Goal: Register for event/course: Register for event/course

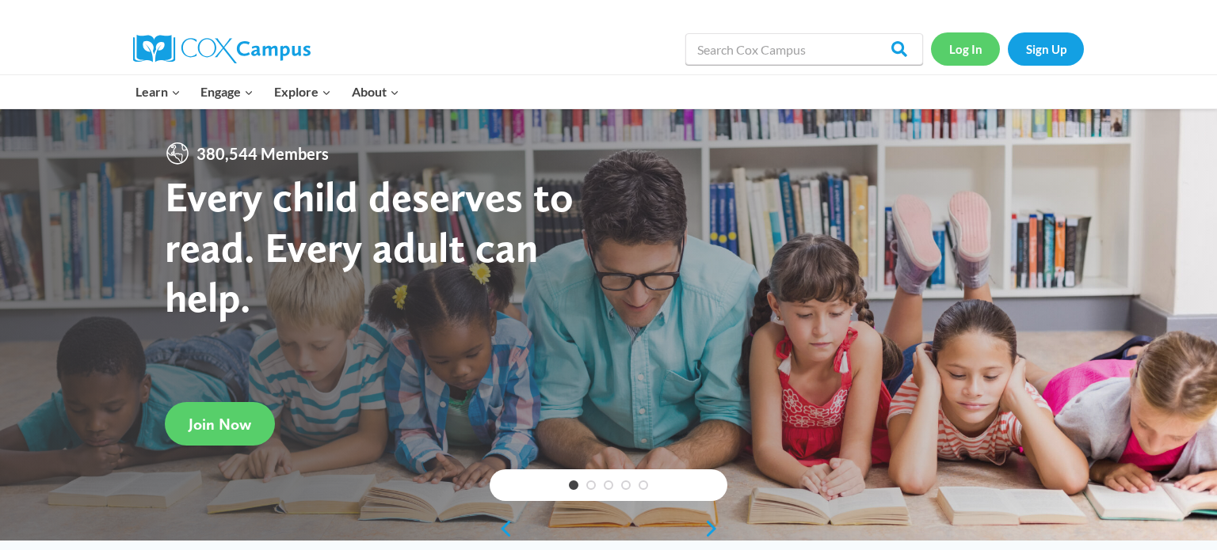
click at [964, 44] on link "Log In" at bounding box center [965, 48] width 69 height 32
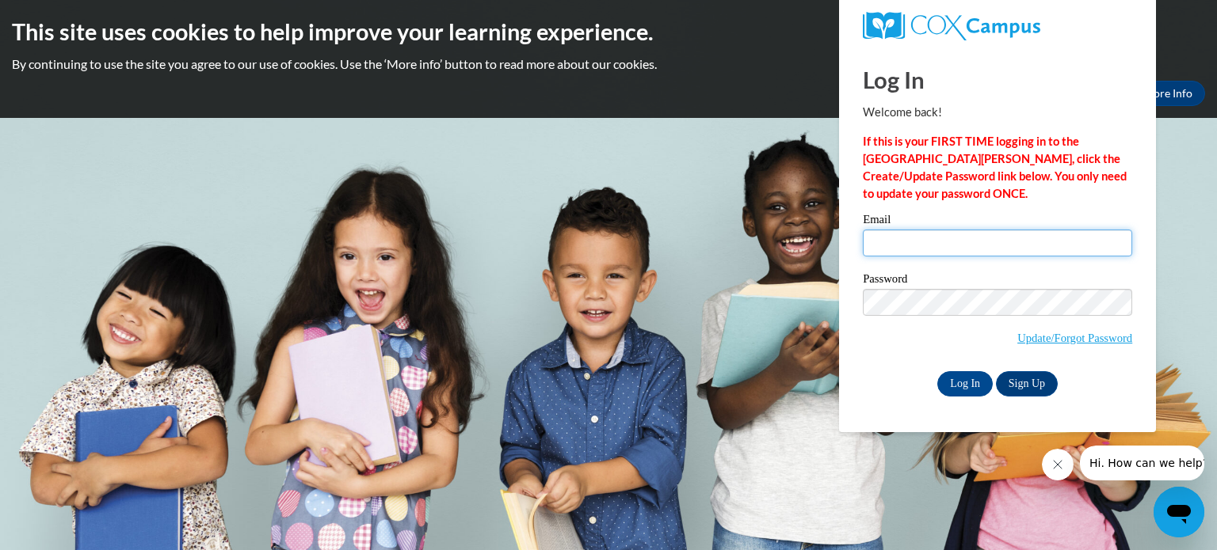
click at [981, 239] on input "Email" at bounding box center [997, 243] width 269 height 27
click at [1021, 388] on link "Sign Up" at bounding box center [1027, 383] width 62 height 25
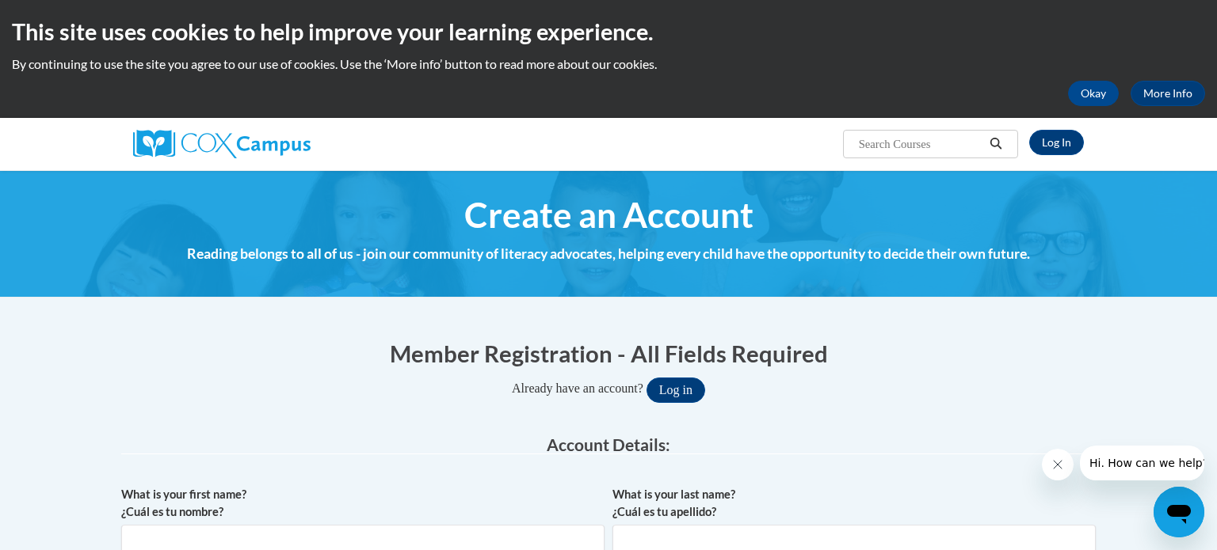
click at [954, 204] on h1 "Create an Account" at bounding box center [608, 215] width 974 height 42
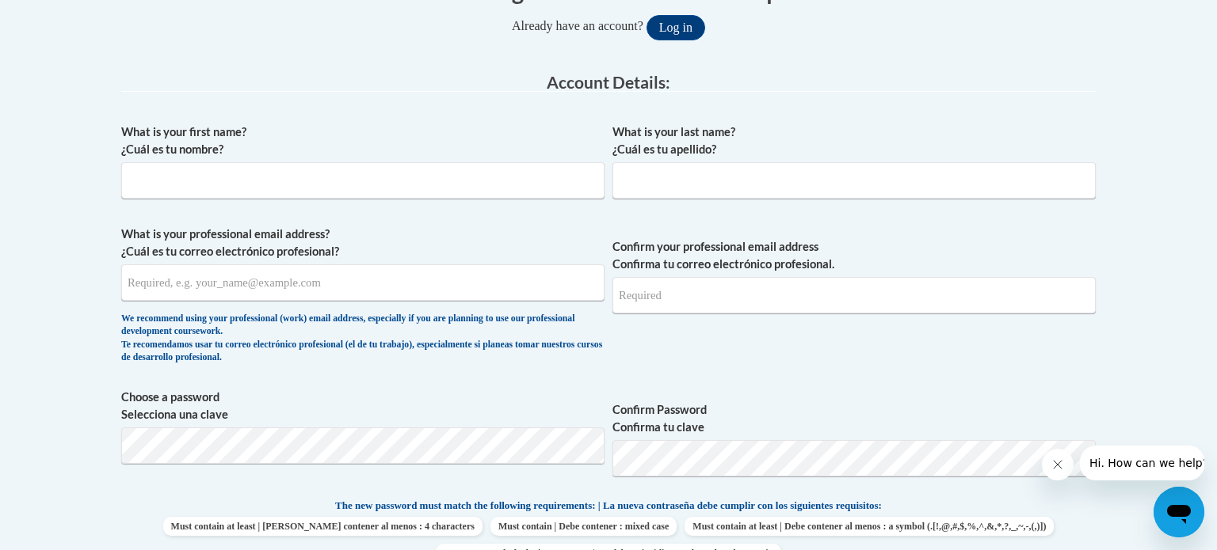
scroll to position [361, 0]
click at [627, 208] on div "What is your last name? ¿Cuál es tu apellido?" at bounding box center [853, 168] width 483 height 87
click at [593, 208] on div "What is your first name? ¿Cuál es tu nombre?" at bounding box center [362, 168] width 483 height 87
click at [564, 183] on input "What is your first name? ¿Cuál es tu nombre?" at bounding box center [362, 182] width 483 height 36
type input "lauren"
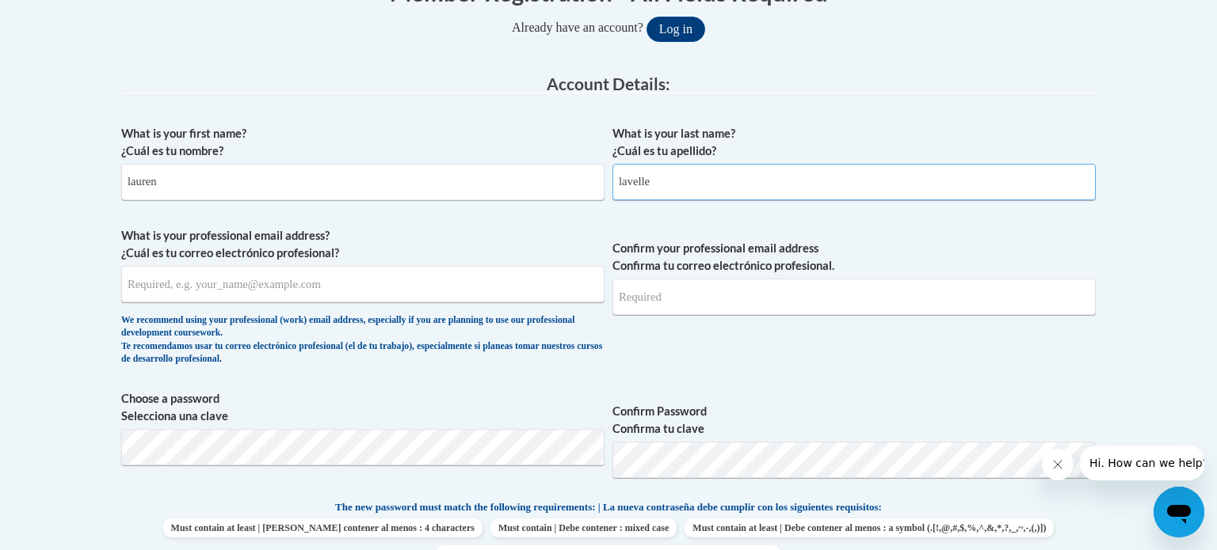
type input "lavelle"
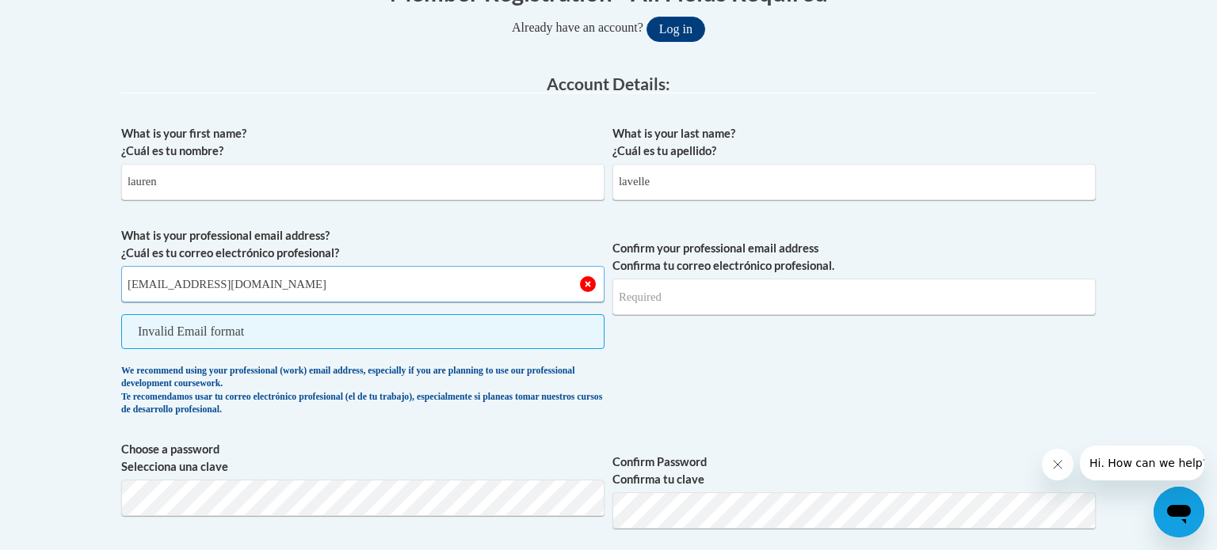
type input "lavellel@gjps.org"
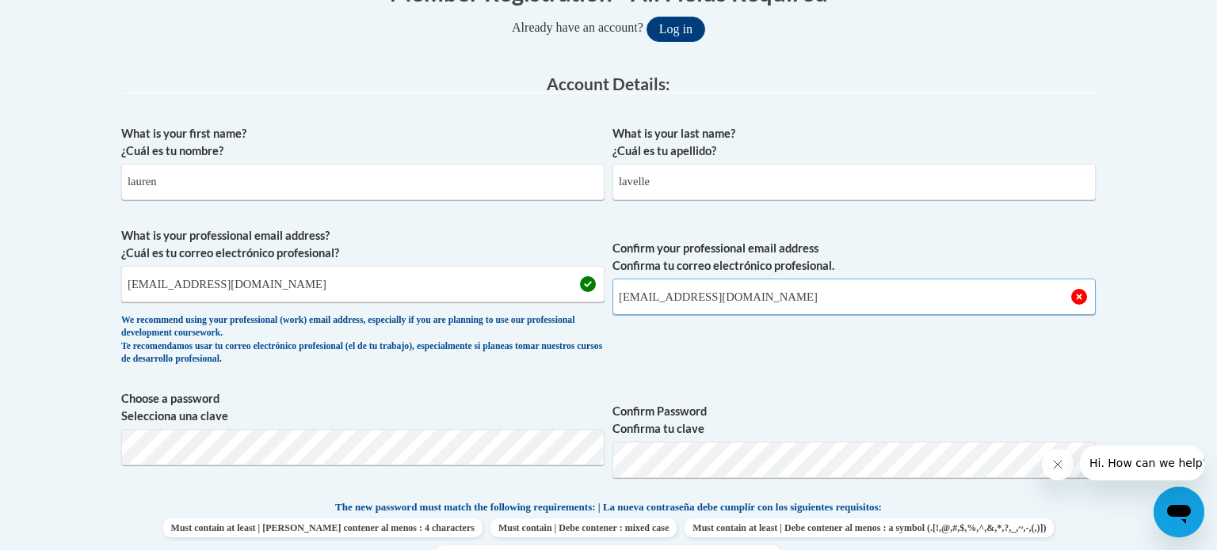
type input "lavellel@gjps.org"
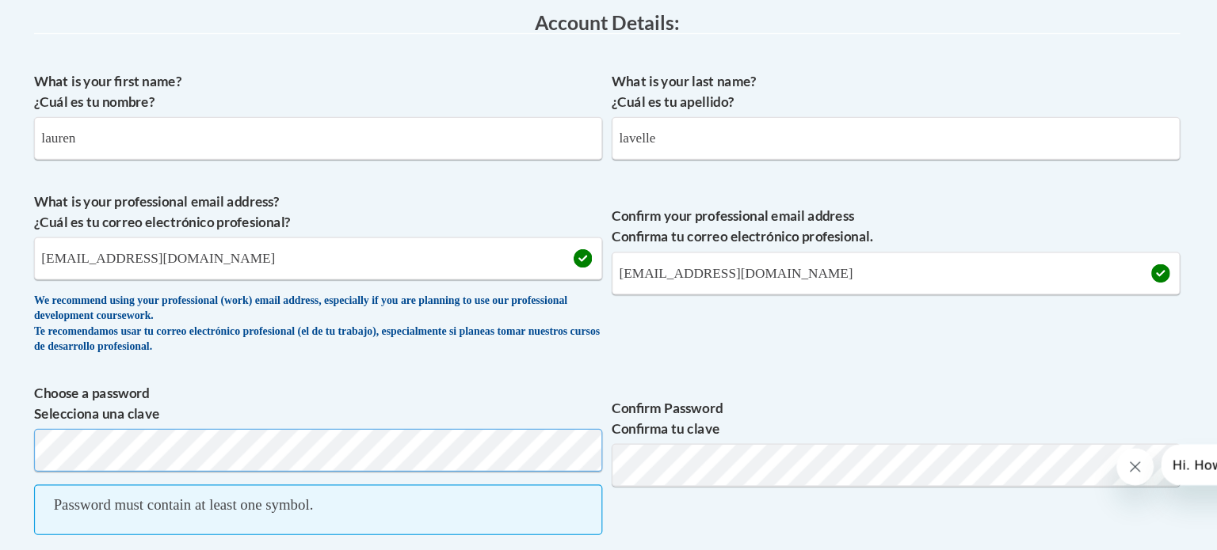
scroll to position [358, 0]
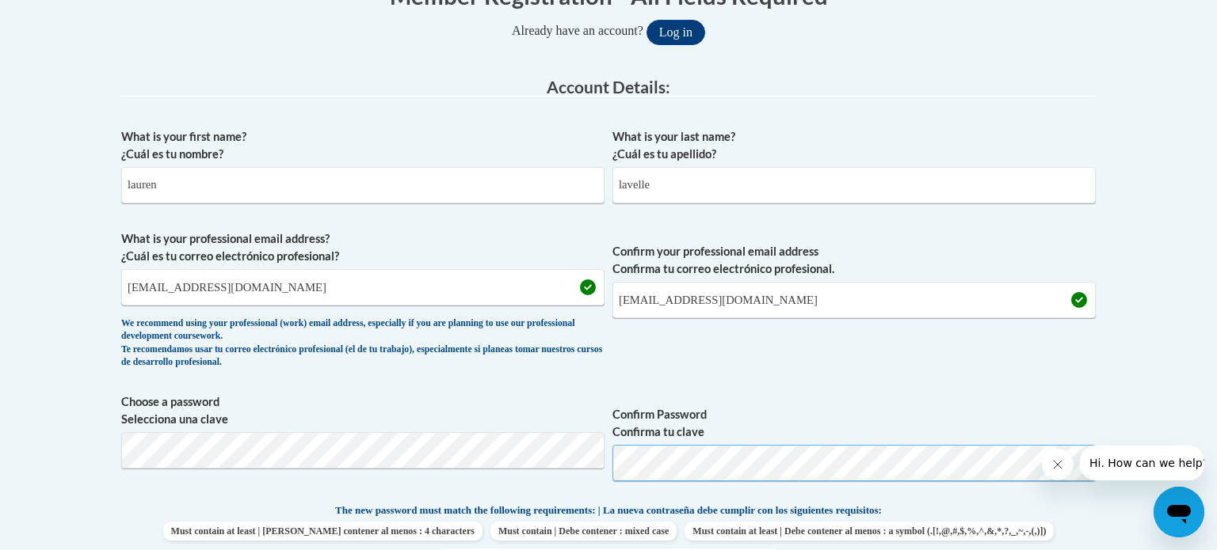
click at [646, 20] on button "Log in" at bounding box center [675, 32] width 59 height 25
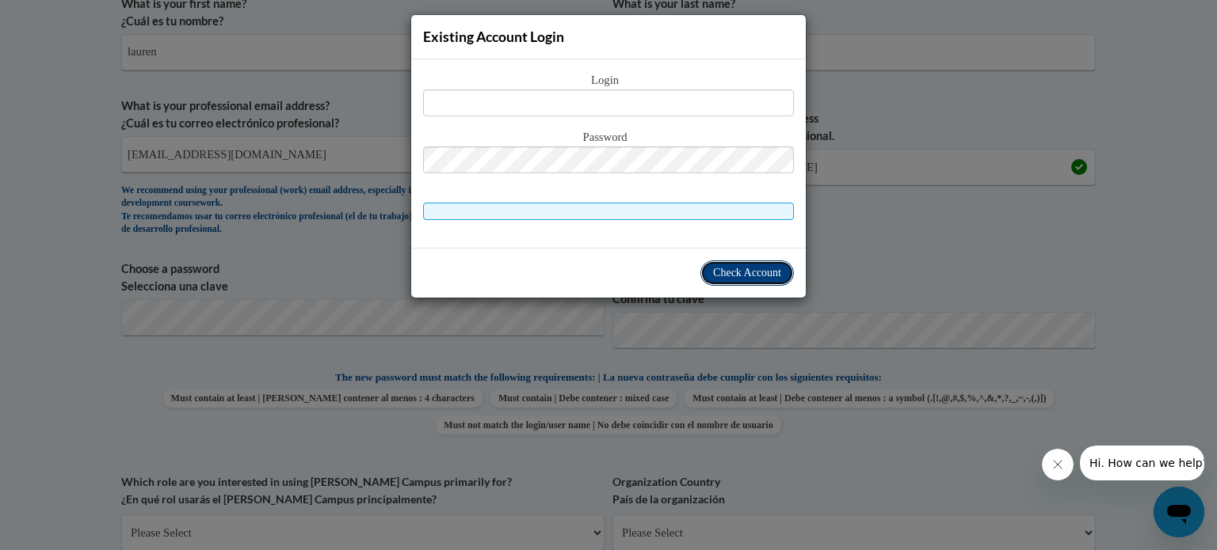
click at [760, 261] on button "Check Account" at bounding box center [746, 273] width 93 height 25
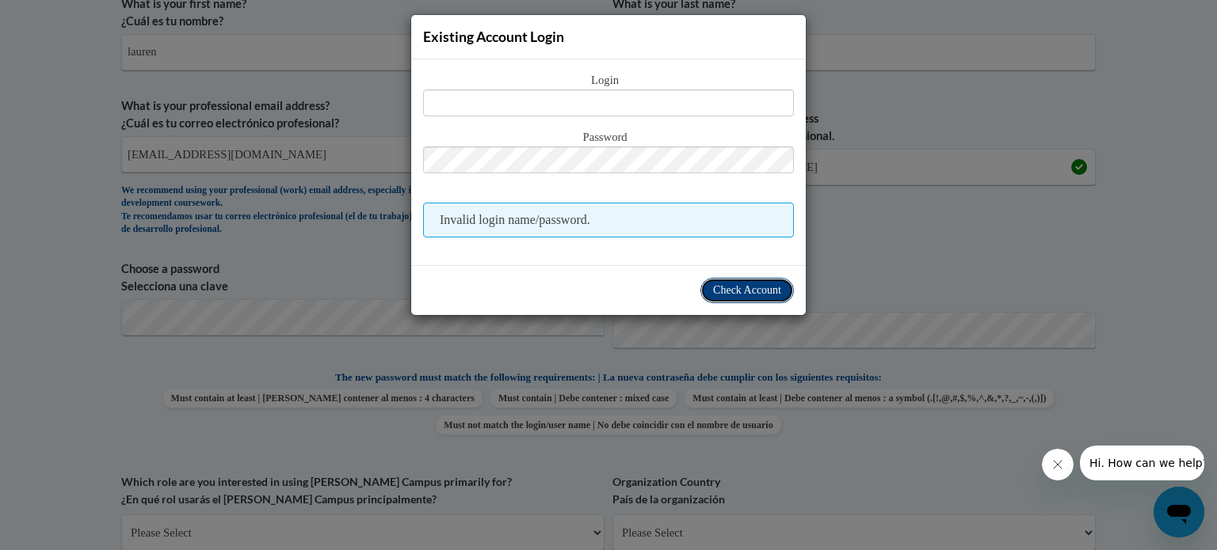
click at [762, 290] on span "Check Account" at bounding box center [747, 290] width 68 height 12
click at [908, 460] on div "Existing Account Login Login Password Invalid login name/password. Check Account" at bounding box center [608, 275] width 1217 height 550
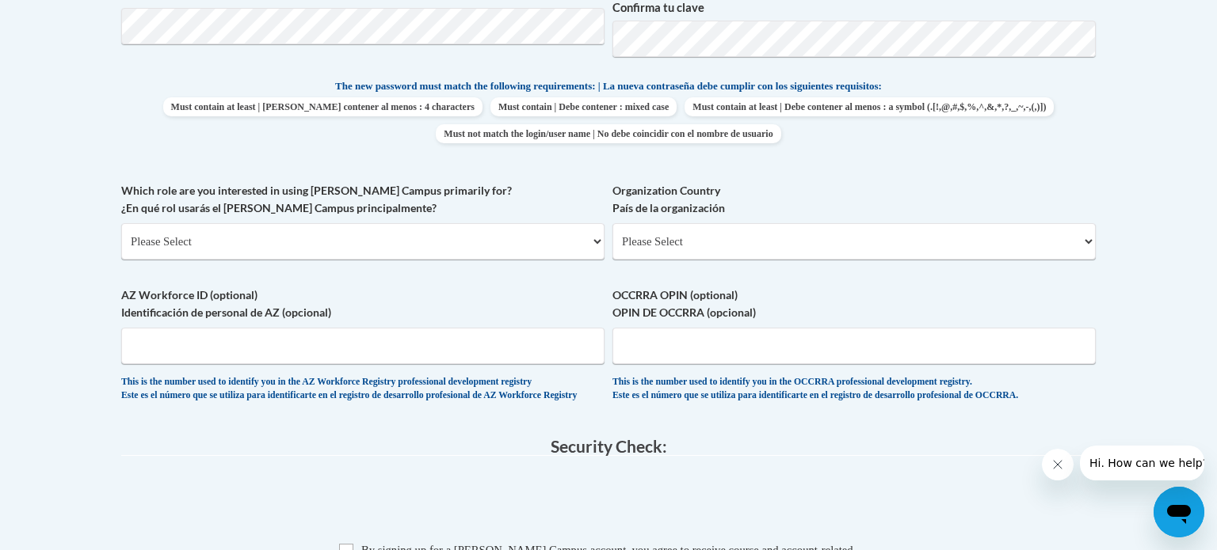
scroll to position [795, 0]
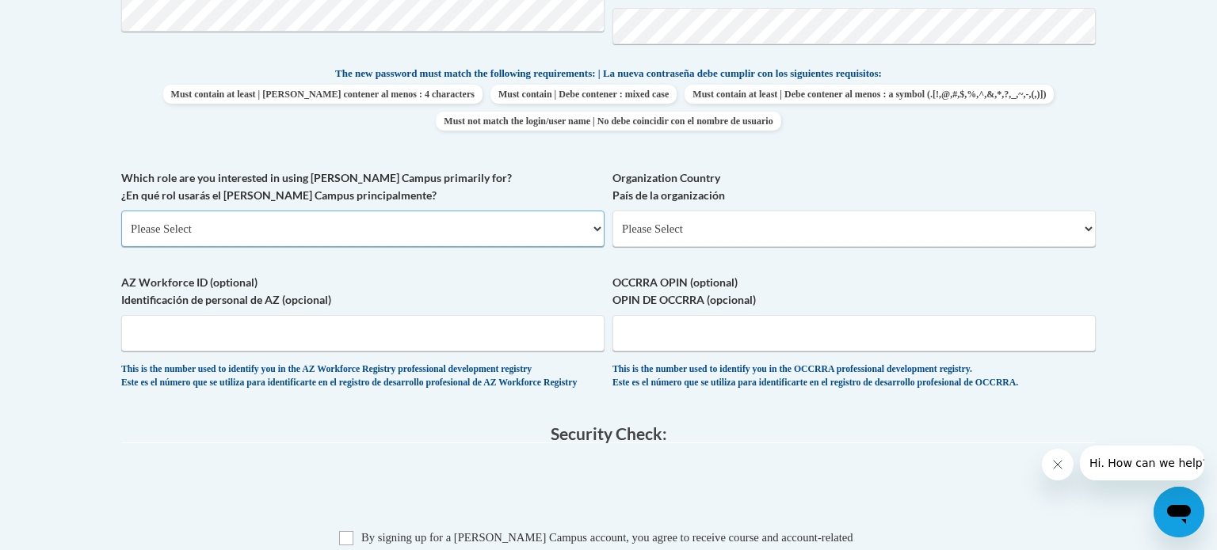
click at [320, 245] on select "Please Select College/University | Colegio/Universidad Community/Nonprofit Part…" at bounding box center [362, 229] width 483 height 36
select select "fbf2d438-af2f-41f8-98f1-81c410e29de3"
click at [121, 211] on select "Please Select College/University | Colegio/Universidad Community/Nonprofit Part…" at bounding box center [362, 229] width 483 height 36
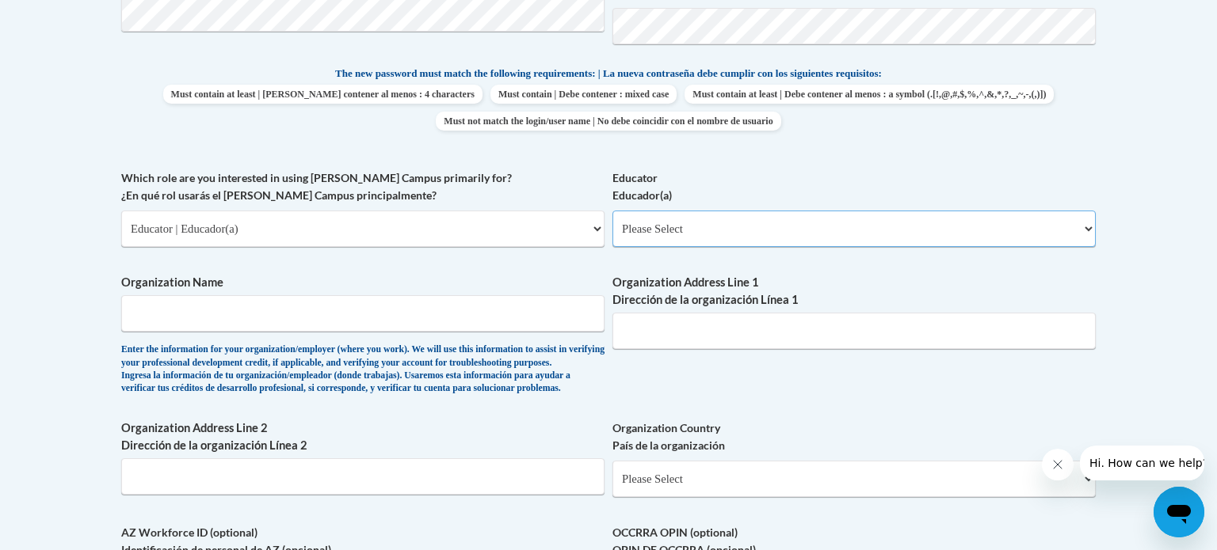
click at [799, 230] on select "Please Select Early Learning/Daycare Teacher/Family Home Care Provider | Maestr…" at bounding box center [853, 229] width 483 height 36
select select "67563ca1-16dc-4830-a7b3-94a34bed3689"
click at [612, 211] on select "Please Select Early Learning/Daycare Teacher/Family Home Care Provider | Maestr…" at bounding box center [853, 229] width 483 height 36
click at [421, 314] on input "Organization Name" at bounding box center [362, 313] width 483 height 36
click at [904, 455] on label "Organization Country País de la organización" at bounding box center [853, 437] width 483 height 35
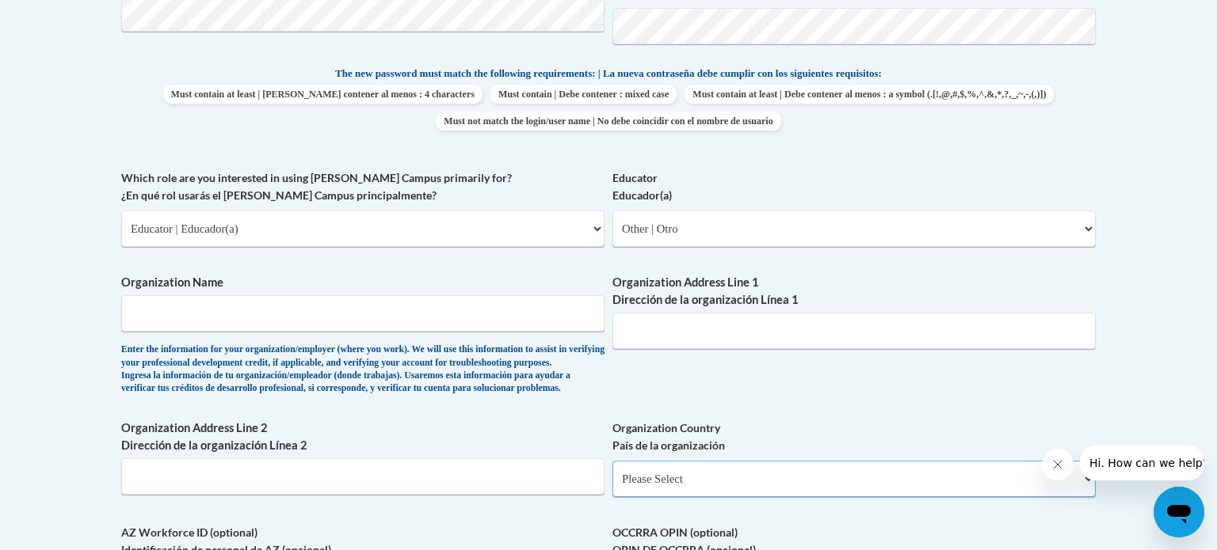
click at [904, 461] on select "Please Select United States | Estados Unidos Outside of the United States | Fue…" at bounding box center [853, 479] width 483 height 36
click at [904, 455] on label "Organization Country País de la organización" at bounding box center [853, 437] width 483 height 35
click at [904, 461] on select "Please Select United States | Estados Unidos Outside of the United States | Fue…" at bounding box center [853, 479] width 483 height 36
click at [558, 325] on input "Organization Name" at bounding box center [362, 313] width 483 height 36
type input "e"
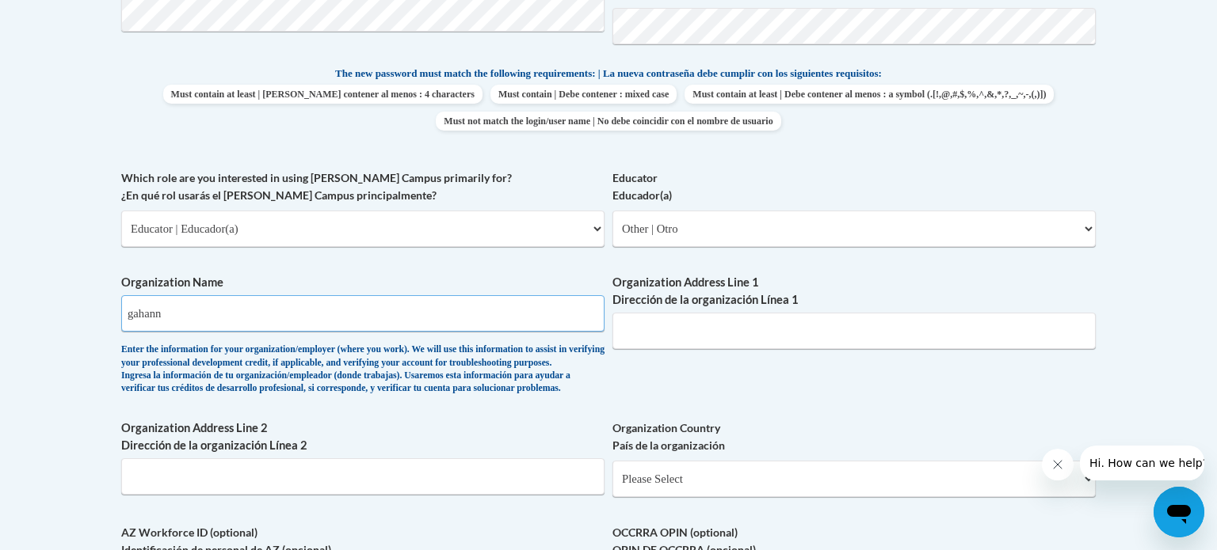
type input "gahanna"
drag, startPoint x: 482, startPoint y: 315, endPoint x: 255, endPoint y: 320, distance: 226.6
click at [255, 320] on input "Gahanna schools" at bounding box center [362, 313] width 483 height 36
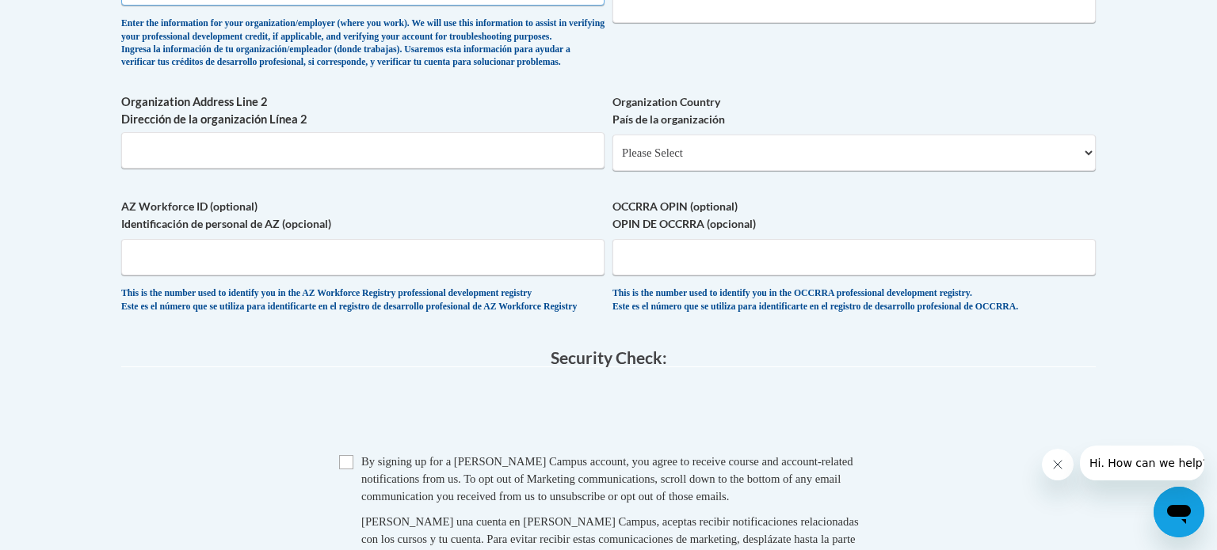
scroll to position [1124, 0]
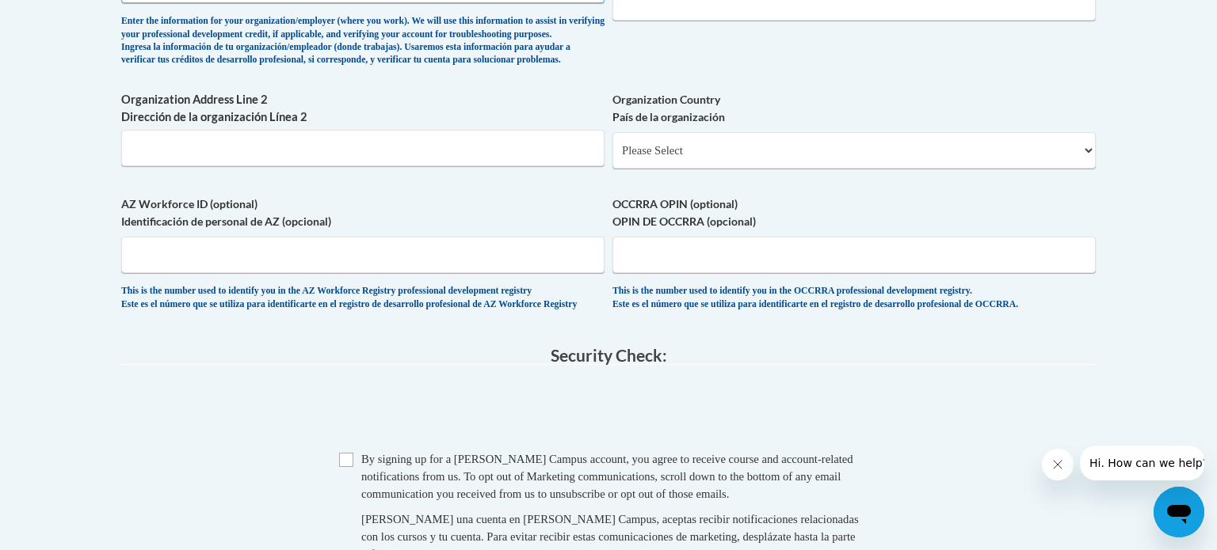
type input "Gahanna schools prek"
click at [400, 273] on input "AZ Workforce ID (optional) Identificación de personal de AZ (opcional)" at bounding box center [362, 255] width 483 height 36
click at [699, 273] on input "OCCRRA OPIN (optional) OPIN DE OCCRRA (opcional)" at bounding box center [853, 255] width 483 height 36
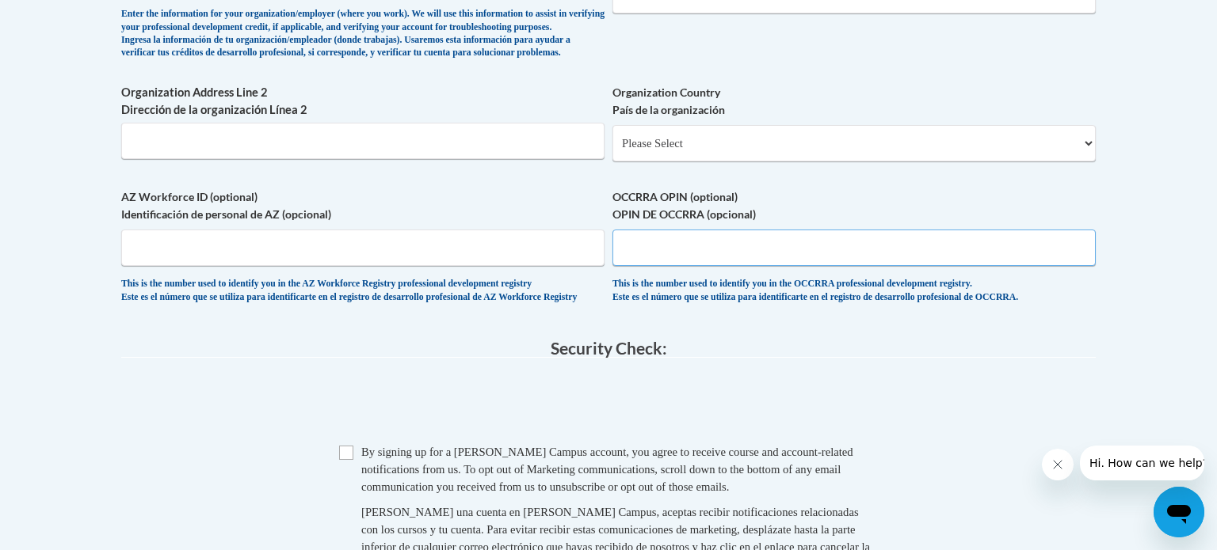
scroll to position [1133, 0]
type input "1142-9733"
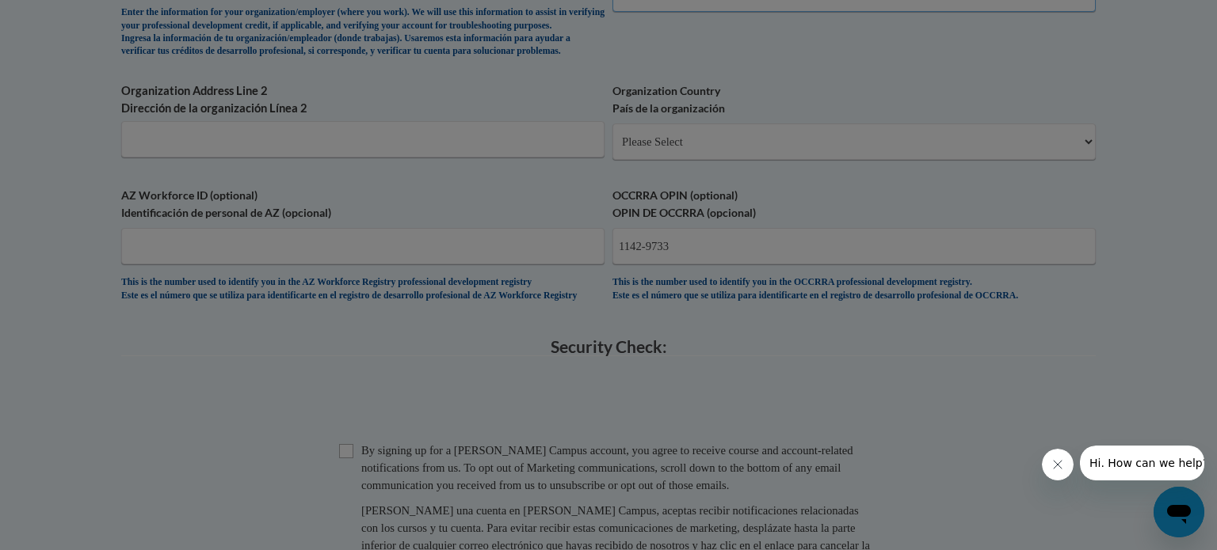
scroll to position [1108, 0]
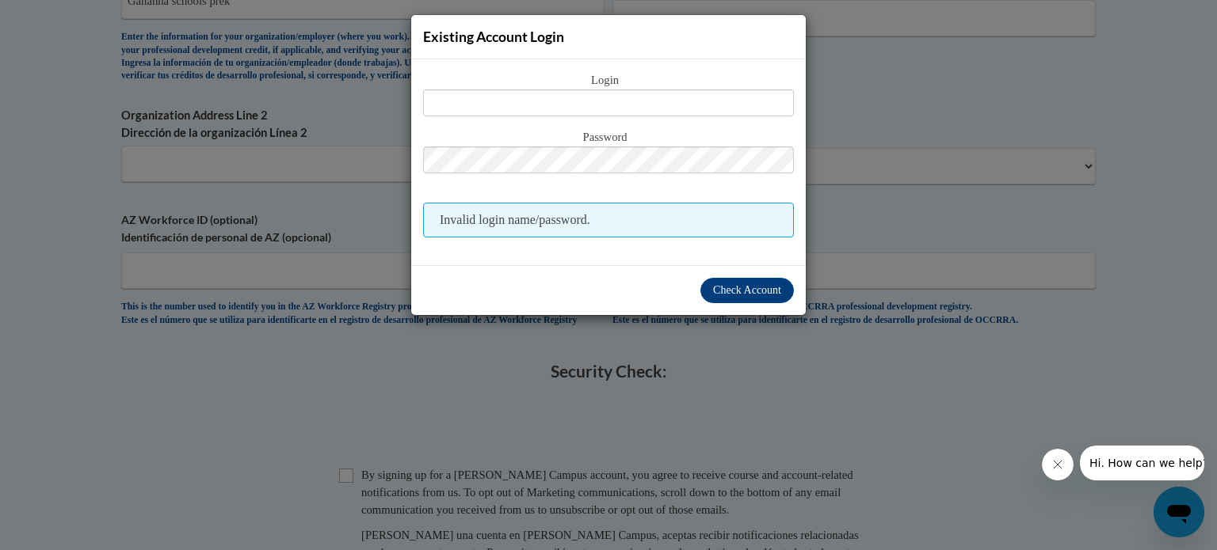
click at [954, 179] on div "Existing Account Login Login Password Invalid login name/password. Check Account" at bounding box center [608, 275] width 1217 height 550
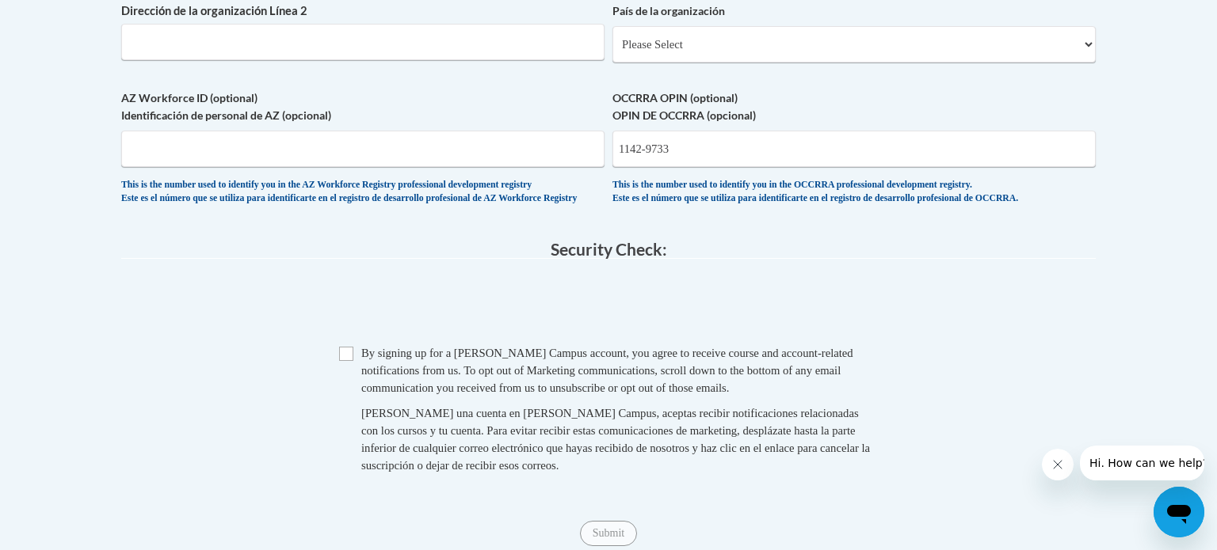
scroll to position [1301, 0]
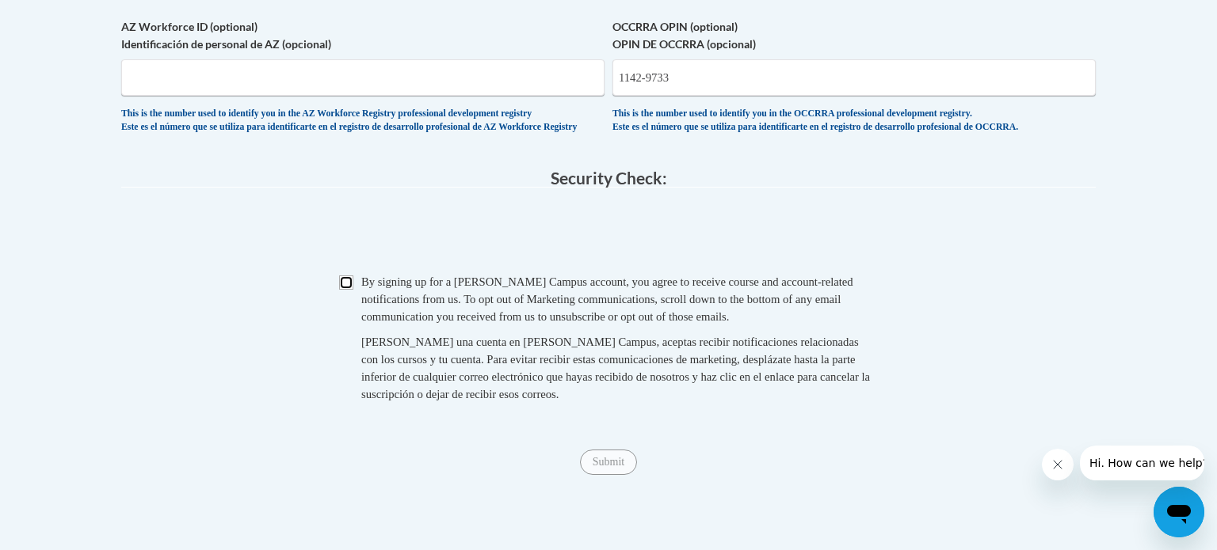
click at [341, 290] on input "Checkbox" at bounding box center [346, 283] width 14 height 14
checkbox input "true"
click at [608, 475] on input "Submit" at bounding box center [608, 462] width 57 height 25
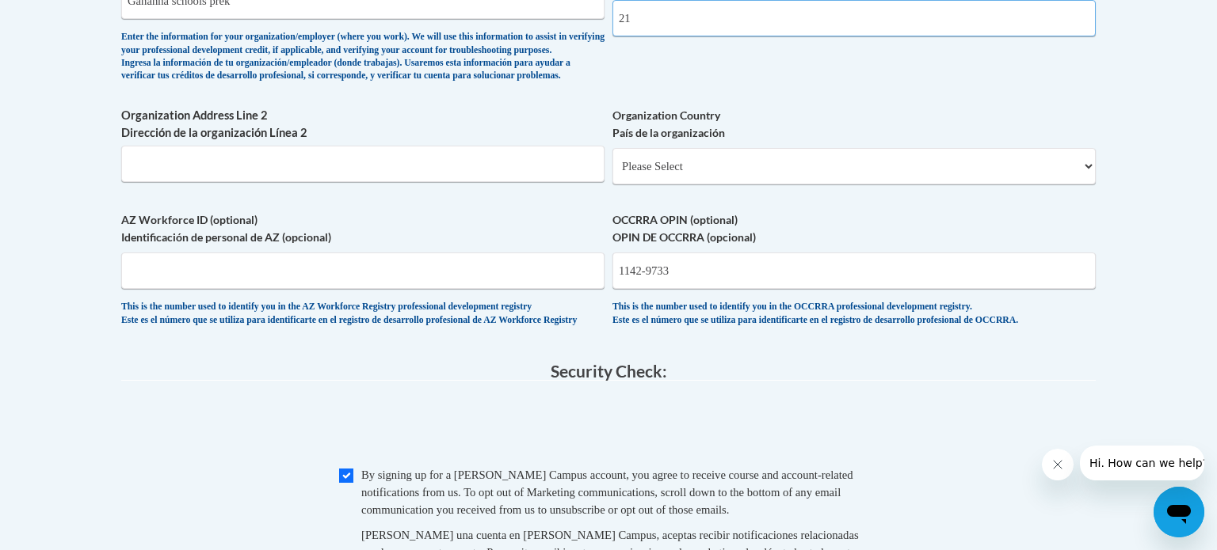
type input "2"
type input "3708 waderidge trail"
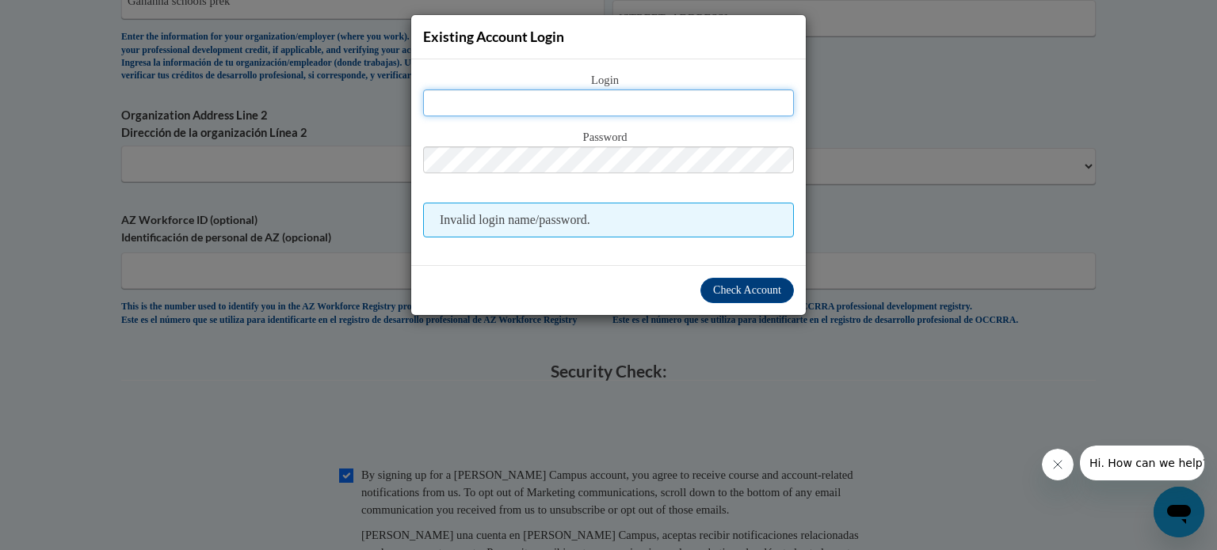
click at [849, 406] on div "Existing Account Login Login Password Invalid login name/password. Check Account" at bounding box center [608, 275] width 1217 height 550
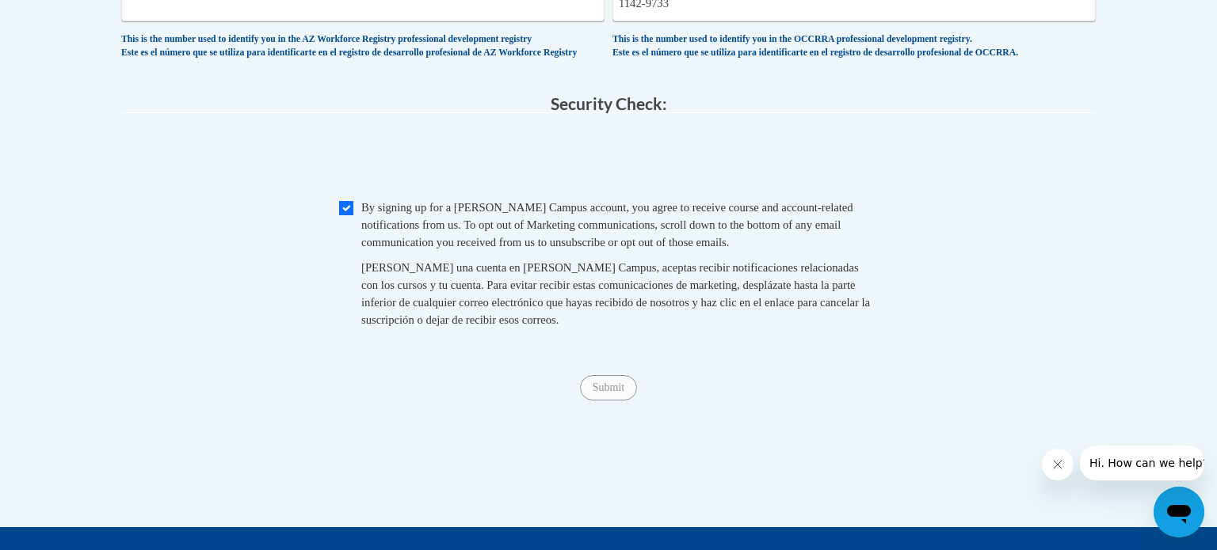
scroll to position [1377, 0]
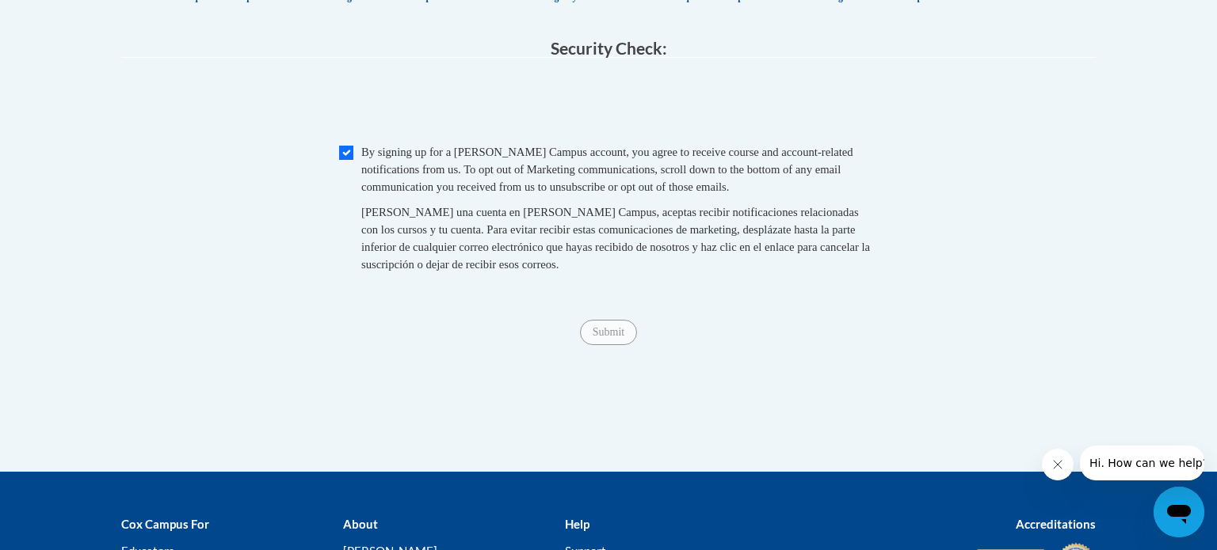
scroll to position [1438, 0]
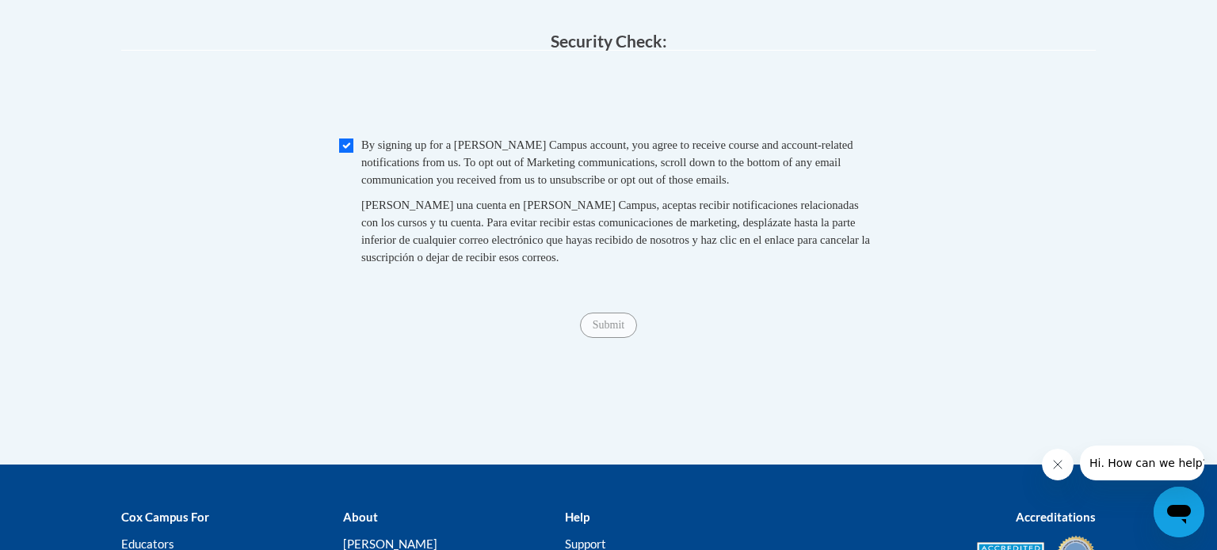
click at [314, 192] on div "Checkbox By signing up for a Cox Campus account, you agree to receive course an…" at bounding box center [608, 209] width 974 height 146
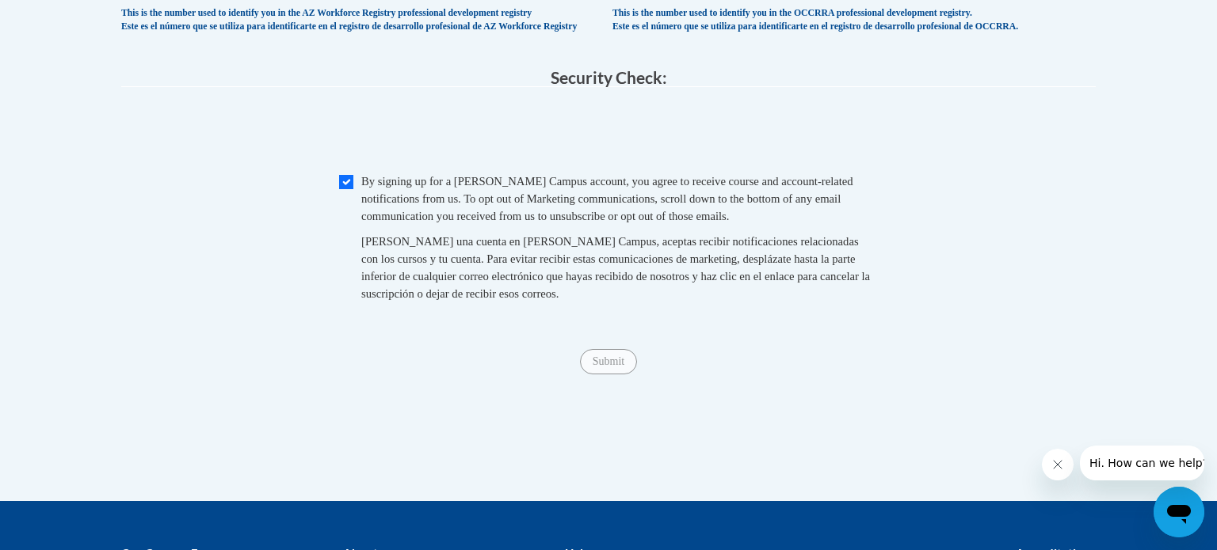
scroll to position [1400, 0]
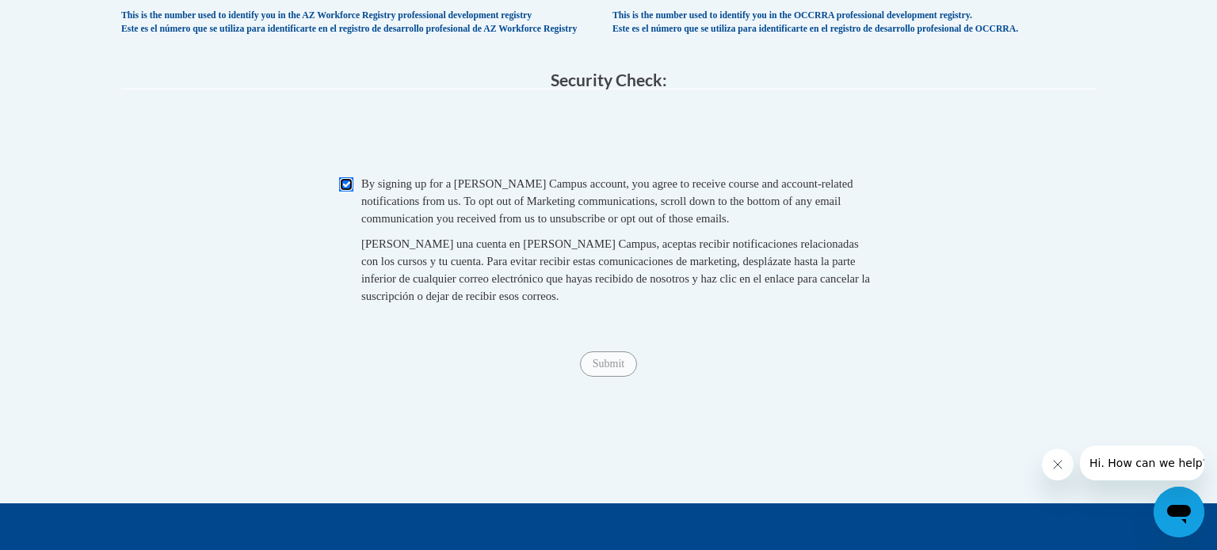
click at [339, 192] on input "Checkbox" at bounding box center [346, 184] width 14 height 14
click at [342, 192] on input "Checkbox" at bounding box center [346, 184] width 14 height 14
checkbox input "true"
click at [612, 377] on input "Submit" at bounding box center [608, 364] width 57 height 25
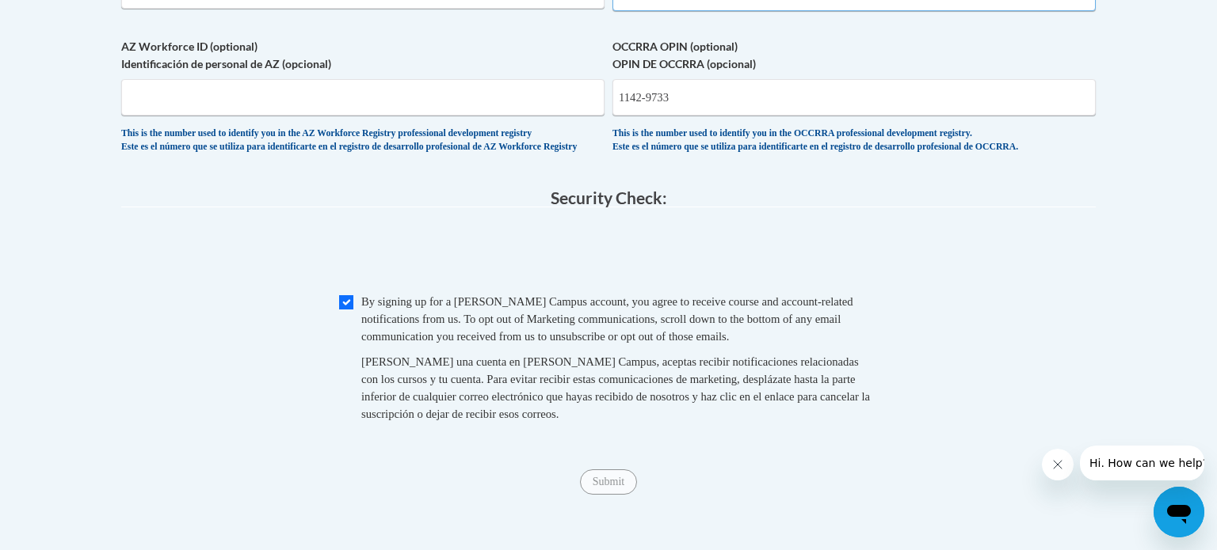
select select "ad49bcad-a171-4b2e-b99c-48b446064914"
select select
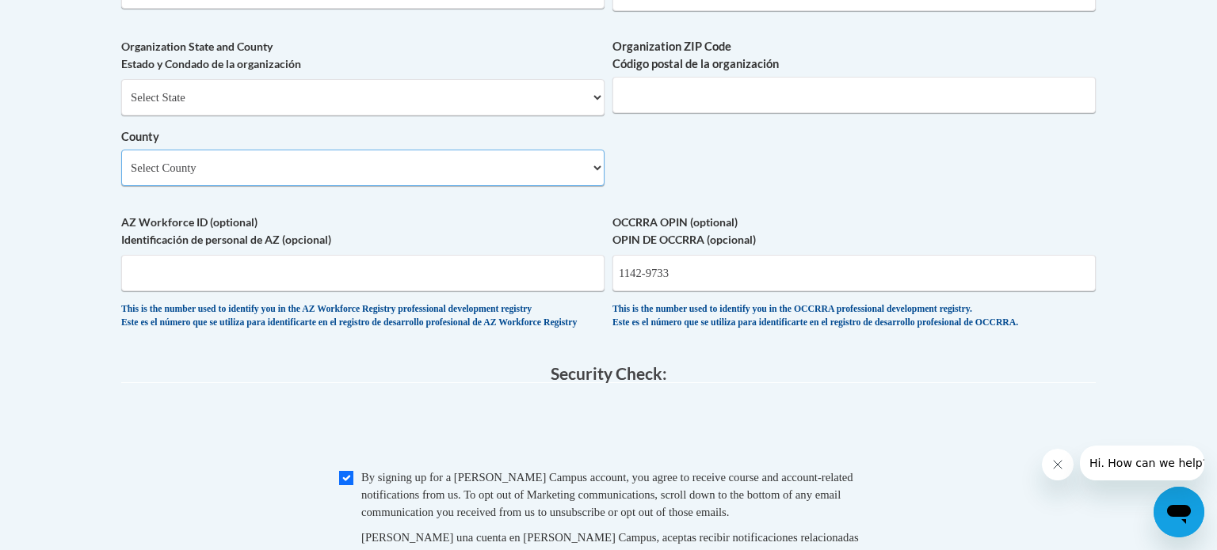
click at [469, 186] on select "Select County Adams Allen Ashland Ashtabula Athens Auglaize Belmont Brown Butle…" at bounding box center [362, 168] width 483 height 36
click at [269, 186] on select "Select County Adams Allen Ashland Ashtabula Athens Auglaize Belmont Brown Butle…" at bounding box center [362, 168] width 483 height 36
select select "Fairfield"
click at [121, 175] on select "Select County Adams Allen Ashland Ashtabula Athens Auglaize Belmont Brown Butle…" at bounding box center [362, 168] width 483 height 36
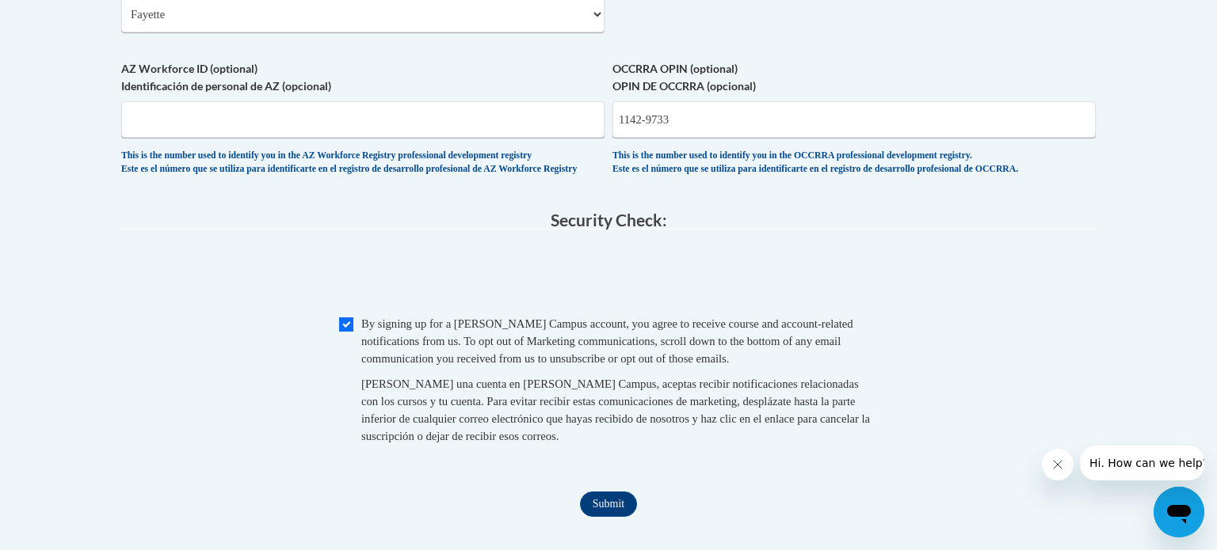
scroll to position [1441, 0]
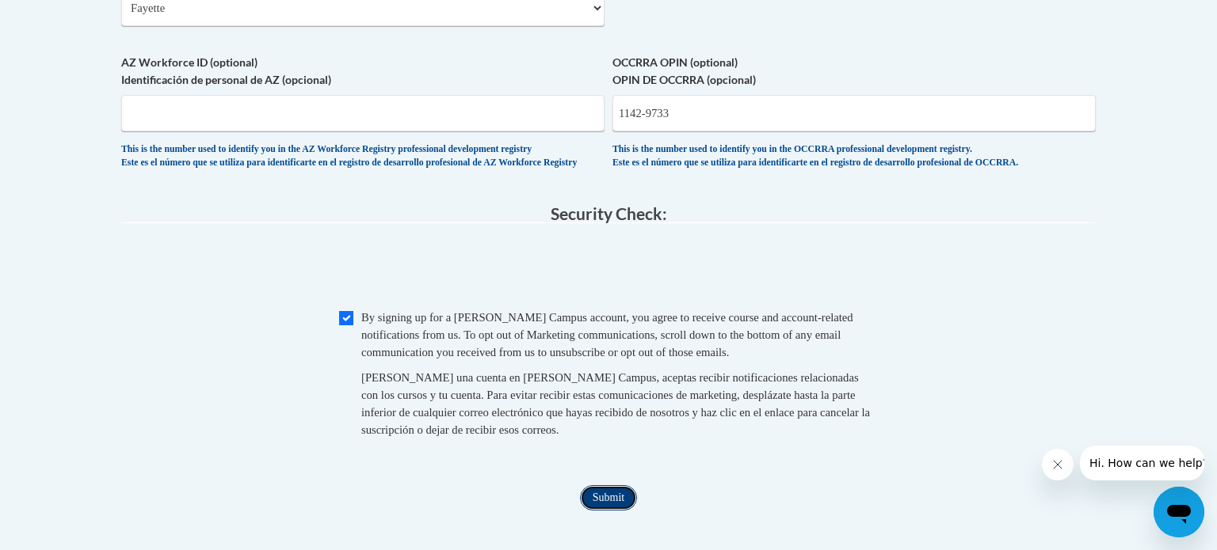
click at [618, 511] on input "Submit" at bounding box center [608, 498] width 57 height 25
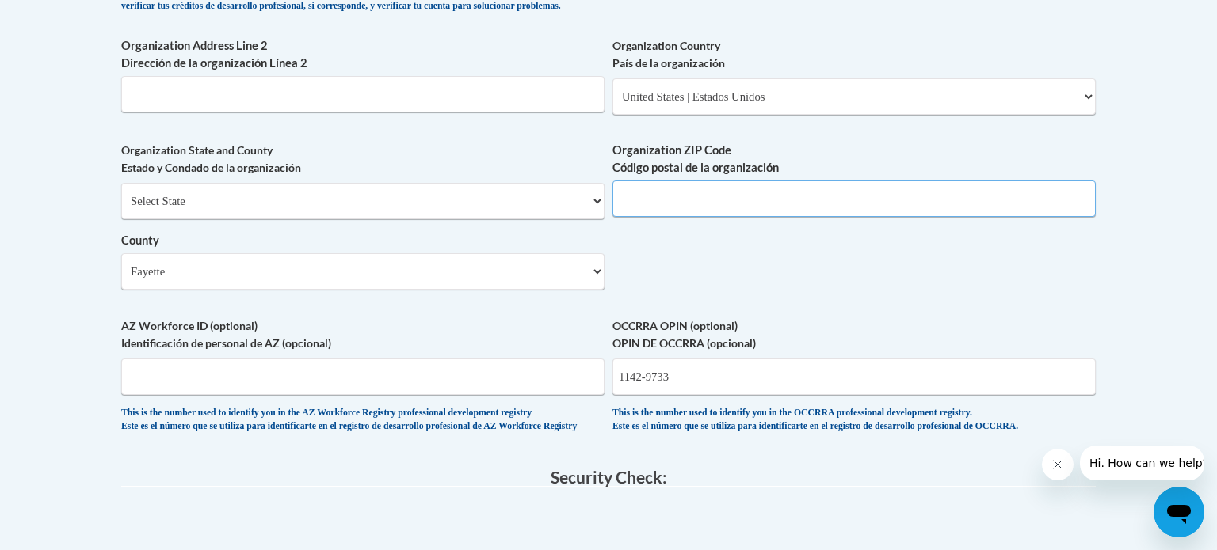
scroll to position [1176, 0]
click at [731, 219] on input "43" at bounding box center [853, 200] width 483 height 36
type input "43230"
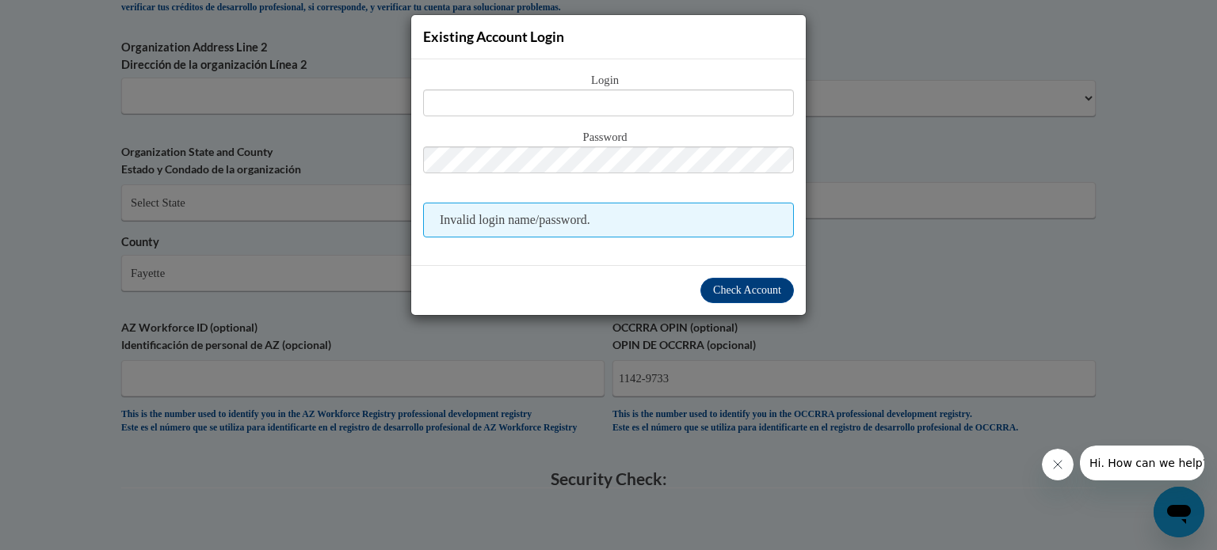
click at [1001, 298] on div "Existing Account Login Login Password Invalid login name/password. Check Account" at bounding box center [608, 275] width 1217 height 550
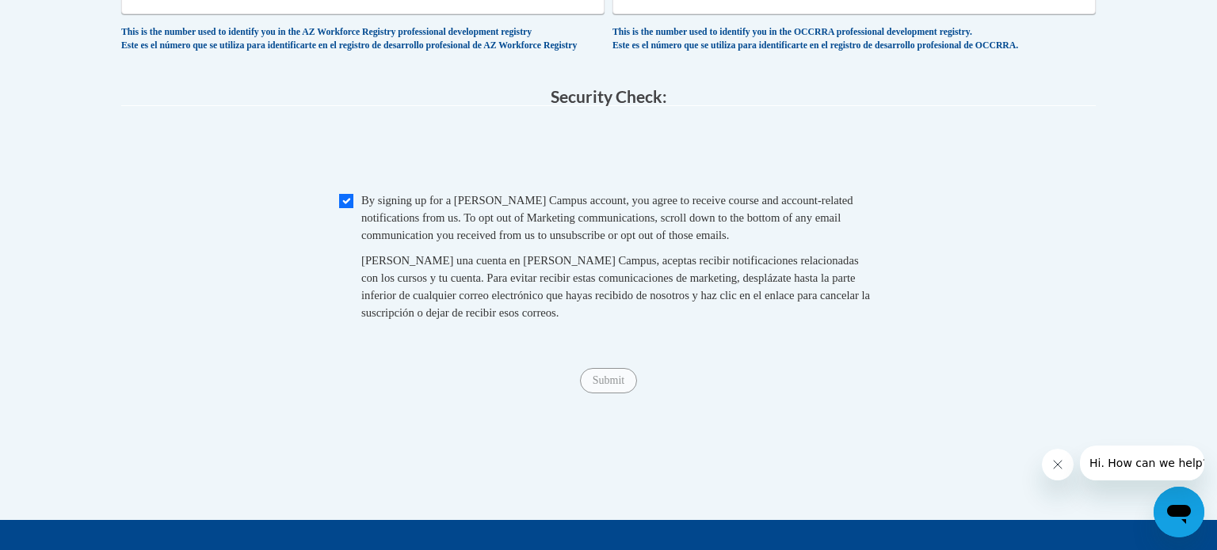
scroll to position [1613, 0]
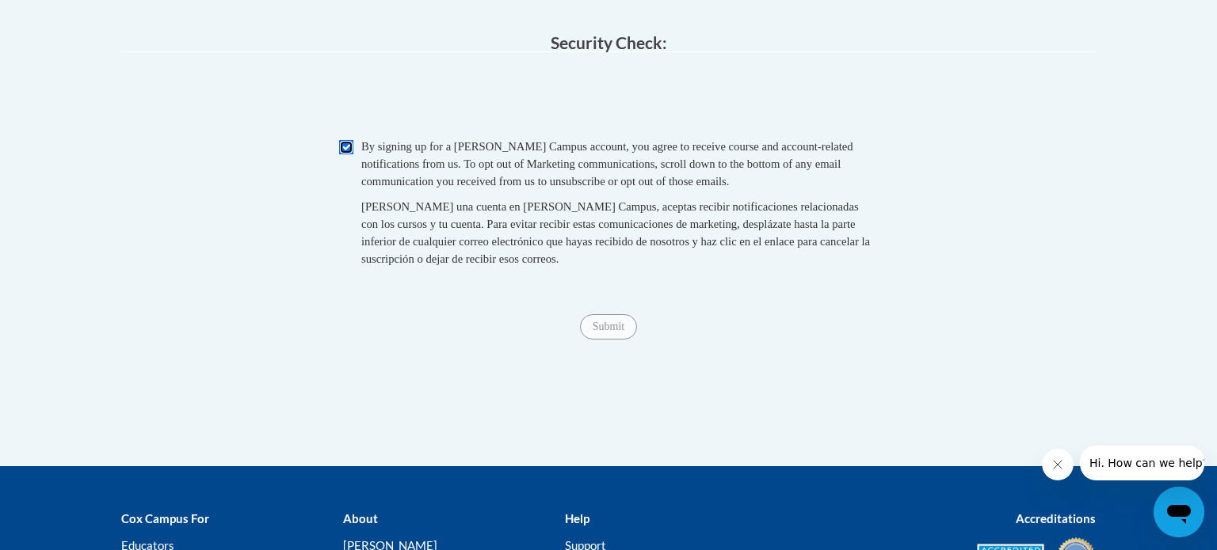
click at [351, 154] on input "Checkbox" at bounding box center [346, 147] width 14 height 14
click at [345, 154] on input "Checkbox" at bounding box center [346, 147] width 14 height 14
checkbox input "true"
click at [621, 340] on input "Submit" at bounding box center [608, 326] width 57 height 25
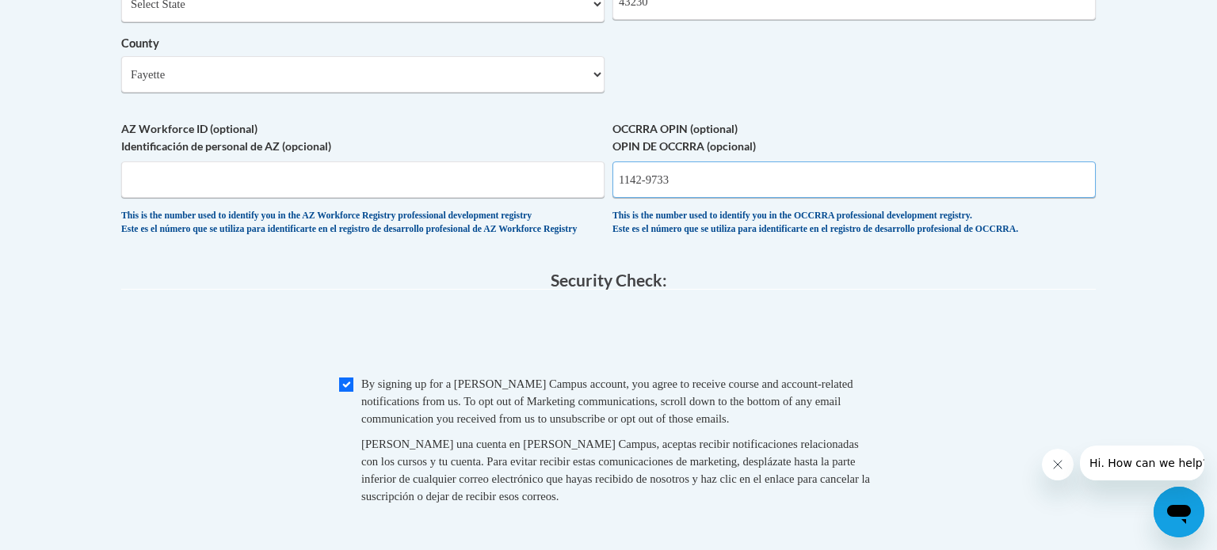
scroll to position [1369, 0]
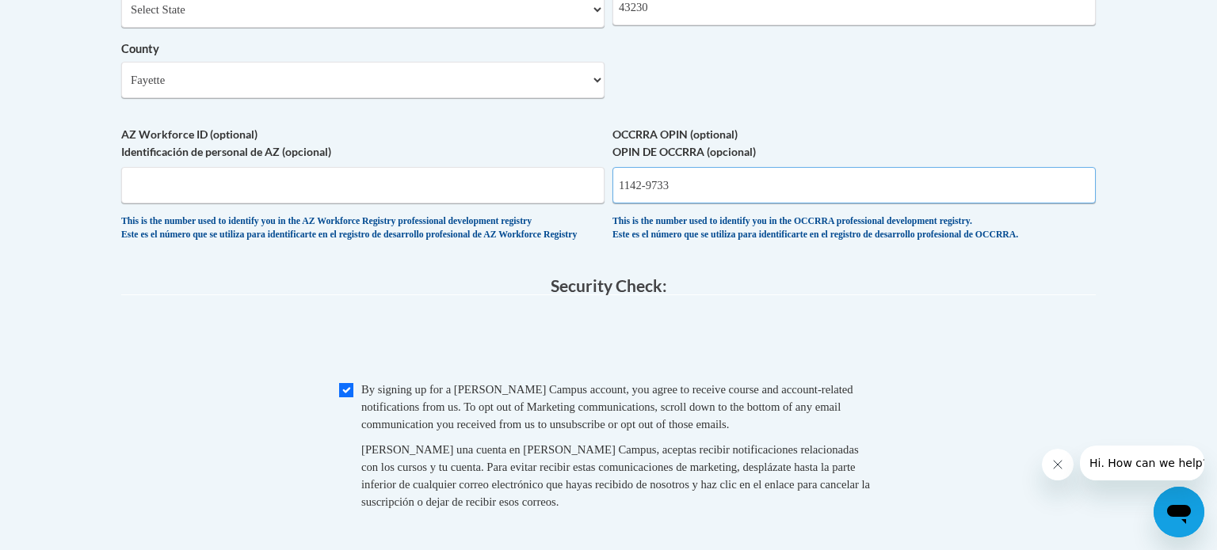
click at [913, 204] on input "1142-9733" at bounding box center [853, 185] width 483 height 36
click at [649, 204] on input "1142-9733" at bounding box center [853, 185] width 483 height 36
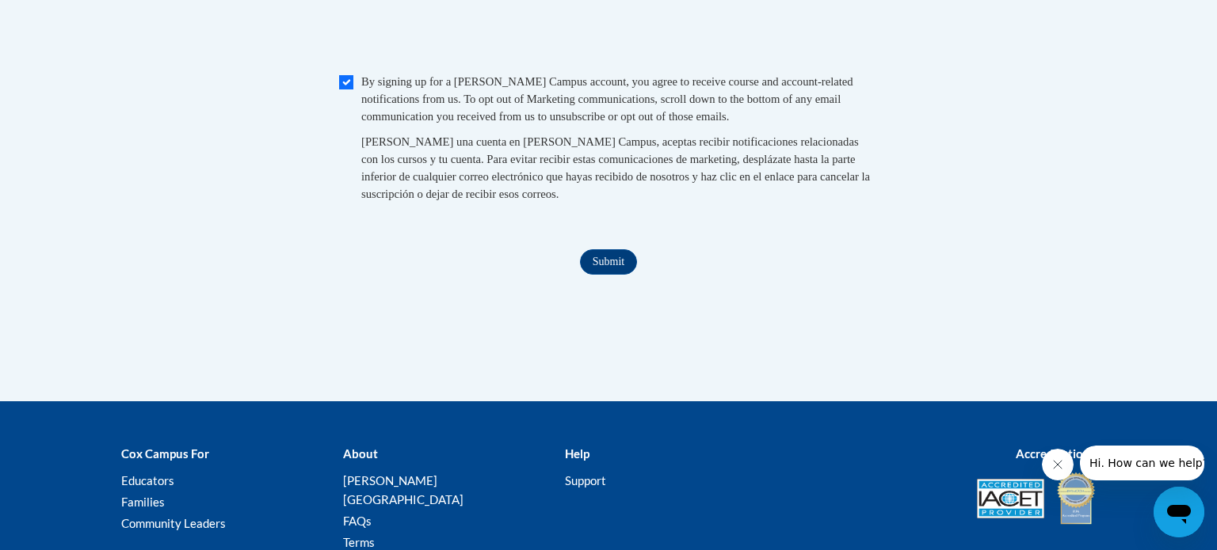
scroll to position [1677, 0]
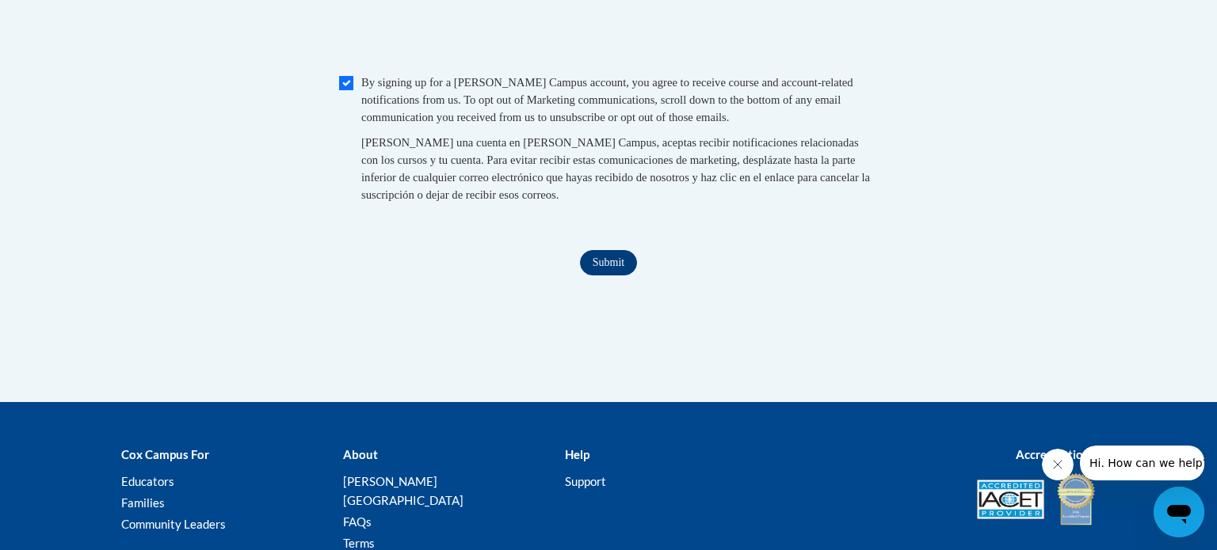
type input "11429733"
click at [615, 276] on input "Submit" at bounding box center [608, 262] width 57 height 25
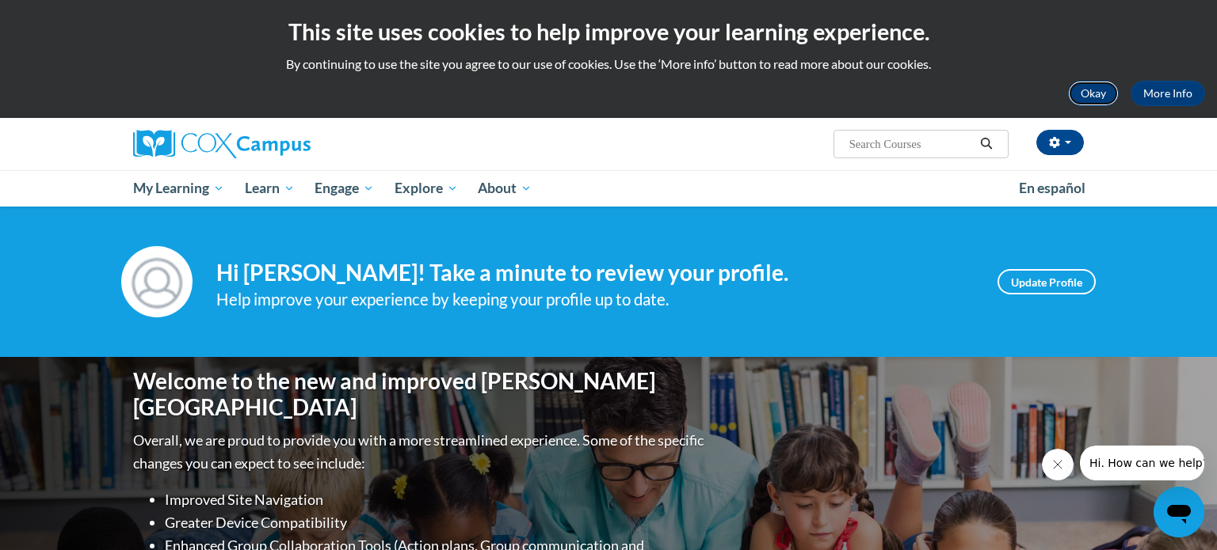
click at [1087, 90] on button "Okay" at bounding box center [1093, 93] width 51 height 25
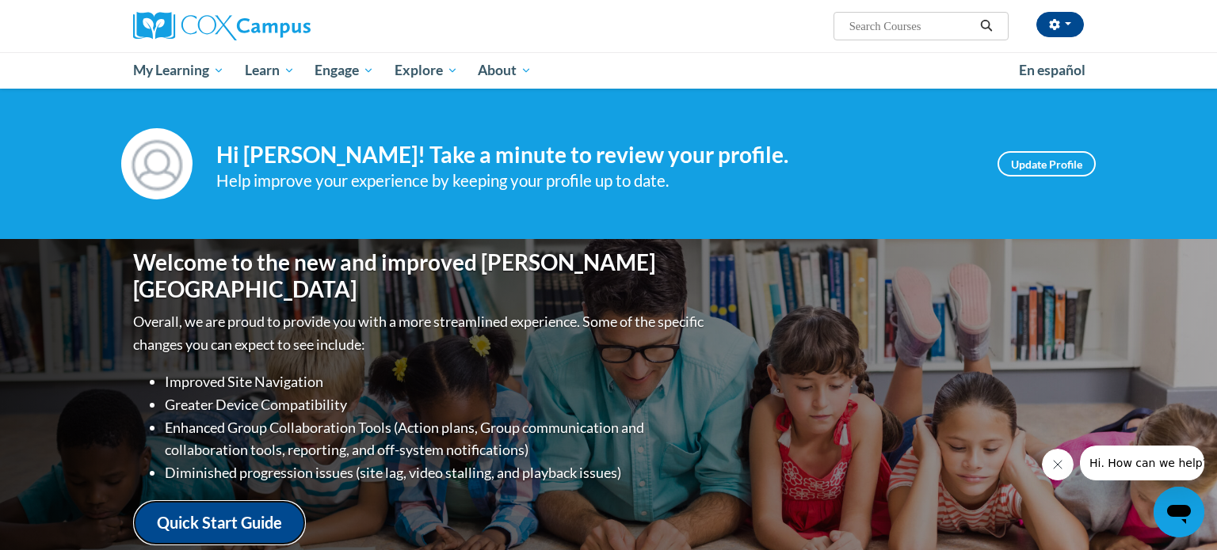
click at [241, 501] on link "Quick Start Guide" at bounding box center [219, 523] width 173 height 45
click at [924, 284] on div "Welcome to the new and improved Cox Campus Overall, we are proud to provide you…" at bounding box center [608, 397] width 998 height 317
click at [620, 72] on ul "My Learning My Learning My Course Progress Certificates My Action Plans Group D…" at bounding box center [565, 70] width 885 height 36
click at [1068, 165] on link "Update Profile" at bounding box center [1046, 163] width 98 height 25
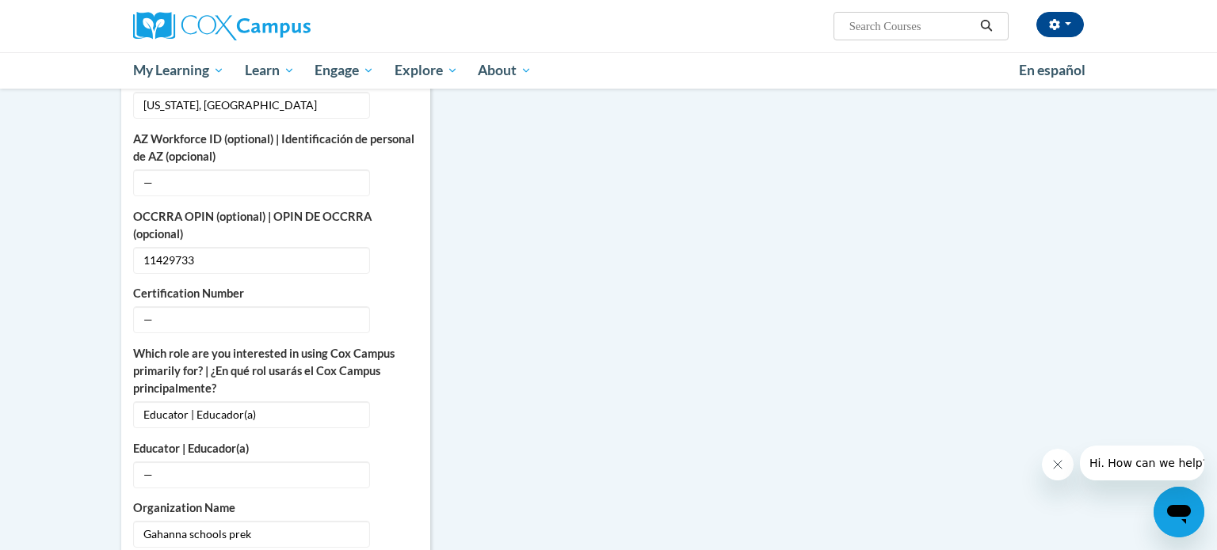
scroll to position [623, 0]
click at [303, 314] on span "—" at bounding box center [251, 319] width 237 height 27
click at [284, 306] on span "—" at bounding box center [251, 319] width 237 height 27
click at [204, 307] on span "—" at bounding box center [251, 319] width 237 height 27
click at [412, 306] on button "Edit" at bounding box center [400, 318] width 36 height 25
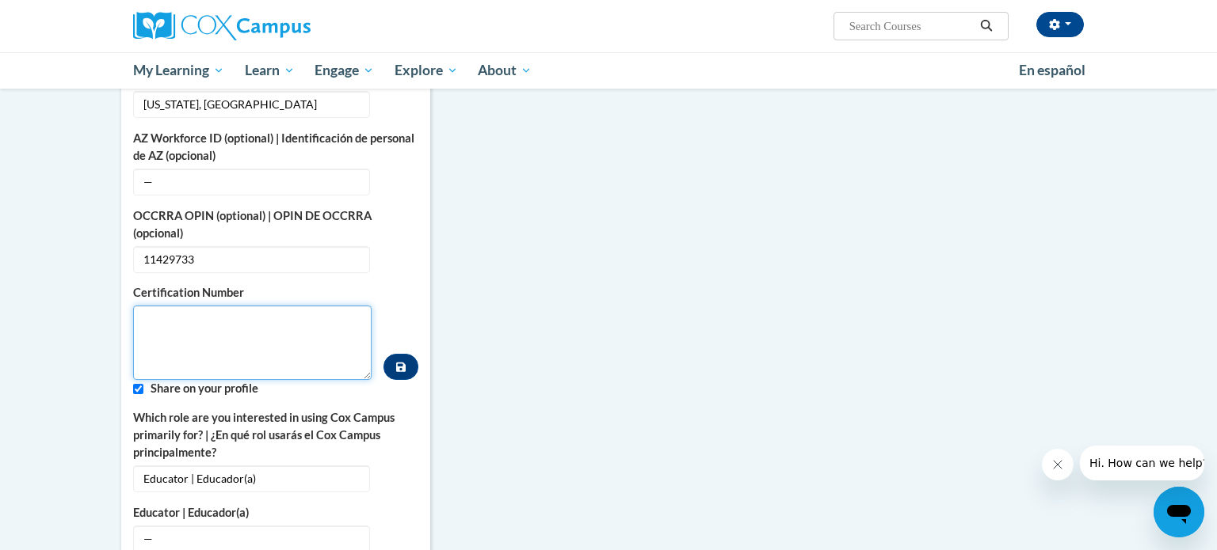
click at [277, 307] on textarea "Custom profile fields" at bounding box center [252, 343] width 238 height 74
type textarea "11429733"
click at [402, 361] on button "Custom profile fields" at bounding box center [400, 367] width 35 height 26
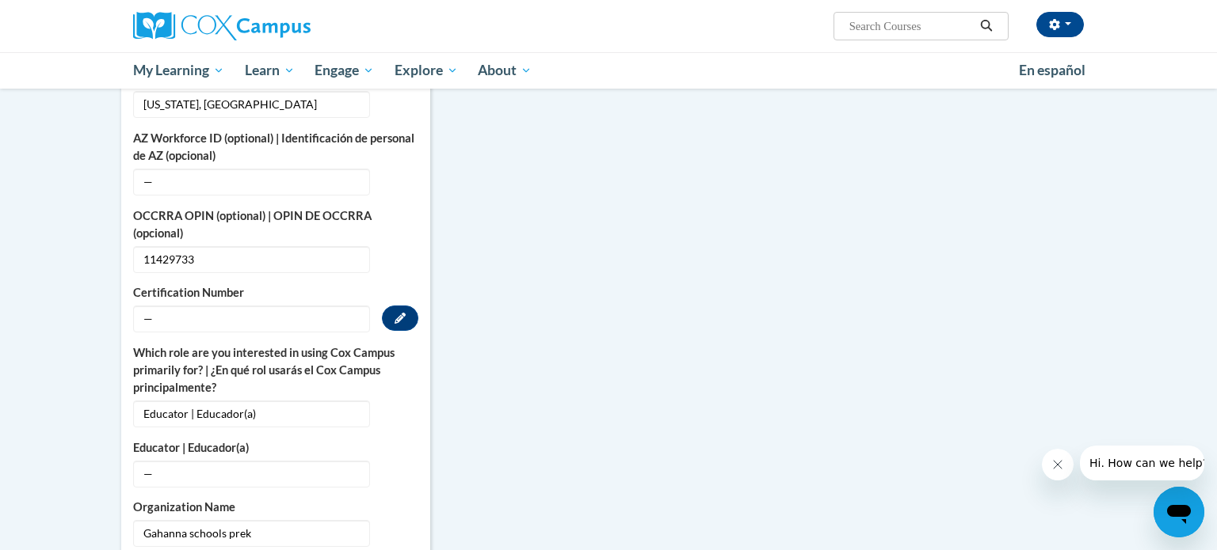
click at [353, 310] on span "—" at bounding box center [251, 319] width 237 height 27
click at [406, 307] on button "Edit" at bounding box center [400, 318] width 36 height 25
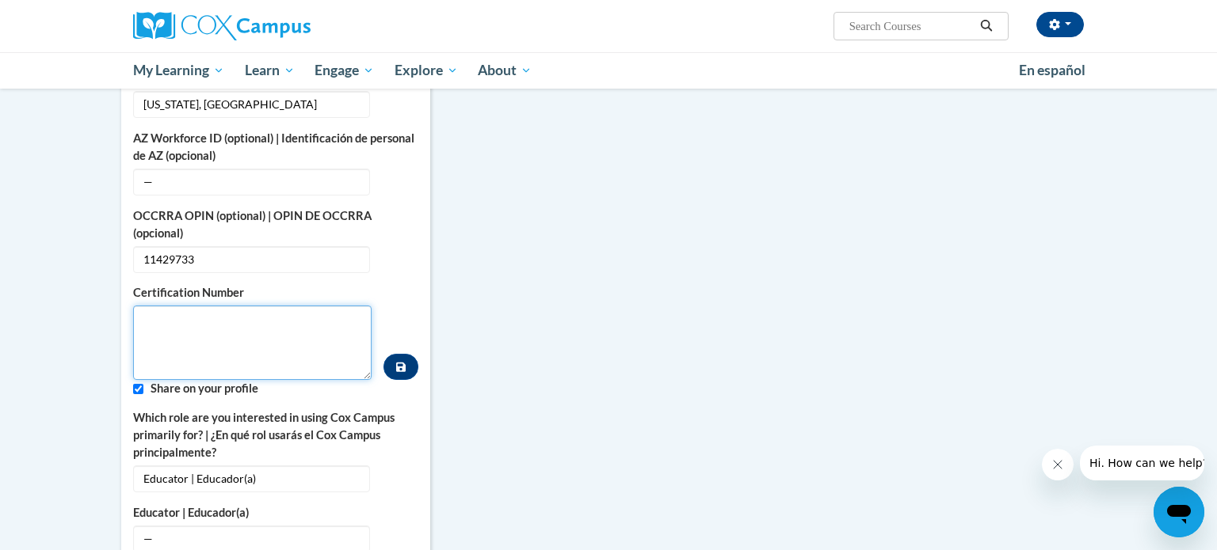
click at [323, 324] on textarea "Custom profile fields" at bounding box center [252, 343] width 238 height 74
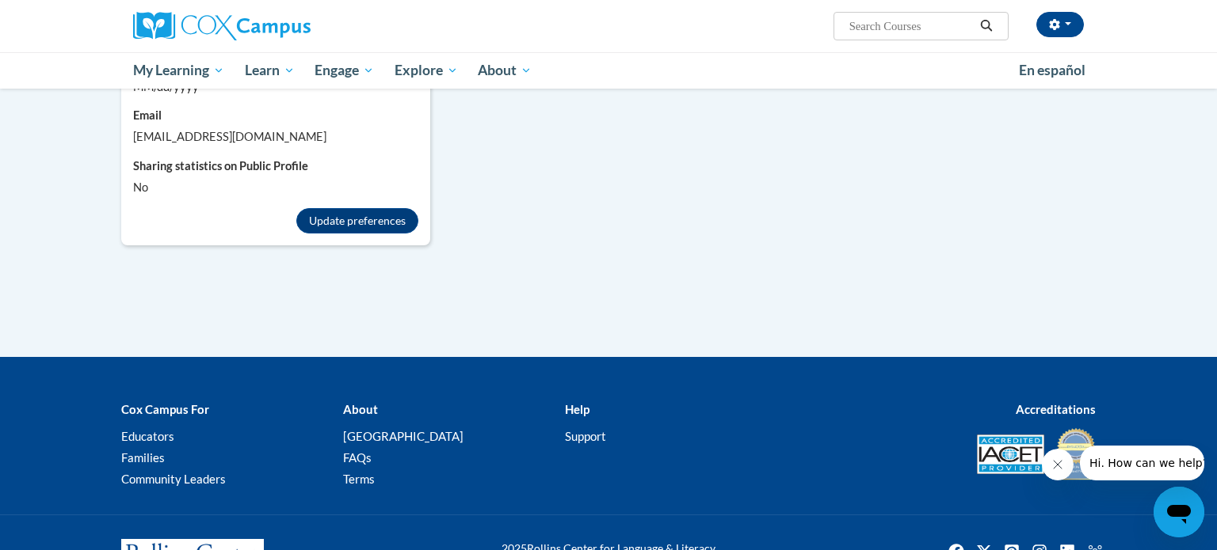
scroll to position [1568, 0]
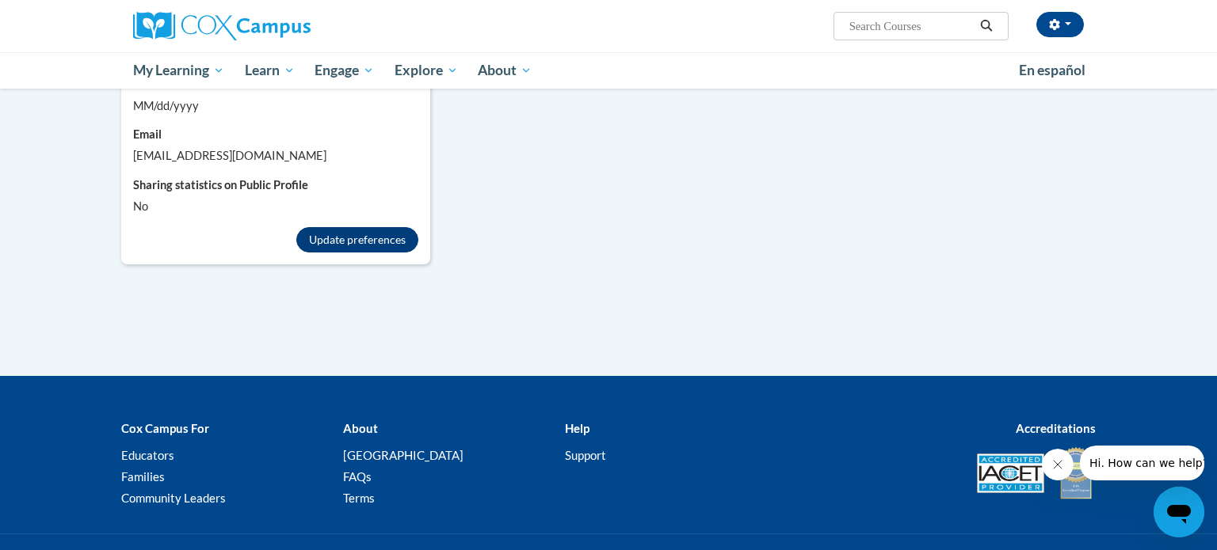
type textarea "11429733"
click at [375, 230] on button "Update preferences" at bounding box center [357, 239] width 122 height 25
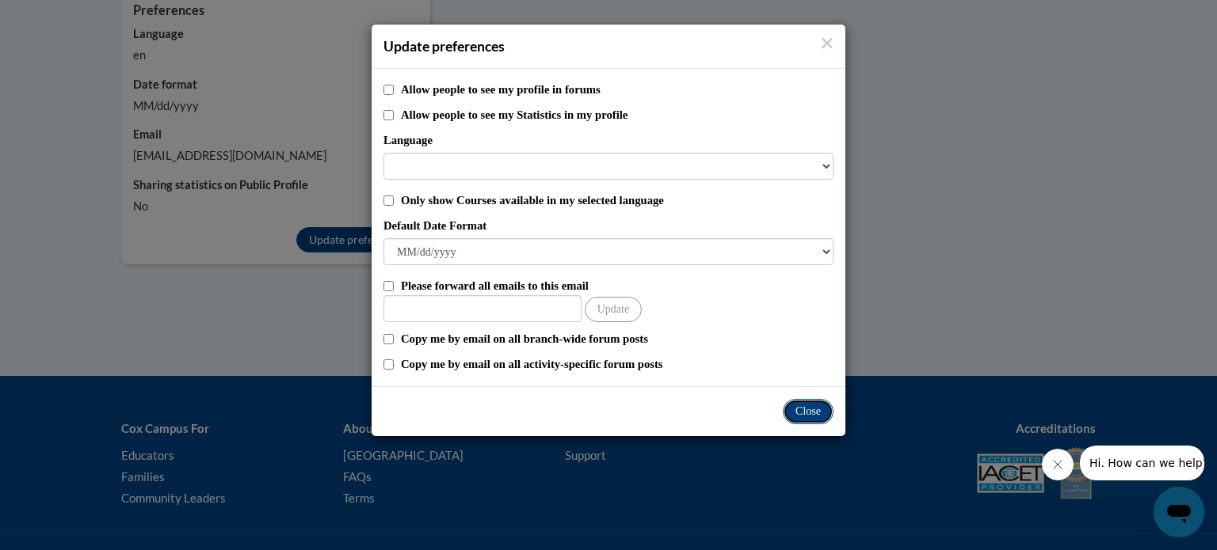
click at [814, 423] on button "Close" at bounding box center [808, 411] width 51 height 25
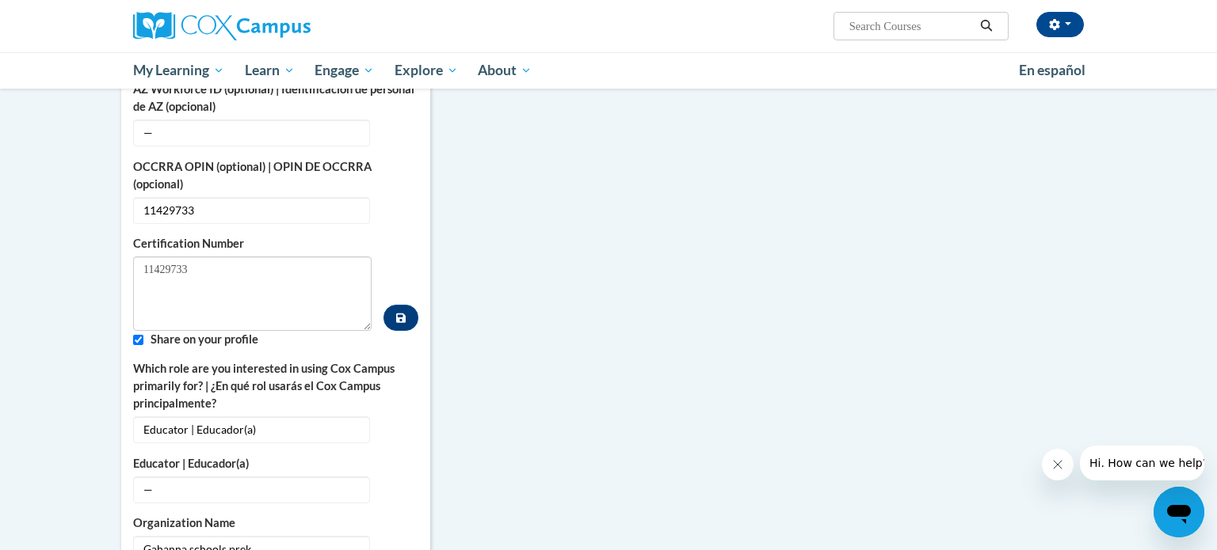
scroll to position [675, 0]
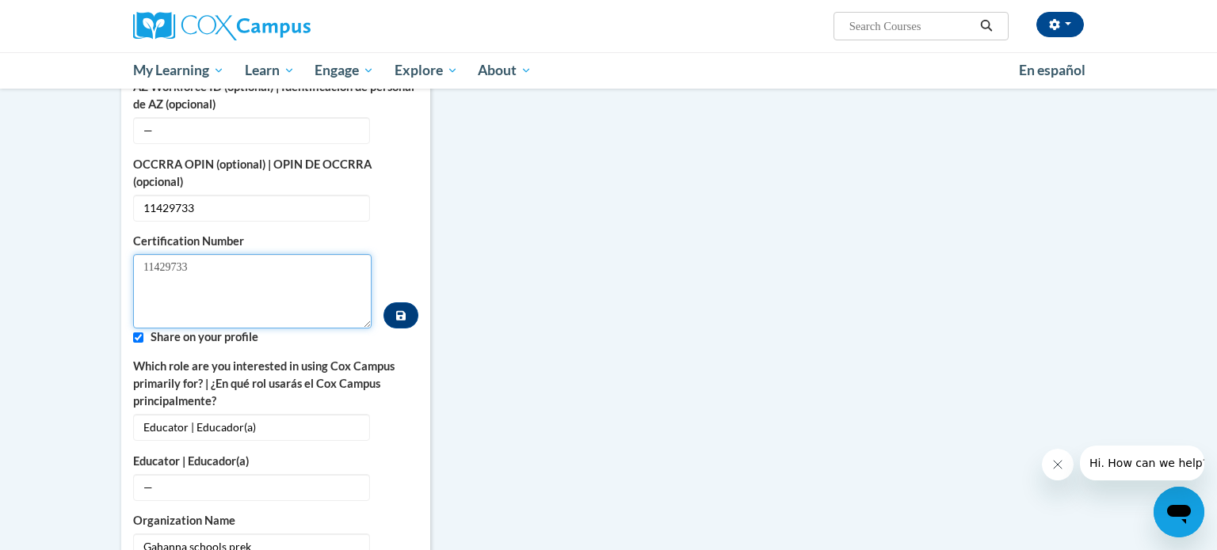
click at [253, 288] on textarea "11429733" at bounding box center [252, 291] width 238 height 74
click at [406, 307] on button "Custom profile fields" at bounding box center [400, 316] width 35 height 26
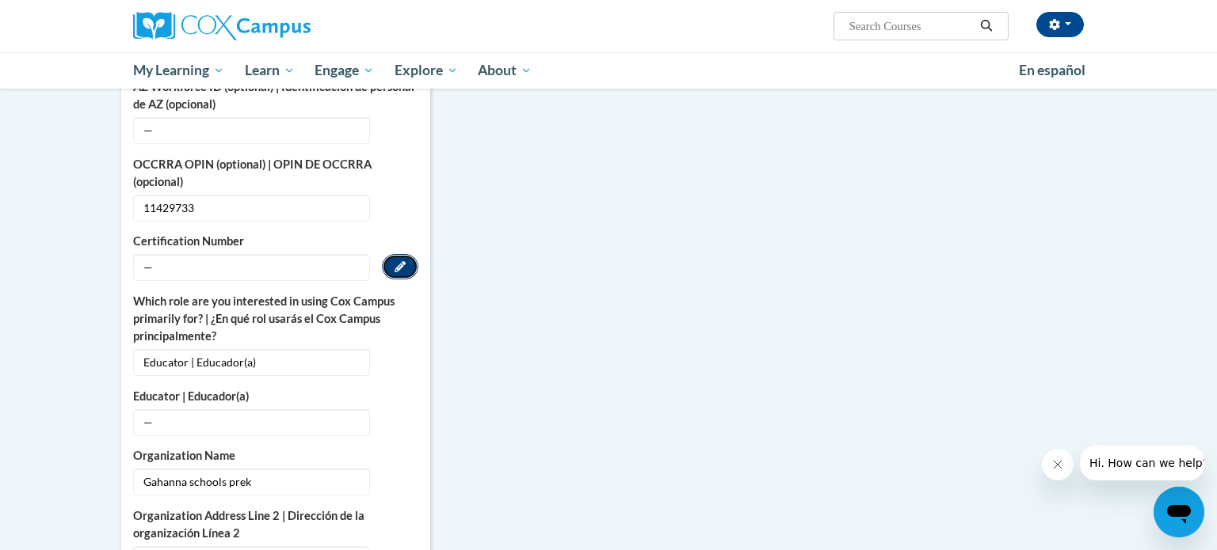
click at [399, 261] on icon "Custom profile fields" at bounding box center [399, 266] width 11 height 11
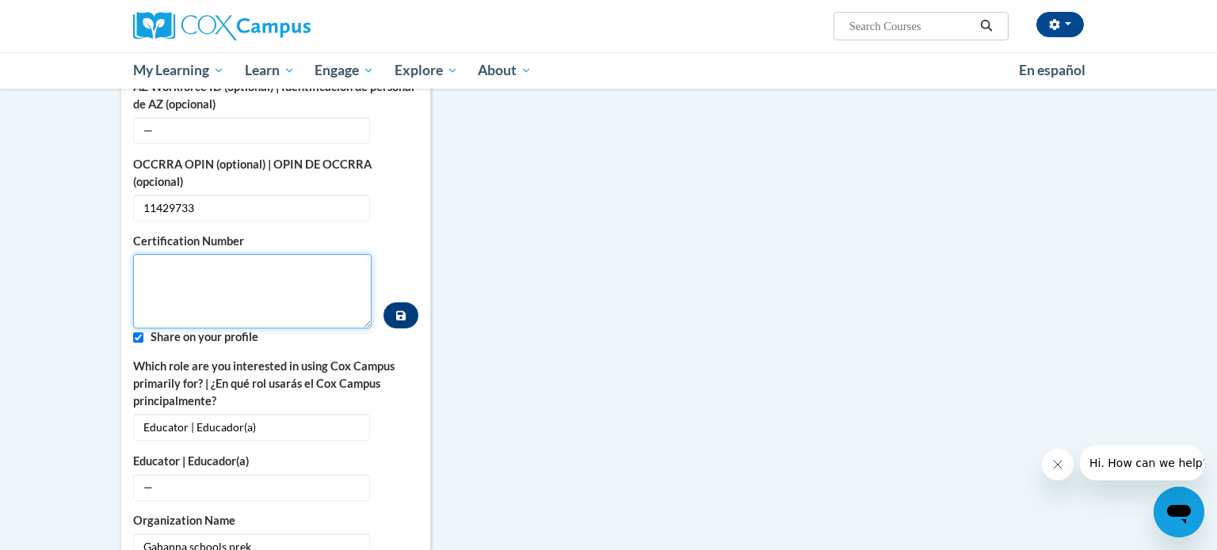
click at [323, 285] on textarea "Custom profile fields" at bounding box center [252, 291] width 238 height 74
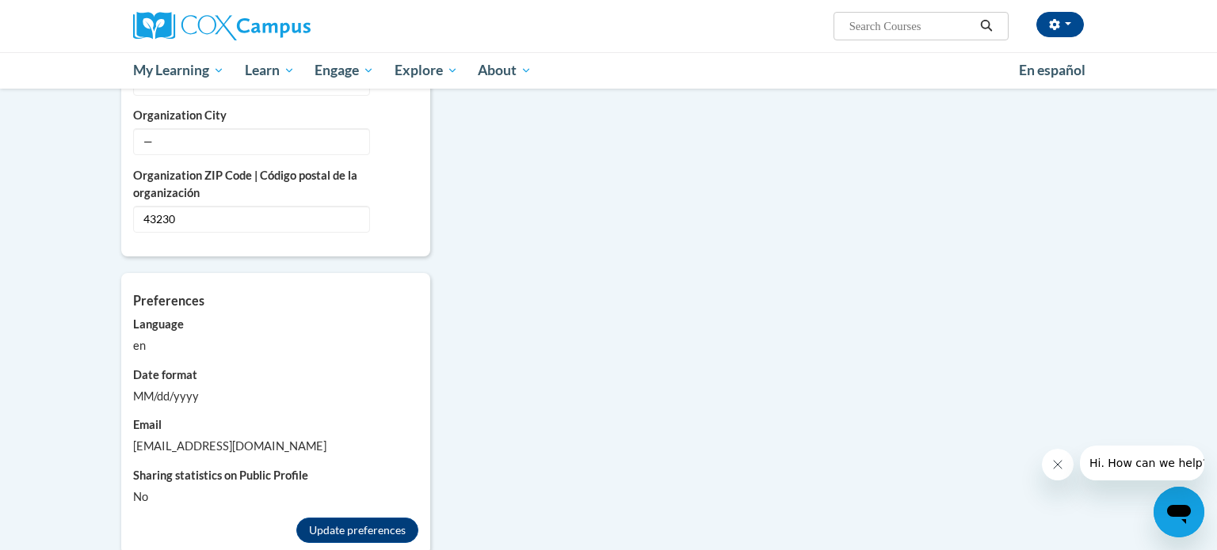
scroll to position [1278, 0]
click at [367, 519] on button "Update preferences" at bounding box center [357, 529] width 122 height 25
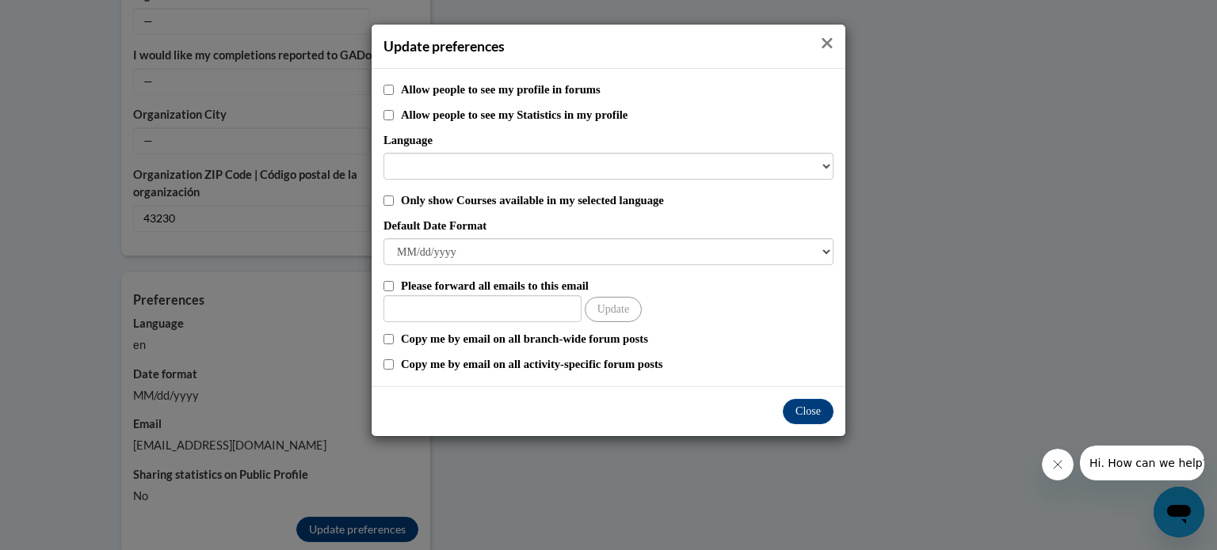
click at [829, 44] on icon "Close" at bounding box center [827, 43] width 13 height 17
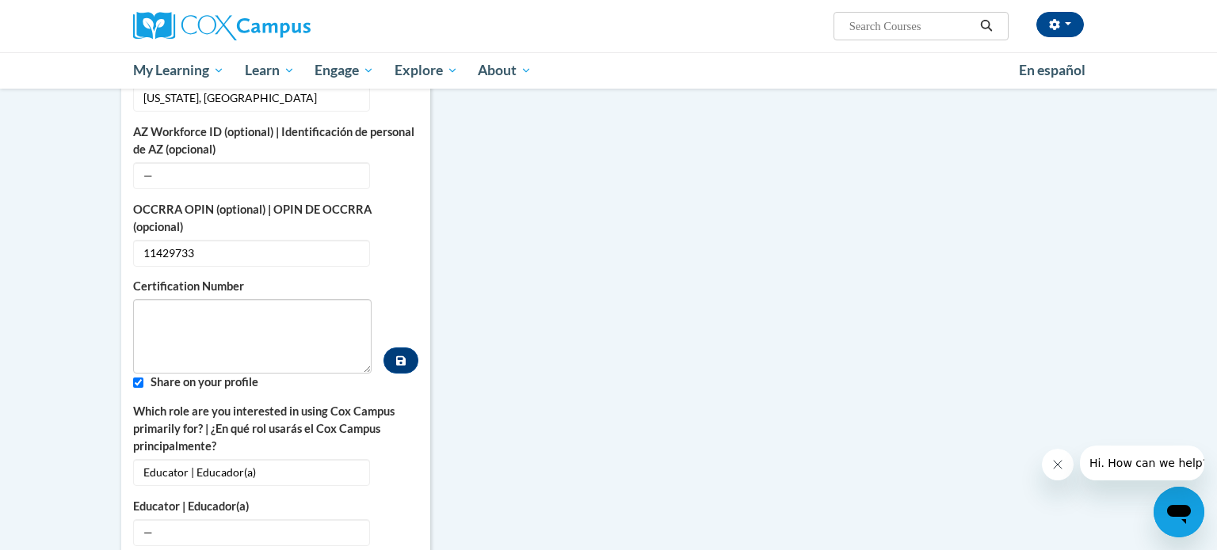
scroll to position [646, 0]
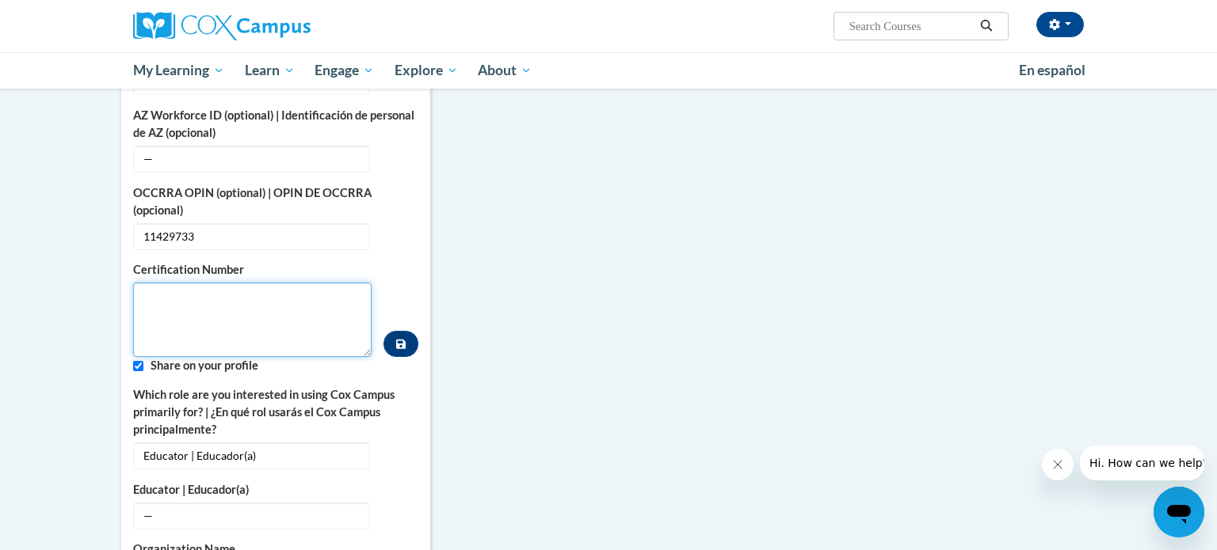
click at [244, 284] on textarea "Custom profile fields" at bounding box center [252, 320] width 238 height 74
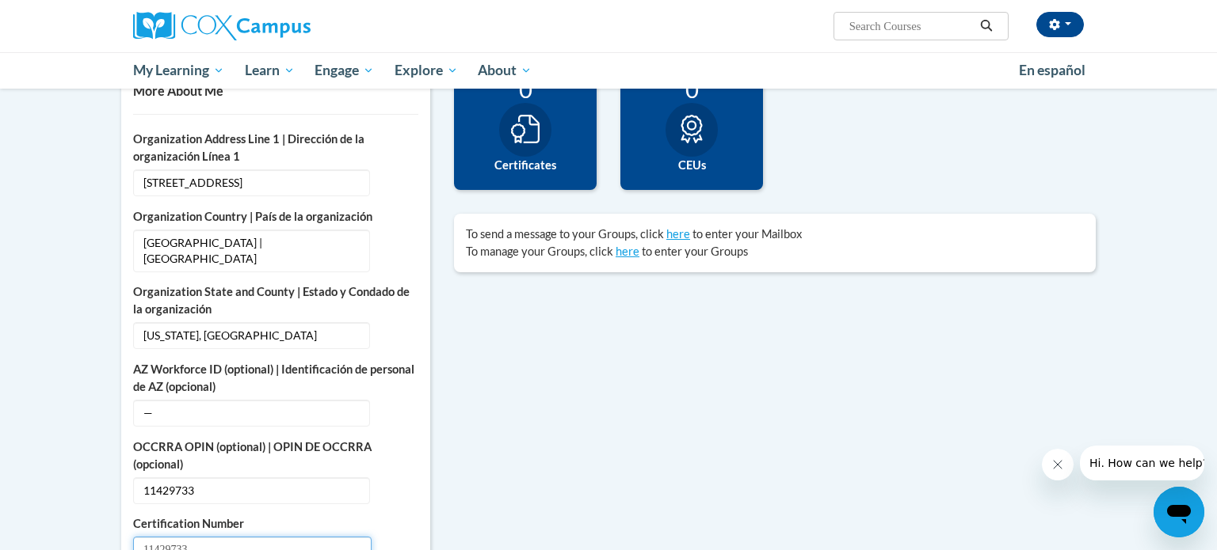
scroll to position [0, 0]
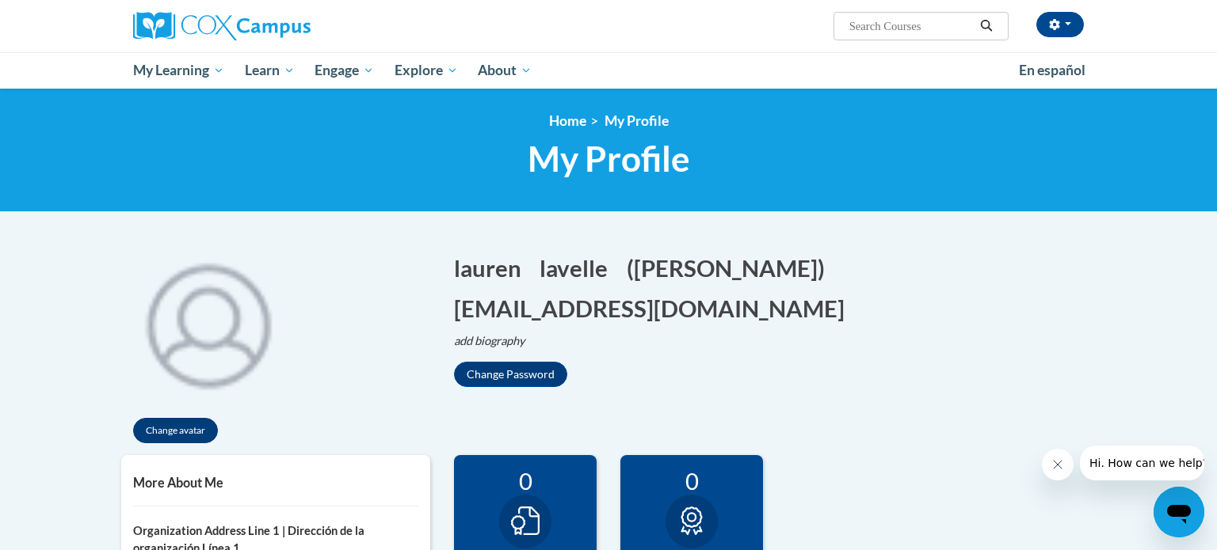
type textarea "11429733"
click at [205, 425] on button "Change avatar" at bounding box center [175, 430] width 85 height 25
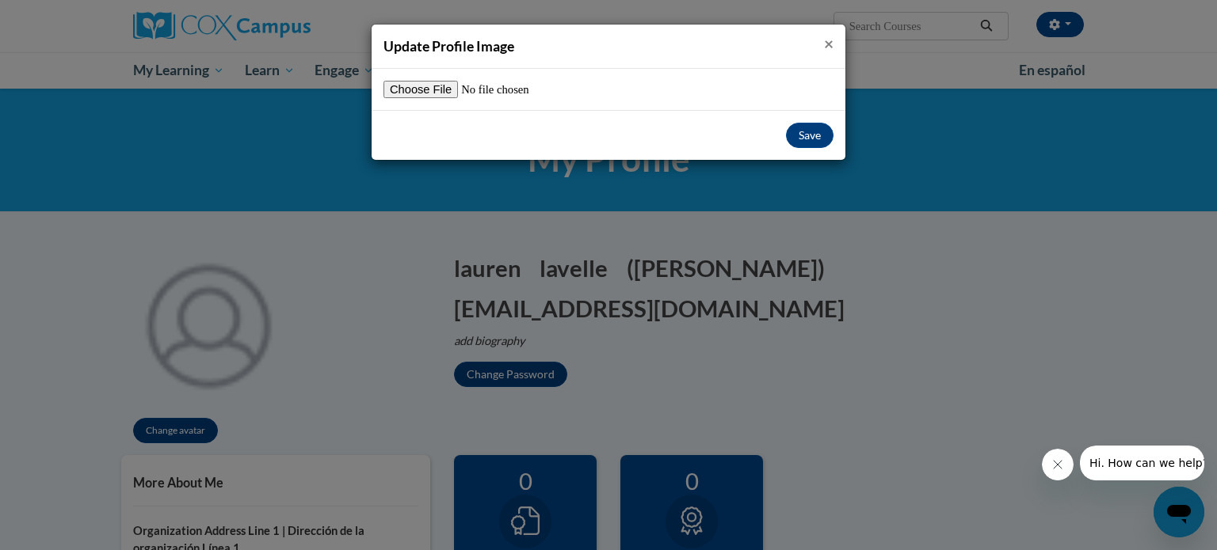
click at [825, 48] on span "×" at bounding box center [829, 43] width 10 height 20
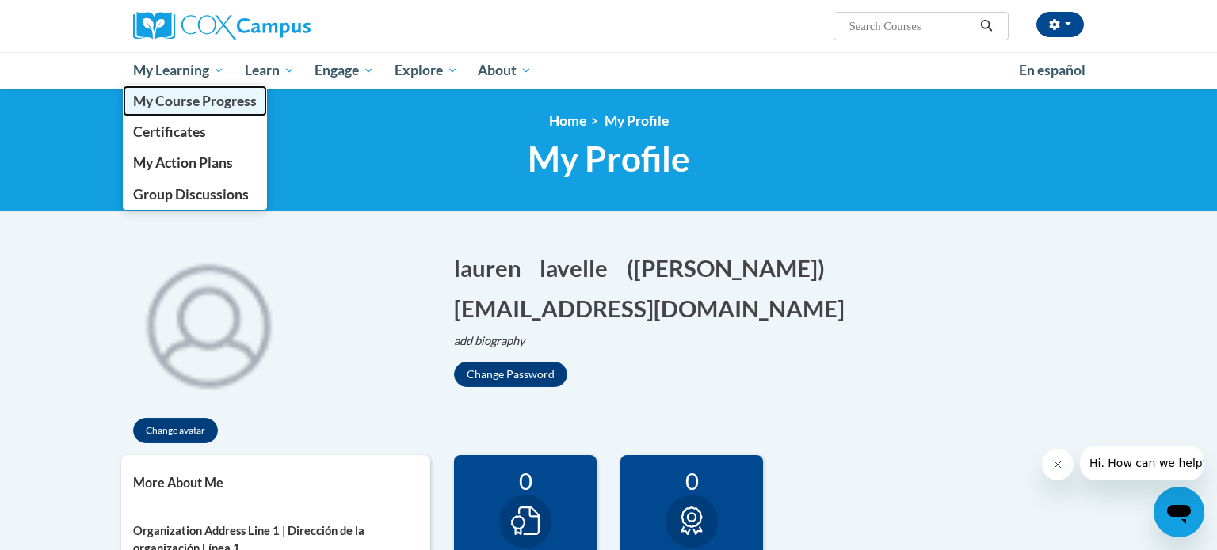
click at [177, 90] on link "My Course Progress" at bounding box center [195, 101] width 144 height 31
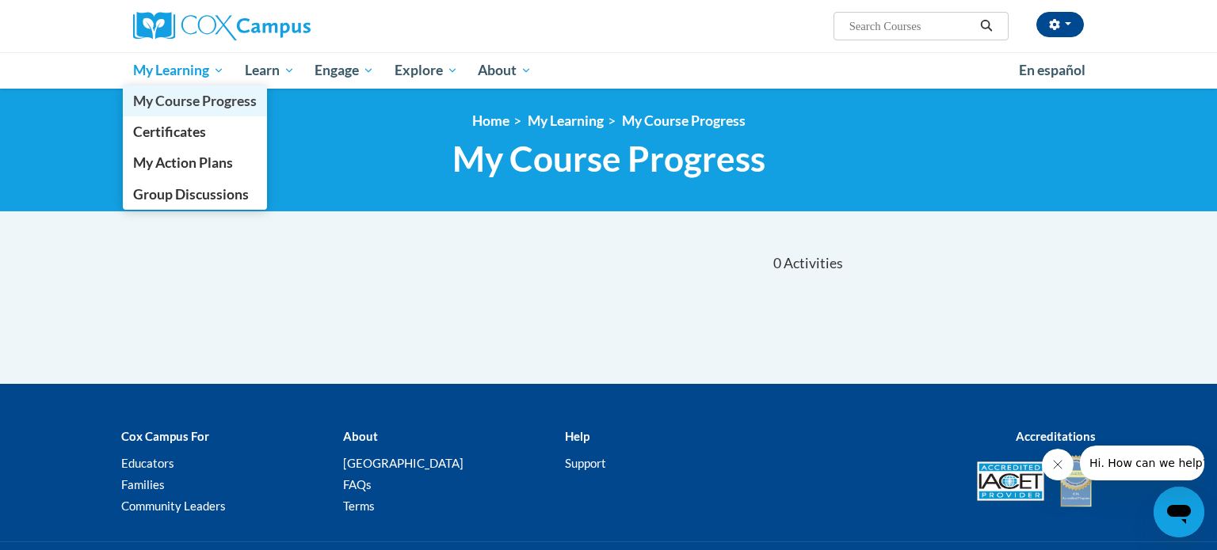
click at [223, 108] on span "My Course Progress" at bounding box center [195, 101] width 124 height 17
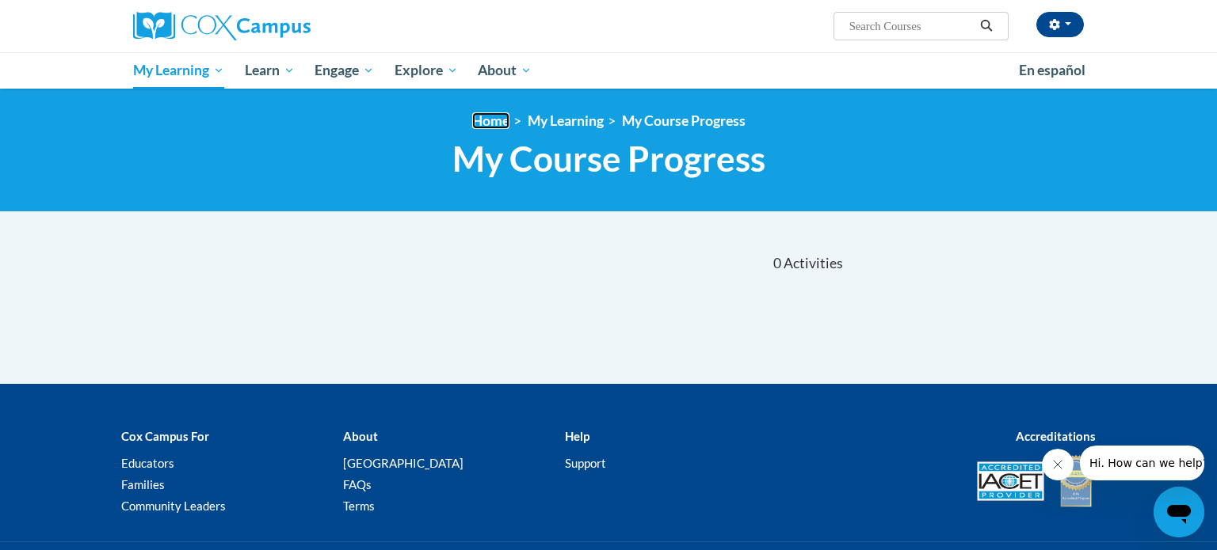
click at [492, 123] on link "Home" at bounding box center [490, 120] width 37 height 17
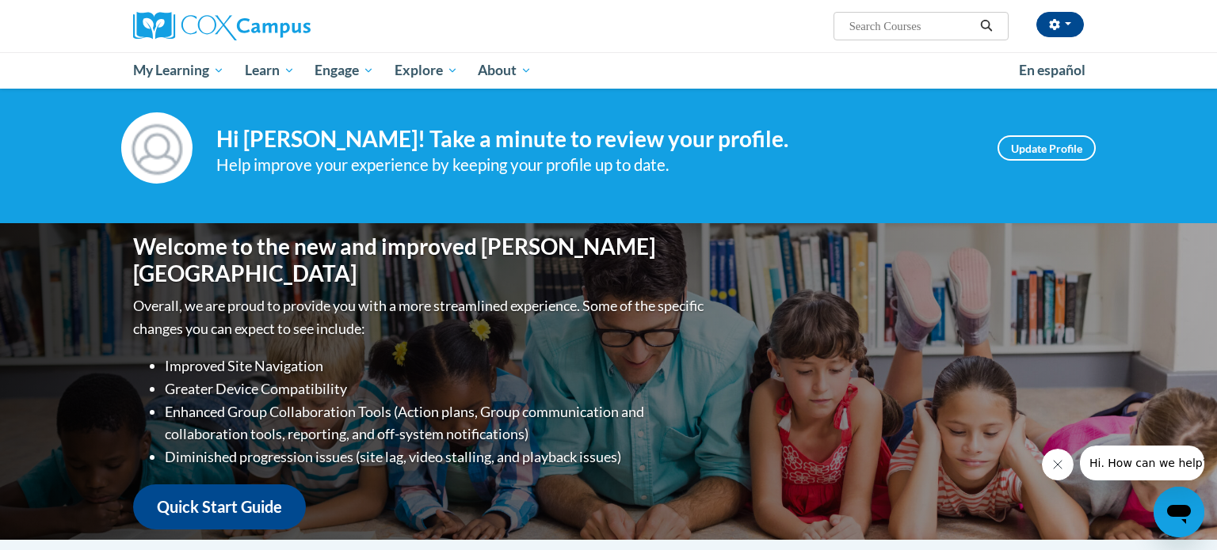
scroll to position [27, 0]
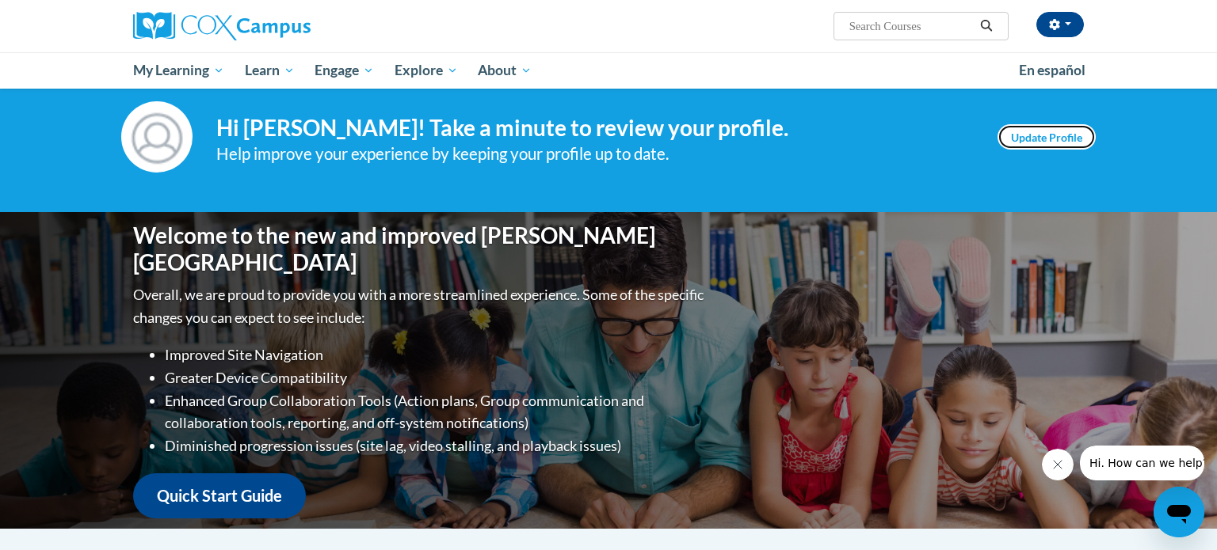
click at [1067, 128] on link "Update Profile" at bounding box center [1046, 136] width 98 height 25
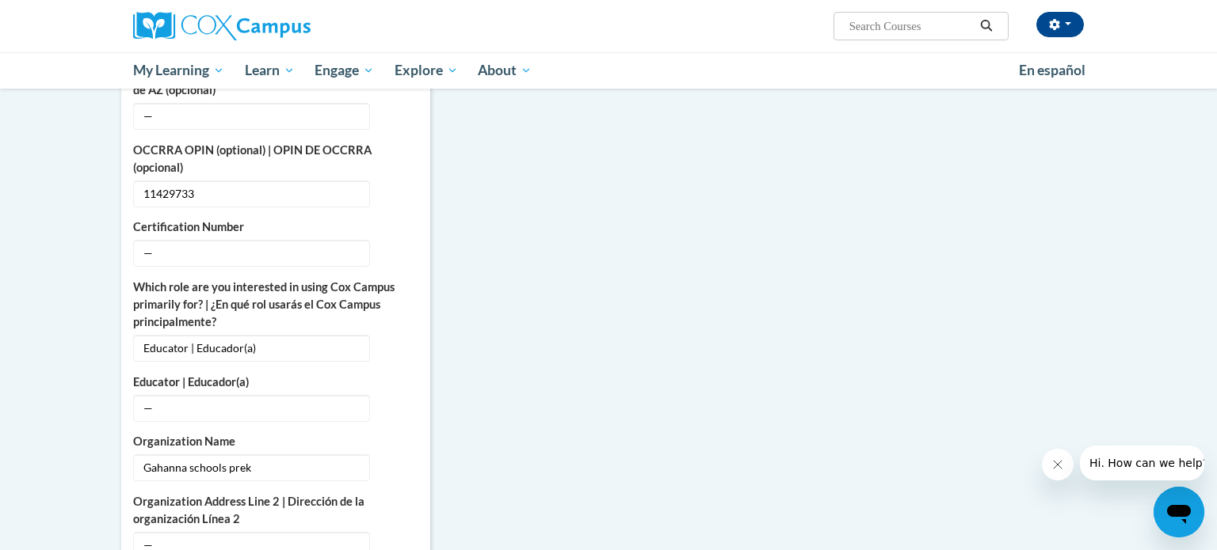
scroll to position [682, 0]
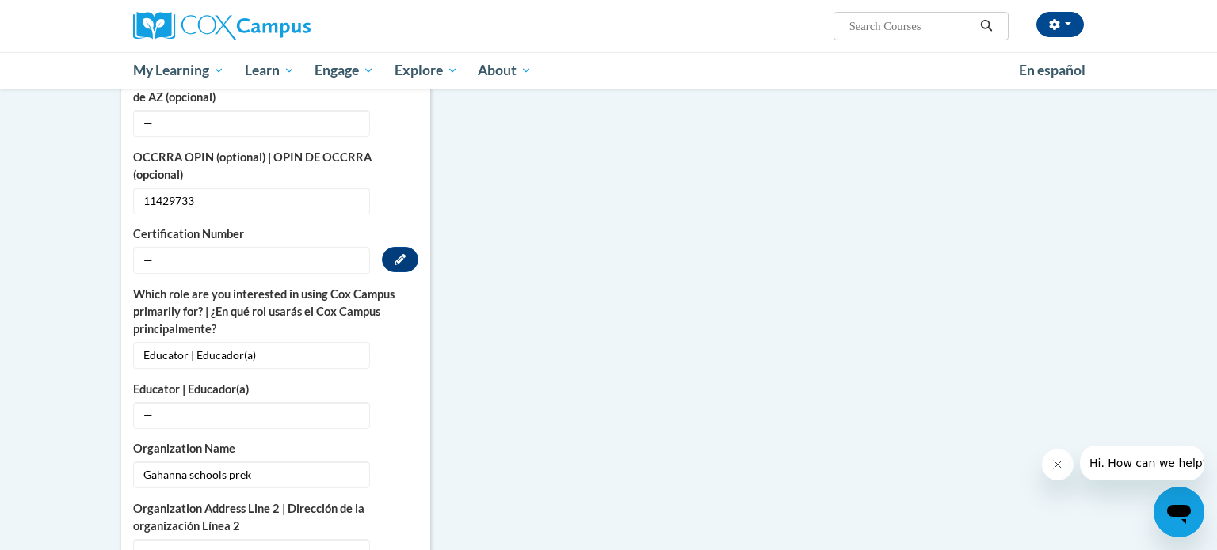
click at [295, 247] on span "—" at bounding box center [251, 260] width 237 height 27
click at [228, 249] on span "—" at bounding box center [251, 260] width 237 height 27
click at [211, 251] on span "—" at bounding box center [251, 260] width 237 height 27
click at [402, 254] on icon "Custom profile fields" at bounding box center [399, 259] width 11 height 11
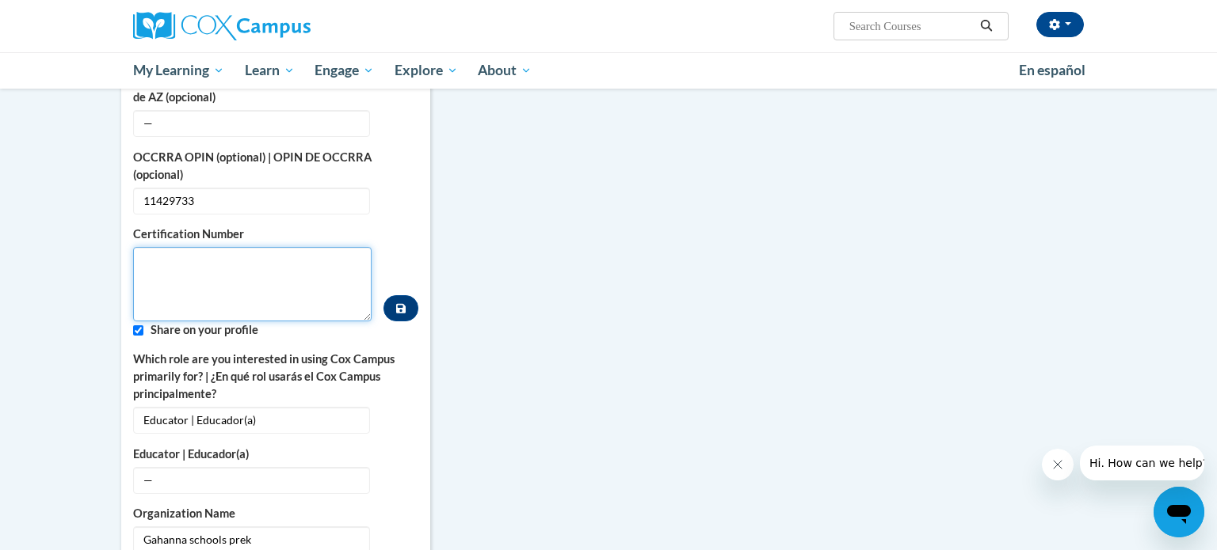
click at [280, 247] on textarea "Custom profile fields" at bounding box center [252, 284] width 238 height 74
type textarea "11429733"
click at [402, 236] on div "Certification Number 11429733" at bounding box center [275, 274] width 285 height 96
click at [400, 304] on icon "Custom profile fields" at bounding box center [401, 309] width 10 height 10
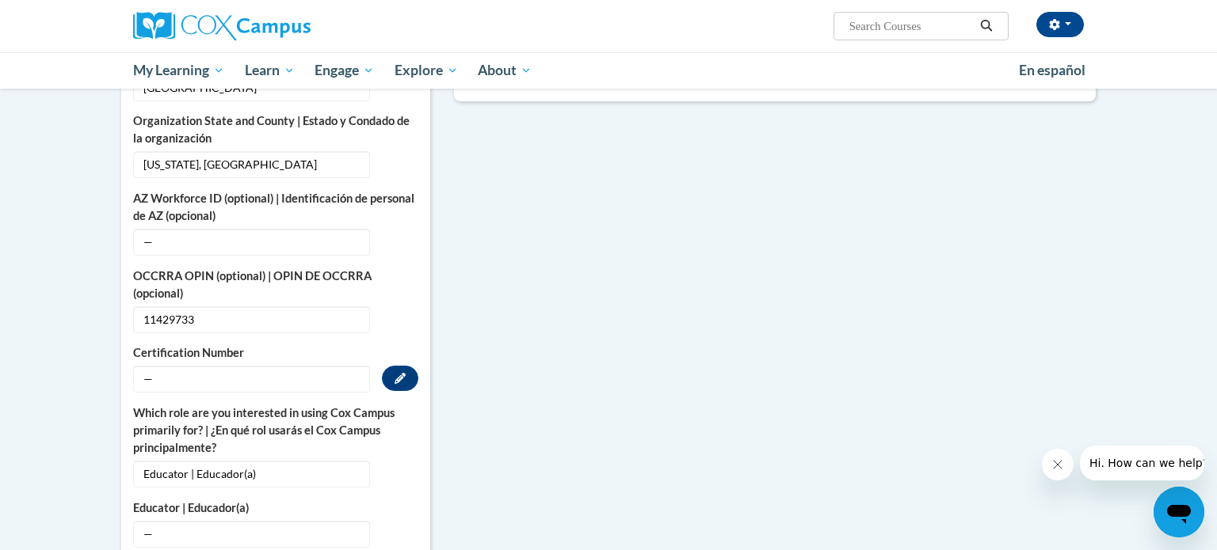
scroll to position [0, 0]
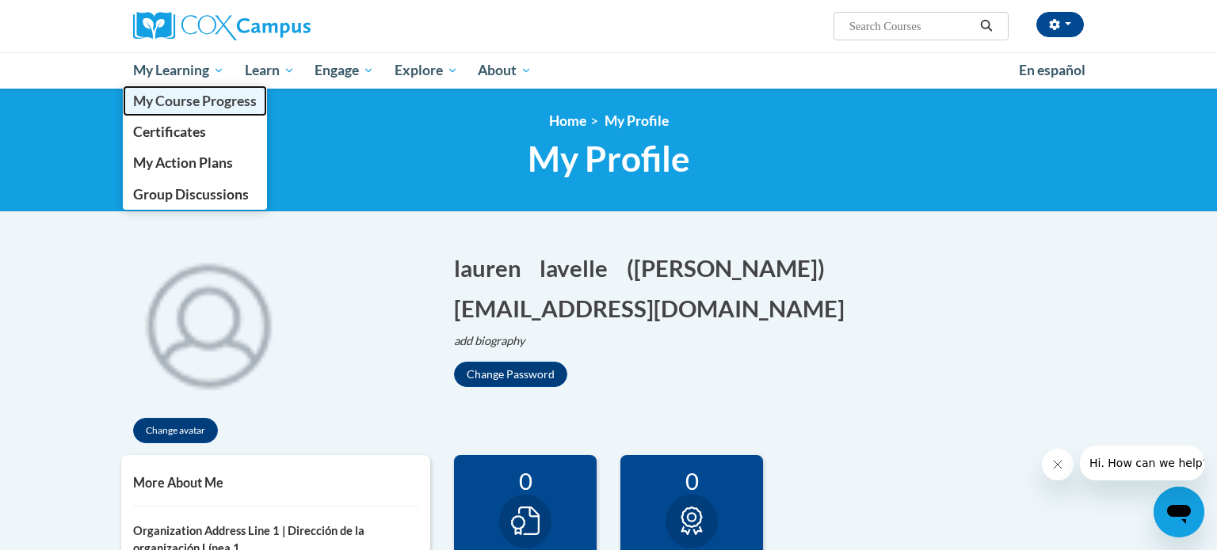
click at [165, 87] on link "My Course Progress" at bounding box center [195, 101] width 144 height 31
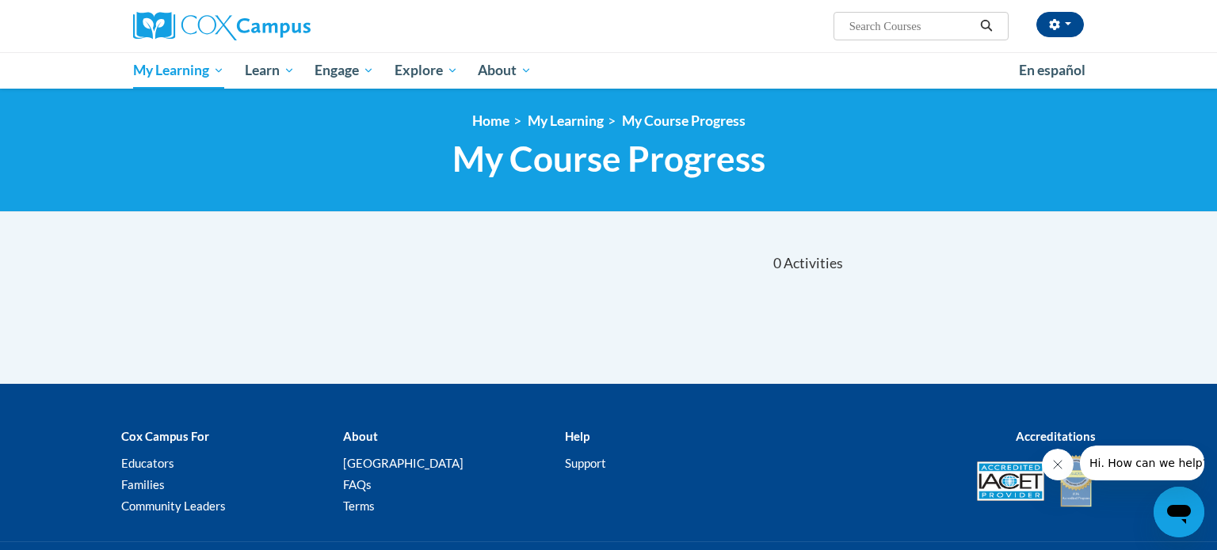
click at [910, 29] on input "Search..." at bounding box center [910, 26] width 127 height 19
click at [1023, 101] on div "<en>My Learning</en><fr>New fr_My Learning</fr><it>New it_My Learning</it><de>N…" at bounding box center [608, 151] width 1217 height 124
click at [908, 29] on input "an ec" at bounding box center [910, 26] width 127 height 19
type input "an ecostytem approach"
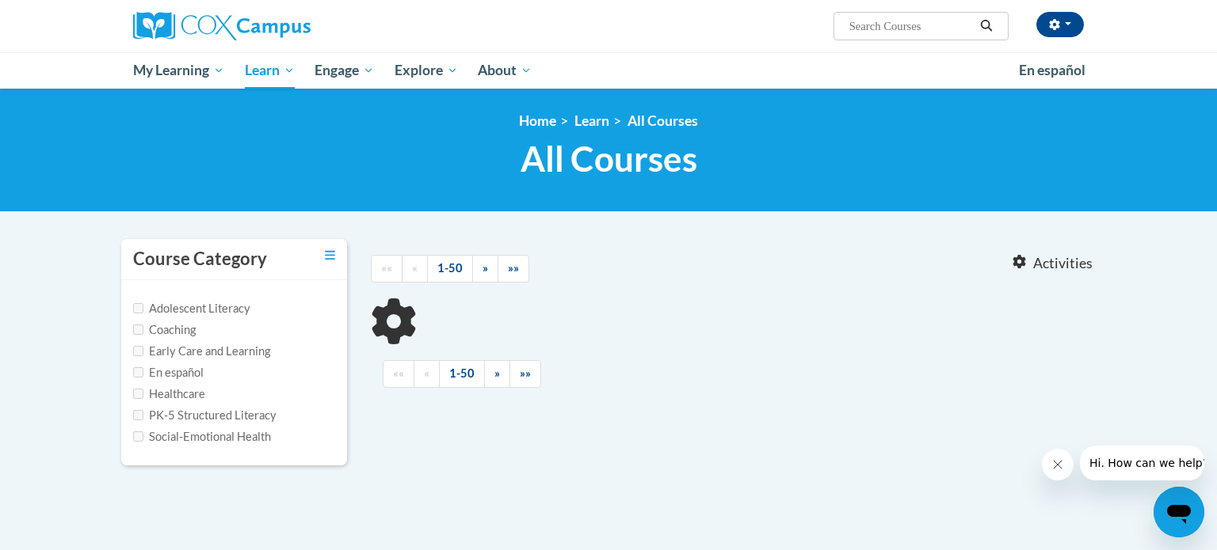
type input "an ecostytem approach"
click at [135, 415] on input "PK-5 Structured Literacy" at bounding box center [138, 415] width 10 height 10
checkbox input "true"
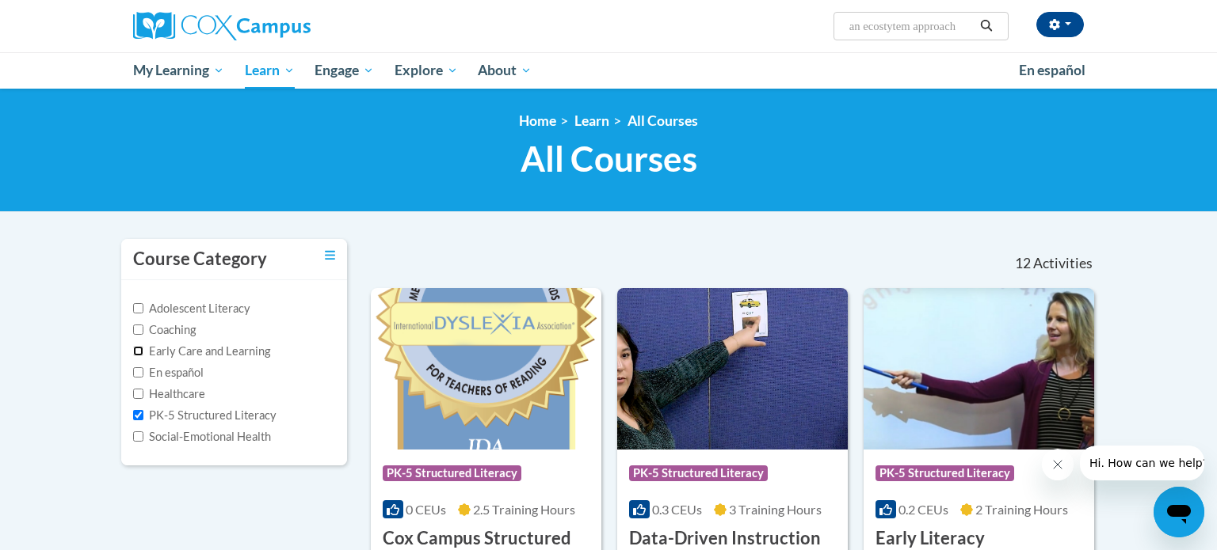
click at [135, 352] on input "Early Care and Learning" at bounding box center [138, 351] width 10 height 10
checkbox input "true"
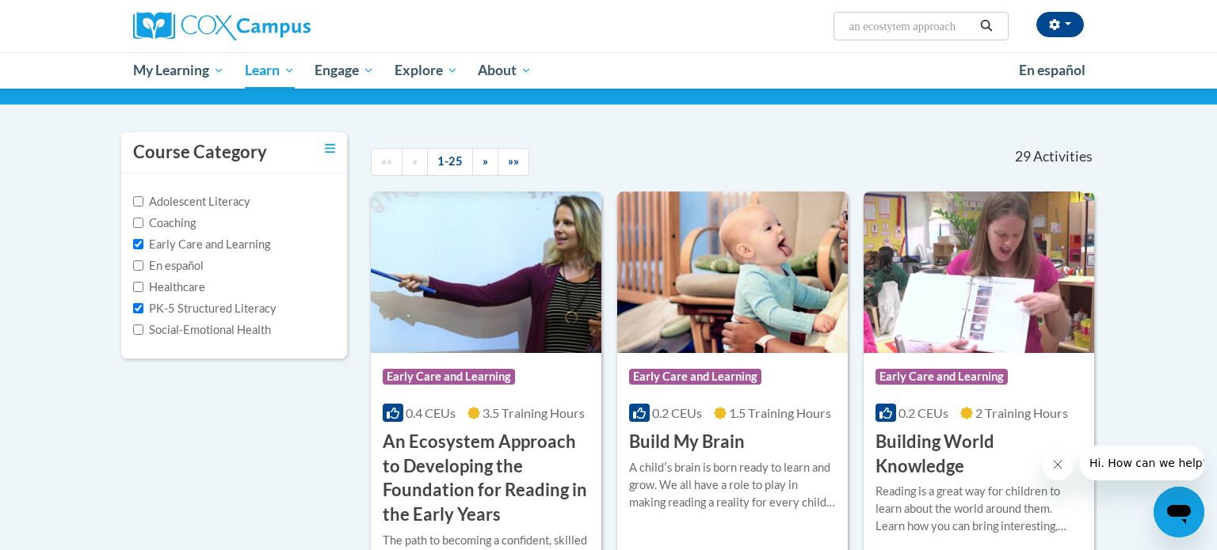
scroll to position [105, 0]
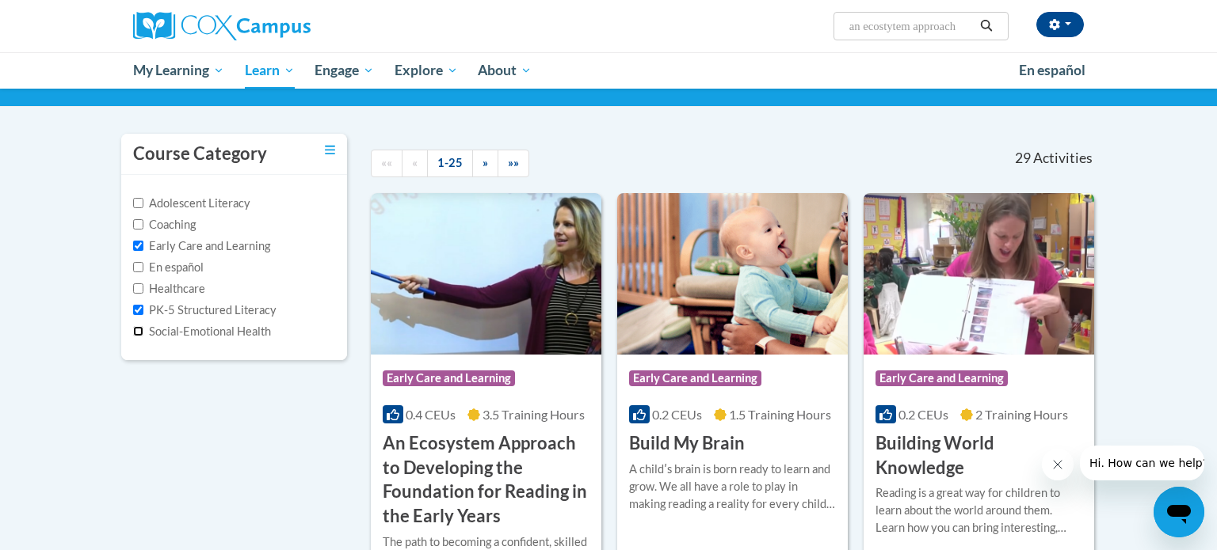
click at [133, 333] on input "Social-Emotional Health" at bounding box center [138, 331] width 10 height 10
checkbox input "true"
click at [135, 288] on input "Healthcare" at bounding box center [138, 289] width 10 height 10
checkbox input "true"
click at [134, 270] on input "En español" at bounding box center [138, 267] width 10 height 10
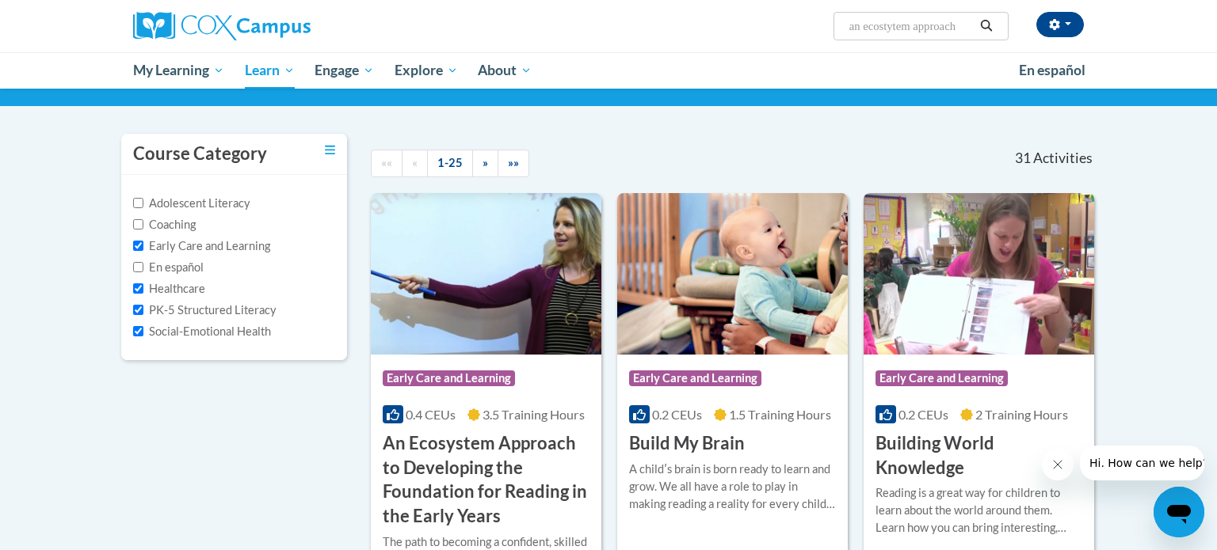
checkbox input "true"
click at [136, 223] on input "Coaching" at bounding box center [138, 224] width 10 height 10
checkbox input "true"
click at [137, 201] on input "Adolescent Literacy" at bounding box center [138, 203] width 10 height 10
checkbox input "true"
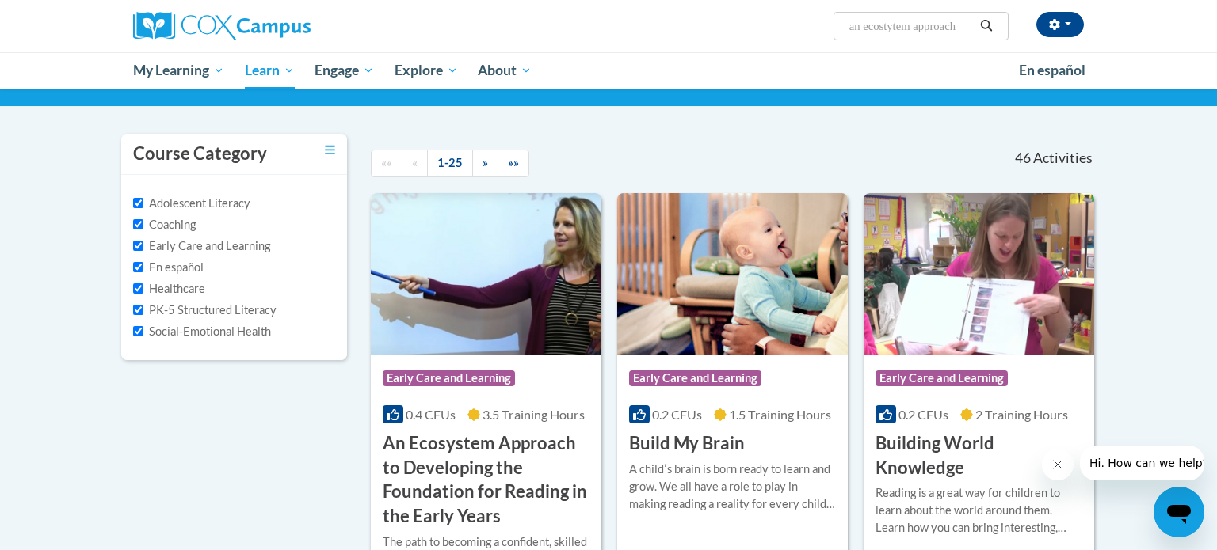
click at [936, 26] on input "an ecostytem approach" at bounding box center [910, 26] width 127 height 19
click at [935, 32] on input "proach" at bounding box center [910, 26] width 127 height 19
type input "p"
type input "the power of language"
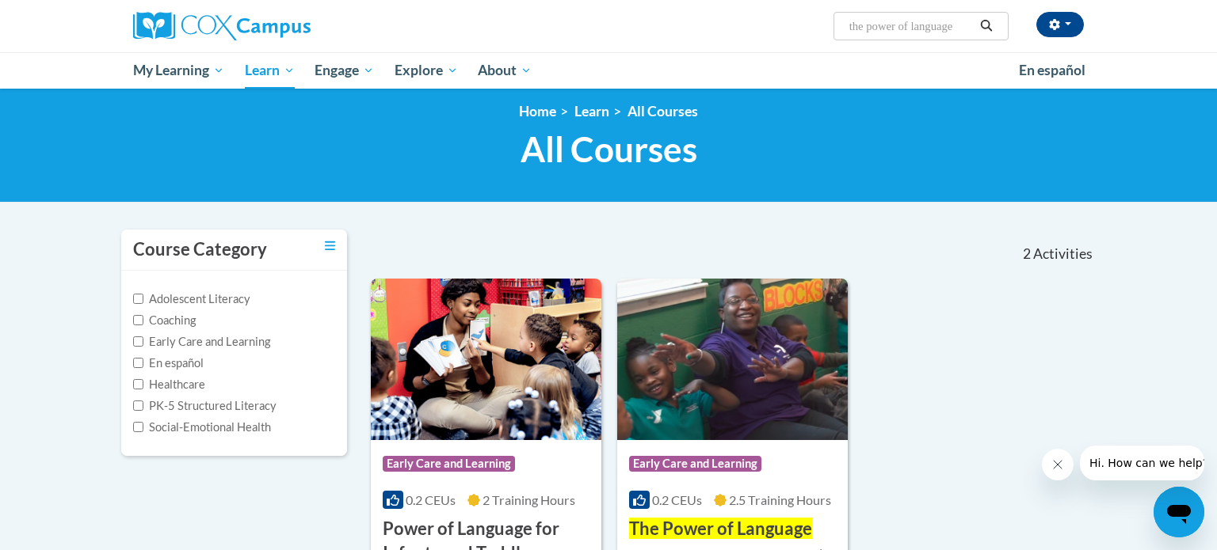
scroll to position [8, 0]
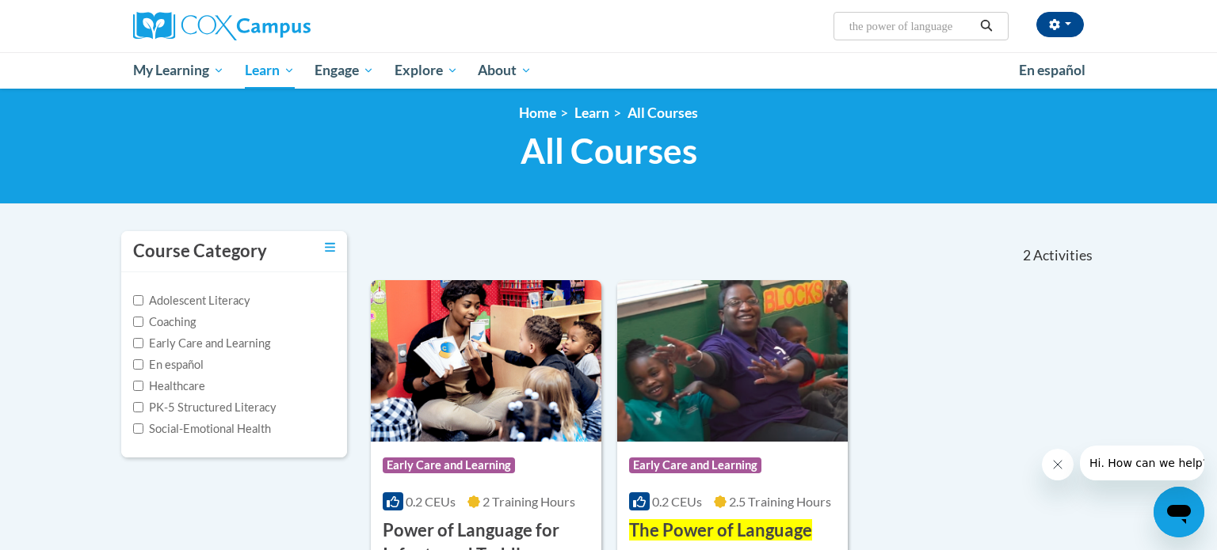
click at [966, 29] on input "the power of language" at bounding box center [910, 26] width 127 height 19
type input "t"
type input "an ecosystem approach"
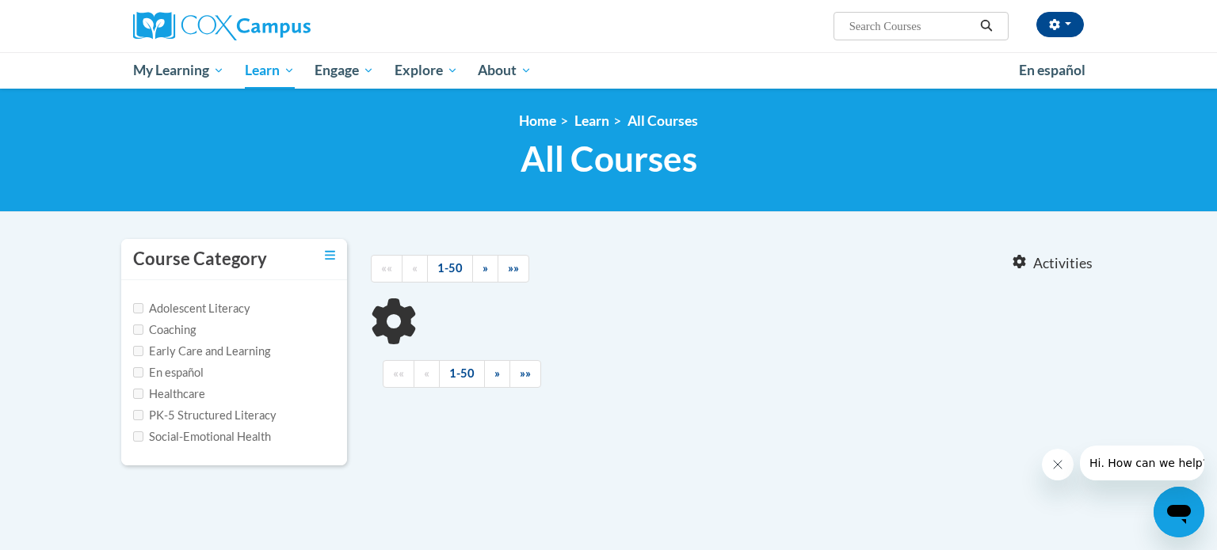
type input "an ecosystem approach"
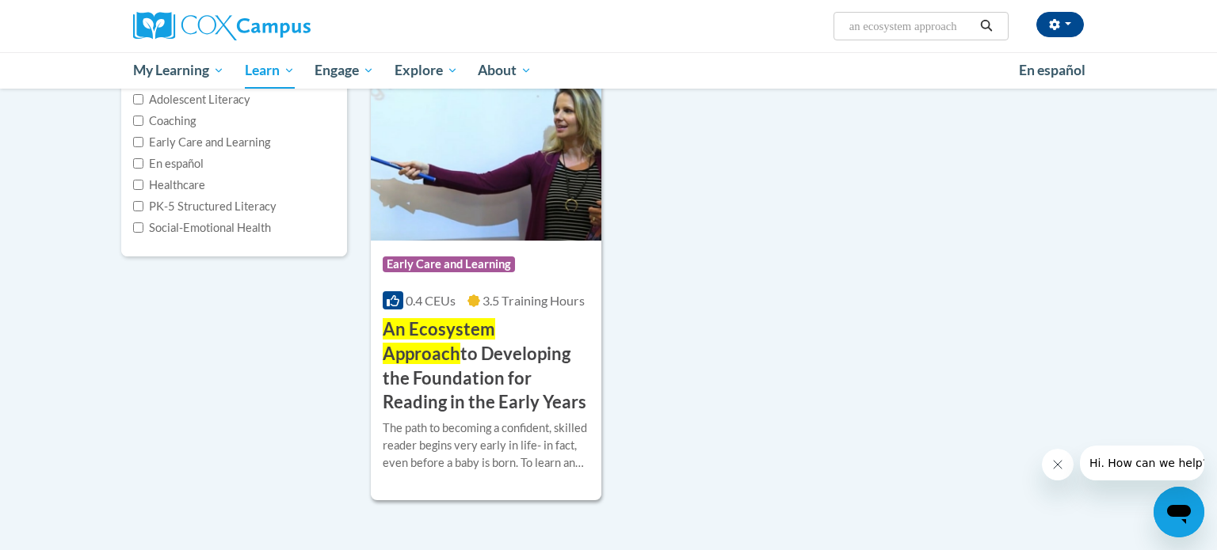
scroll to position [210, 0]
click at [528, 212] on img at bounding box center [486, 159] width 230 height 162
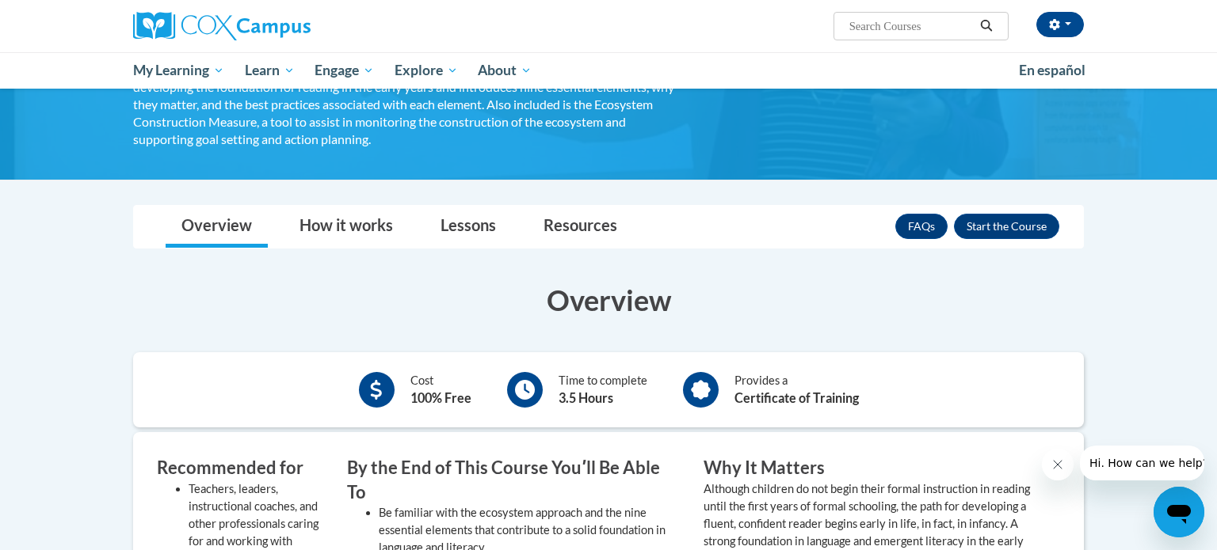
scroll to position [324, 0]
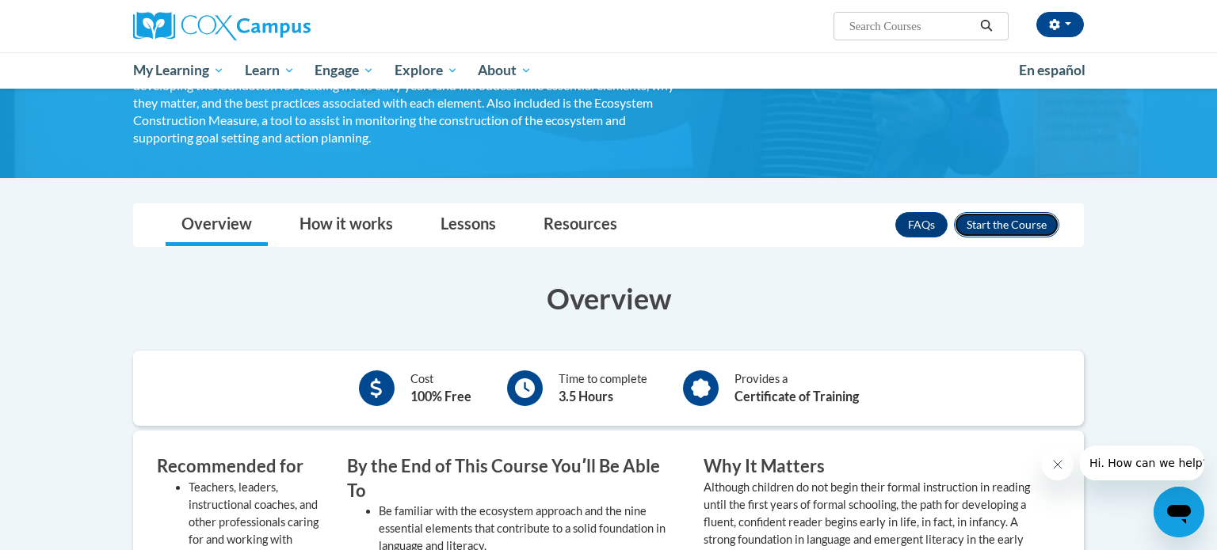
click at [1015, 231] on button "Enroll" at bounding box center [1006, 224] width 105 height 25
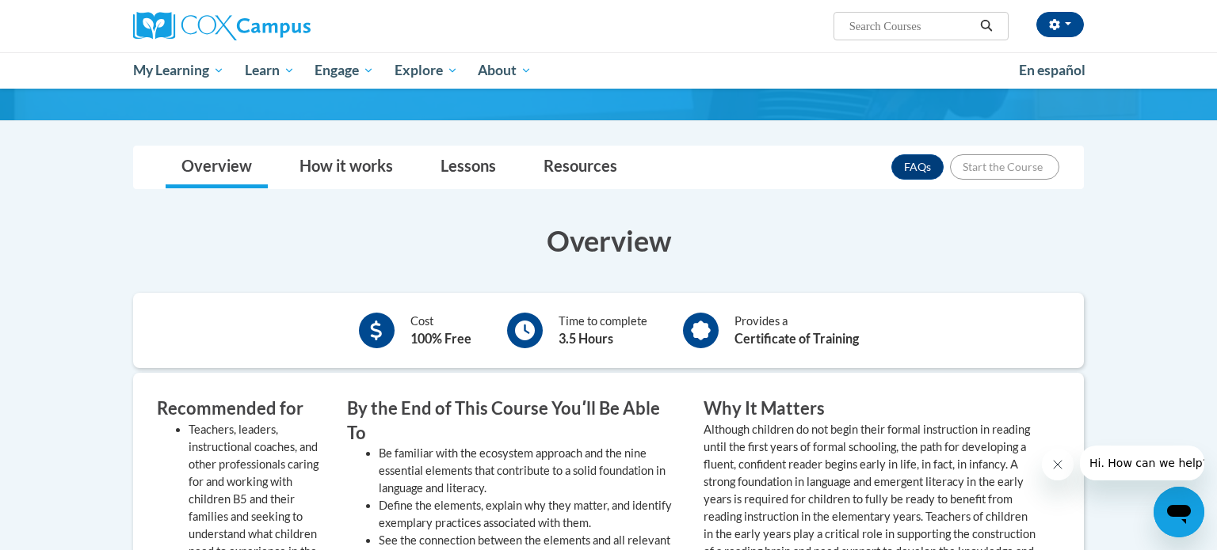
scroll to position [447, 0]
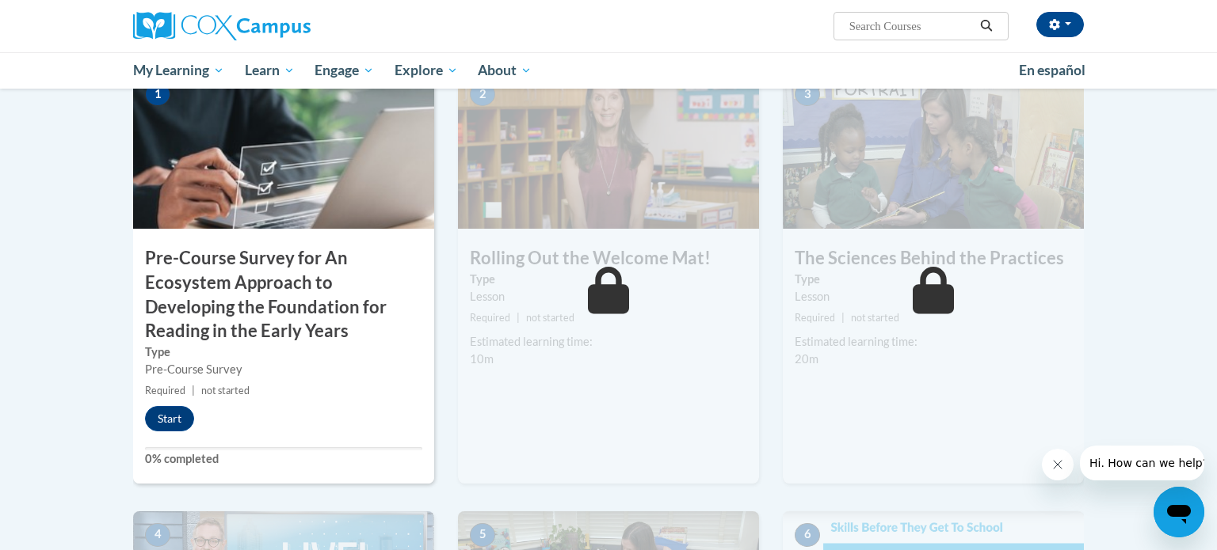
scroll to position [409, 0]
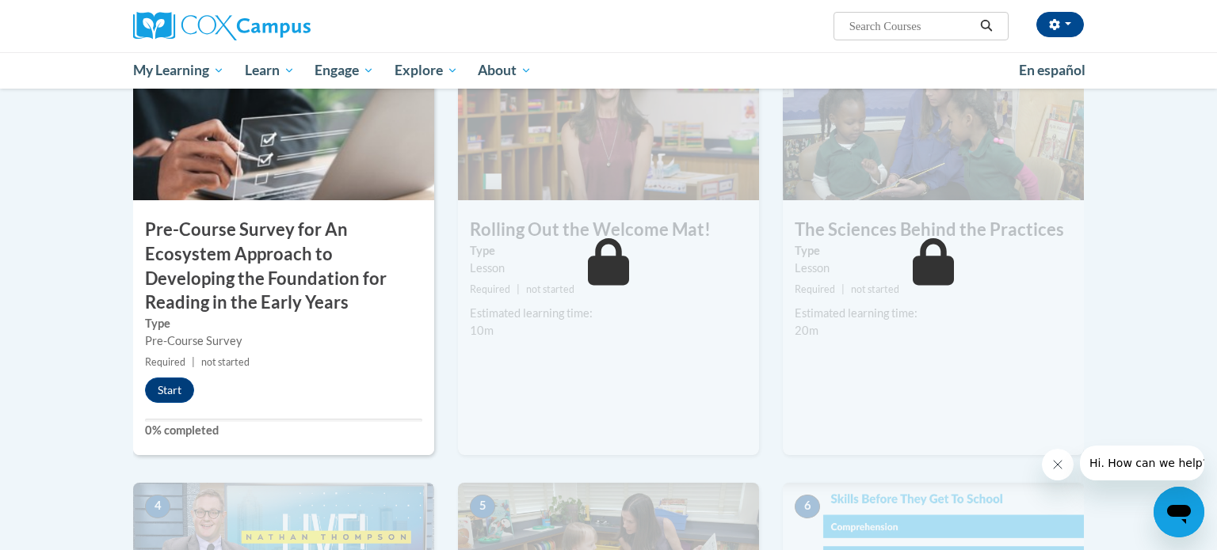
click at [276, 348] on div "Pre-Course Survey" at bounding box center [283, 341] width 277 height 17
click at [167, 389] on button "Start" at bounding box center [169, 390] width 49 height 25
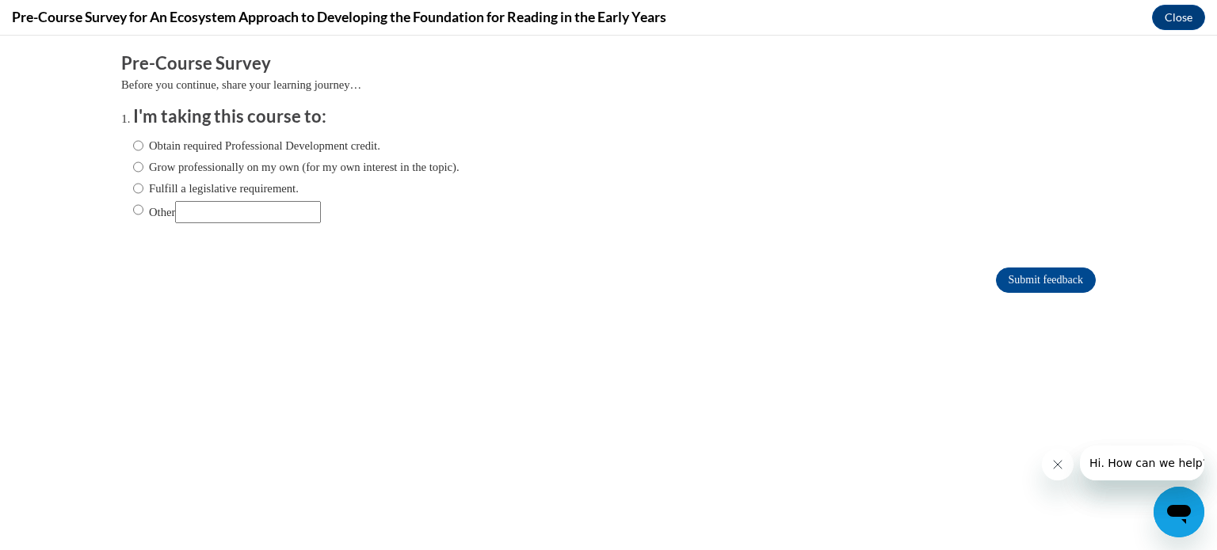
scroll to position [0, 0]
click at [133, 143] on input "Obtain required Professional Development credit." at bounding box center [138, 145] width 10 height 17
radio input "true"
click at [1059, 290] on input "Submit feedback" at bounding box center [1046, 280] width 100 height 25
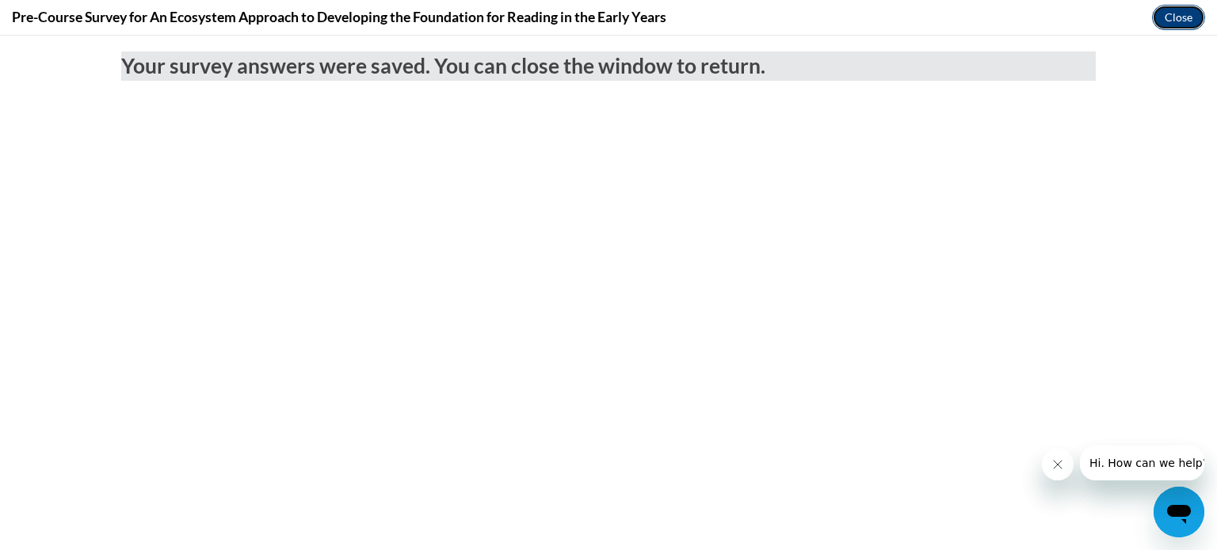
click at [1184, 16] on button "Close" at bounding box center [1178, 17] width 53 height 25
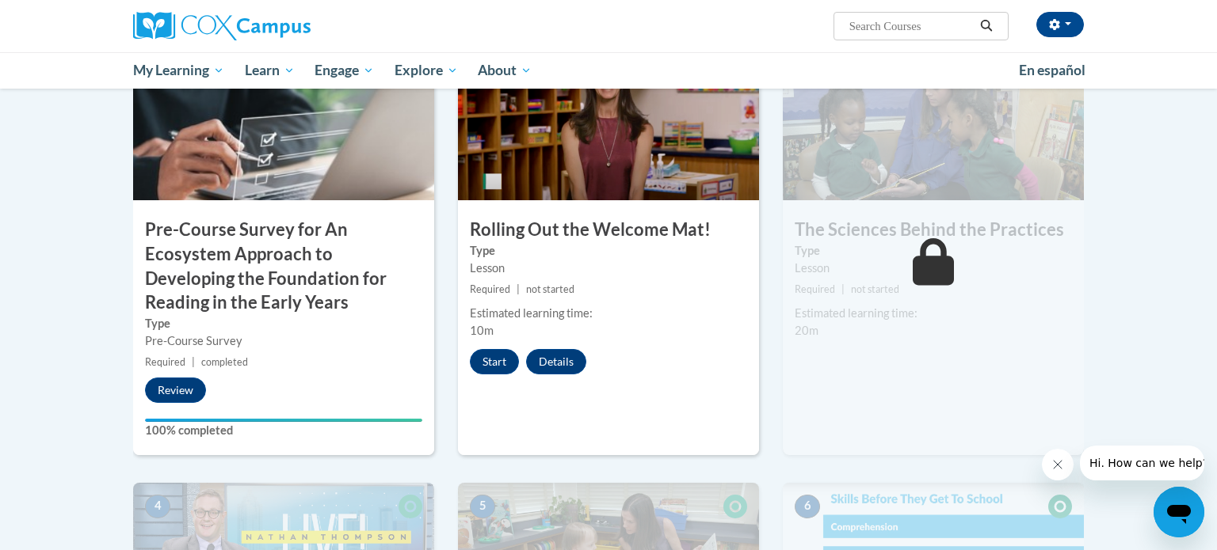
click at [230, 329] on label "Type" at bounding box center [283, 323] width 277 height 17
click at [162, 394] on button "Review" at bounding box center [175, 390] width 61 height 25
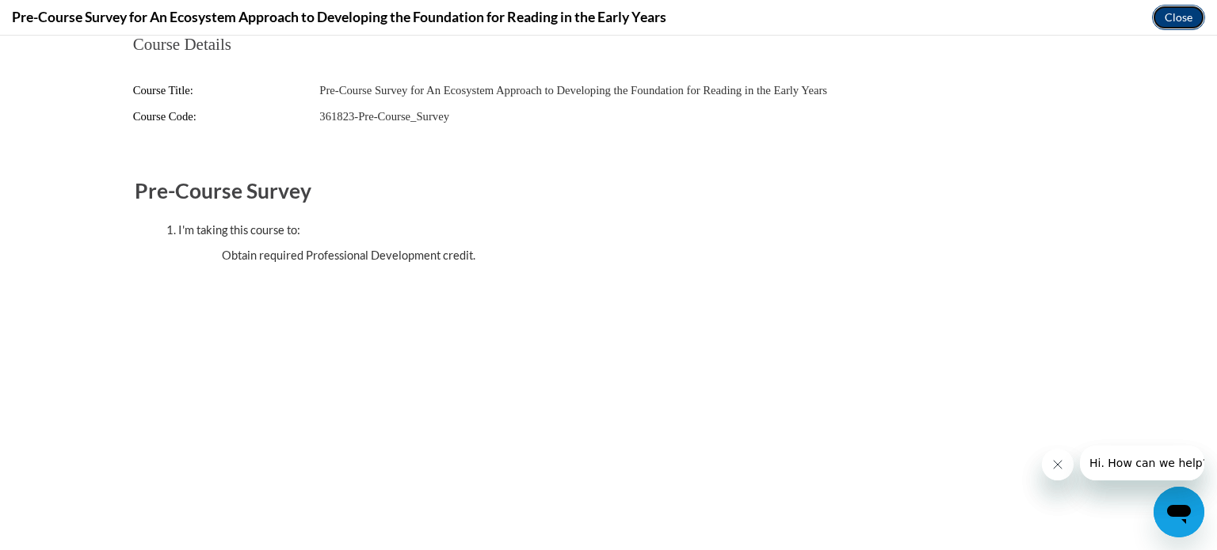
click at [1181, 17] on button "Close" at bounding box center [1178, 17] width 53 height 25
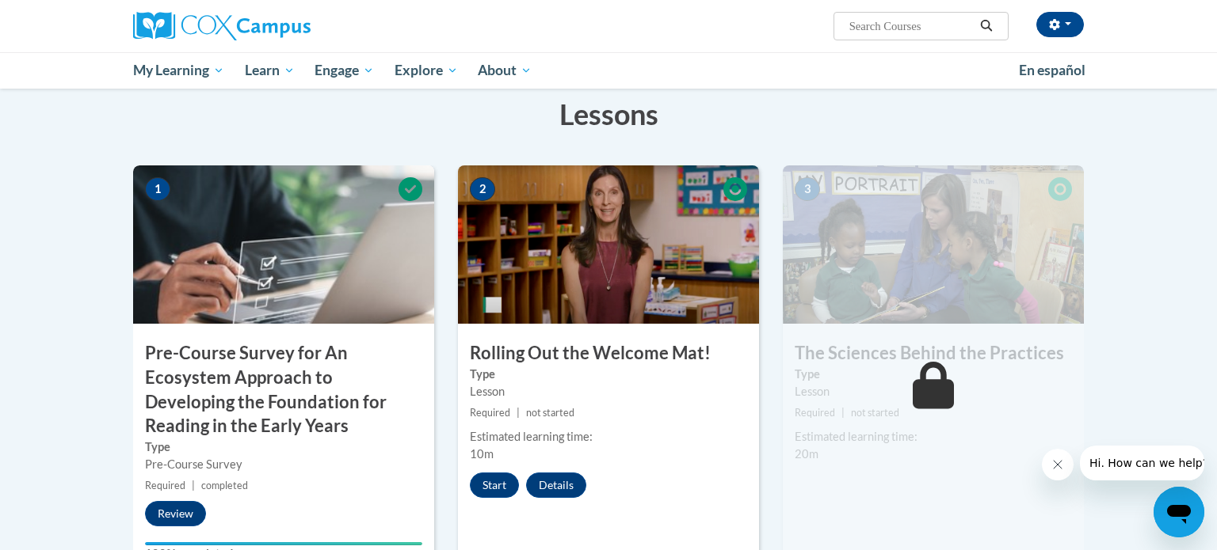
scroll to position [274, 0]
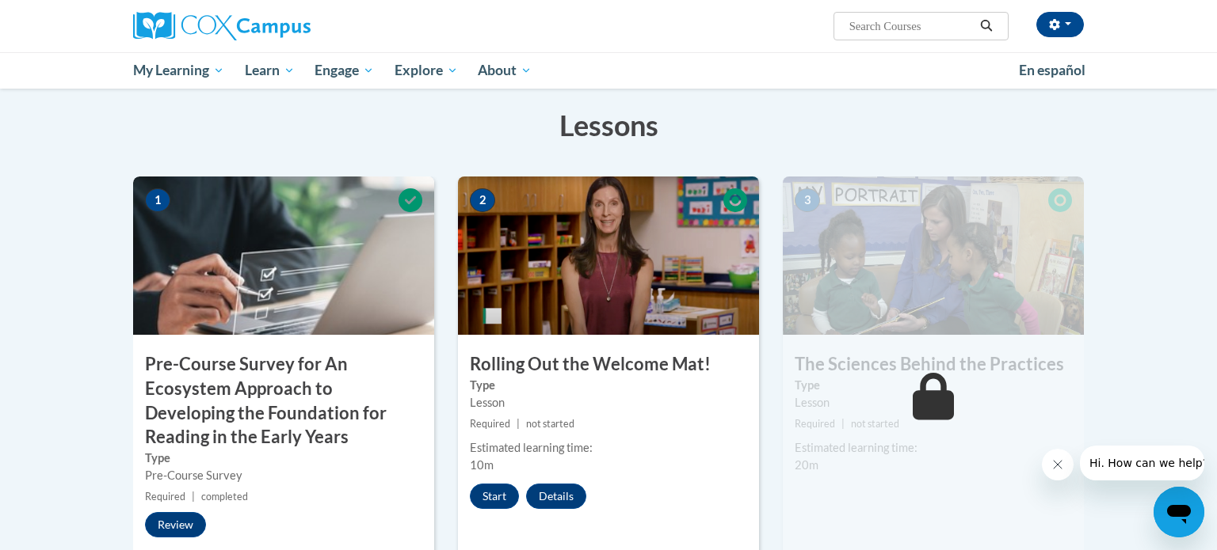
click at [946, 24] on input "Search..." at bounding box center [910, 26] width 127 height 19
type input "years"
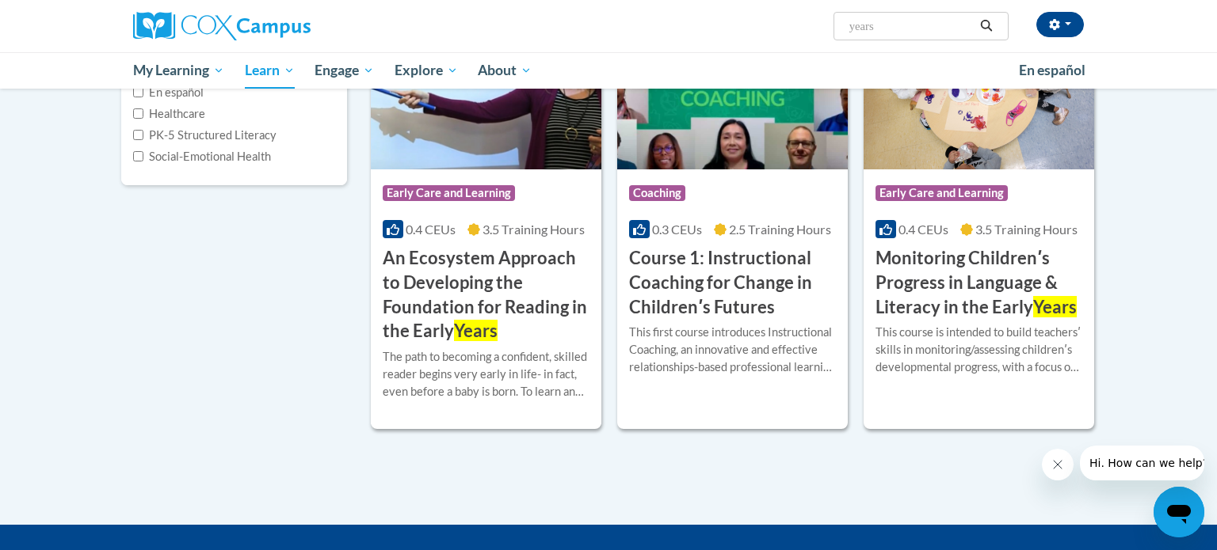
scroll to position [285, 0]
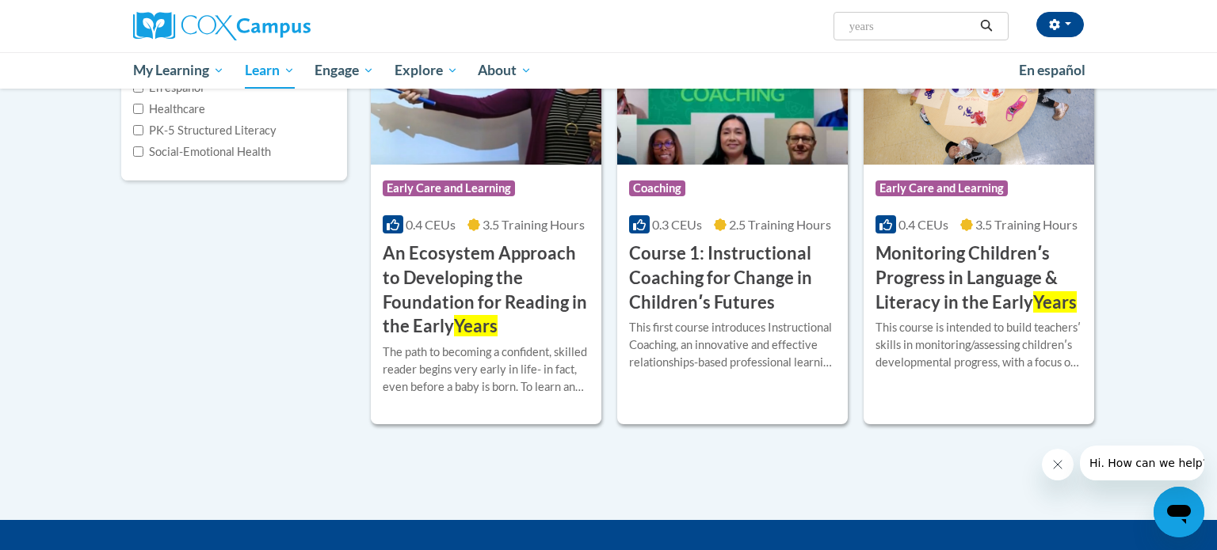
click at [899, 30] on input "years" at bounding box center [910, 26] width 127 height 19
type input "y"
type input "the power of language"
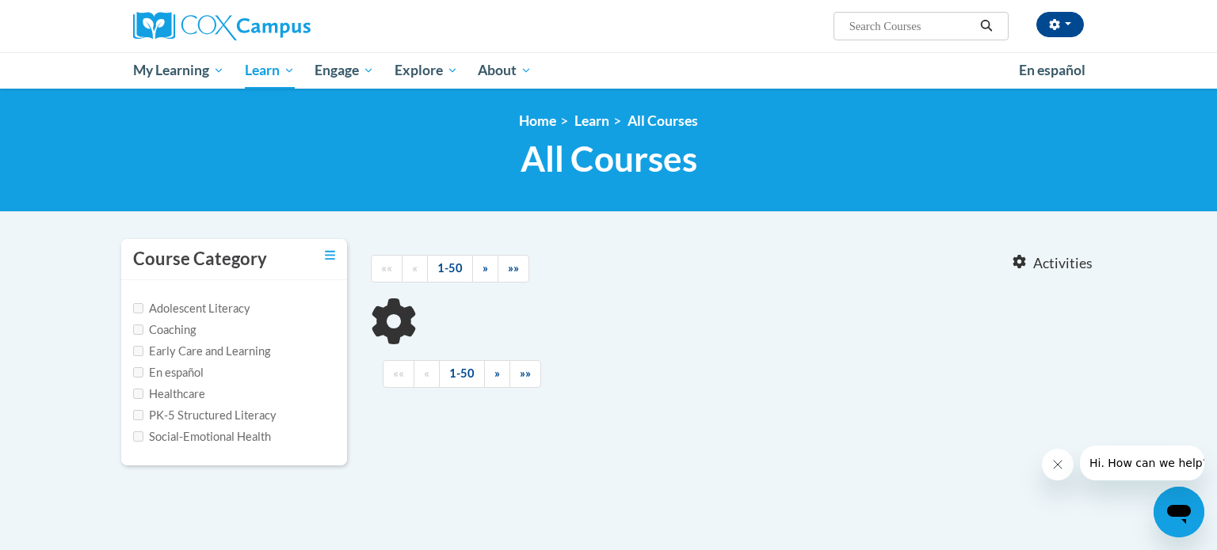
type input "the power of language"
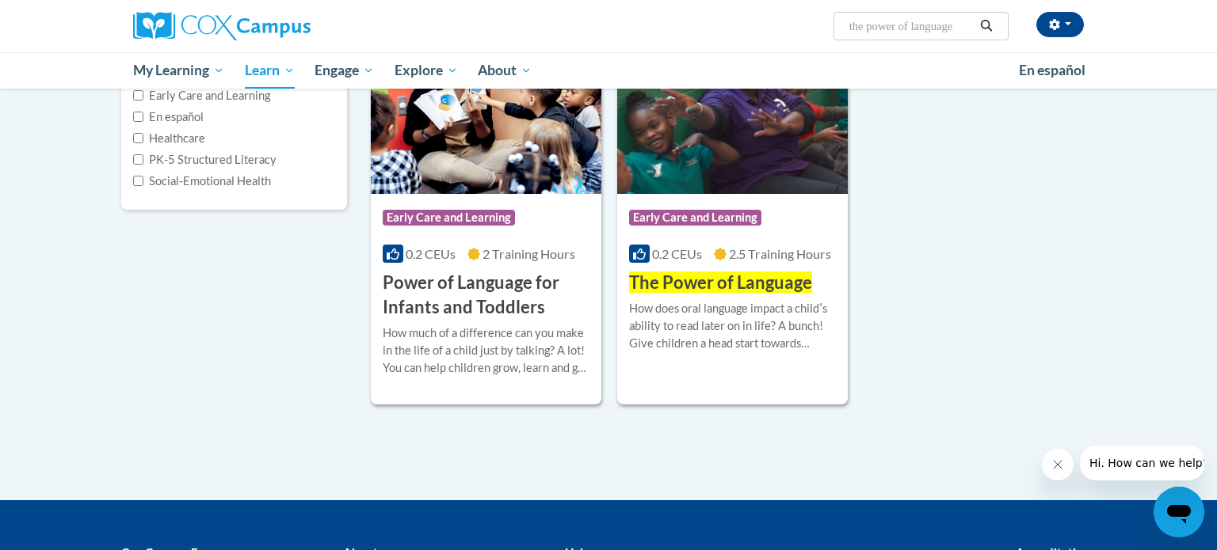
scroll to position [257, 0]
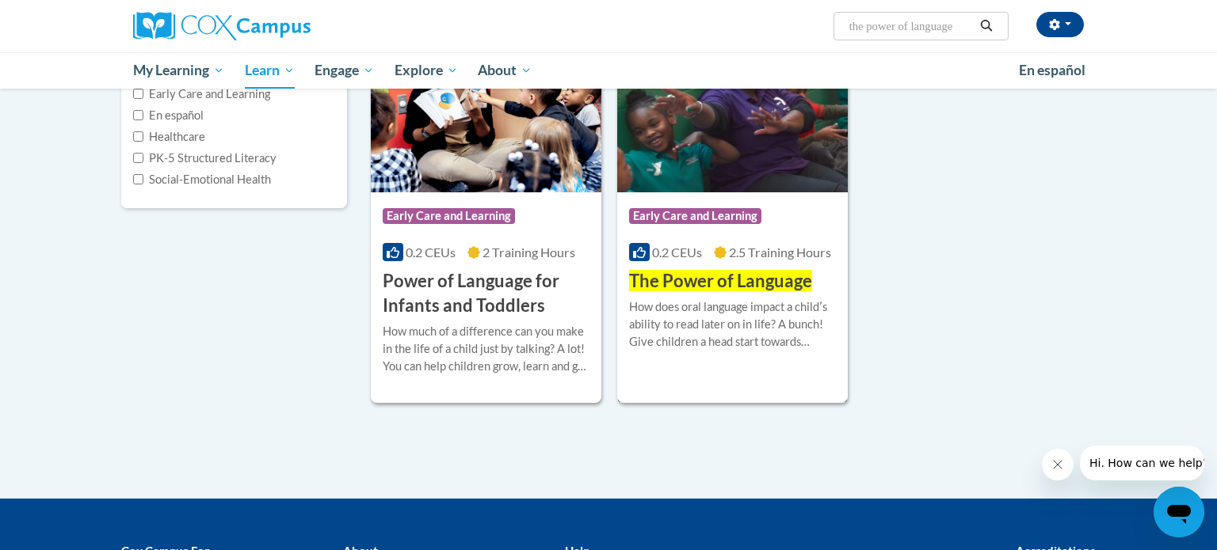
click at [746, 152] on img at bounding box center [732, 112] width 230 height 162
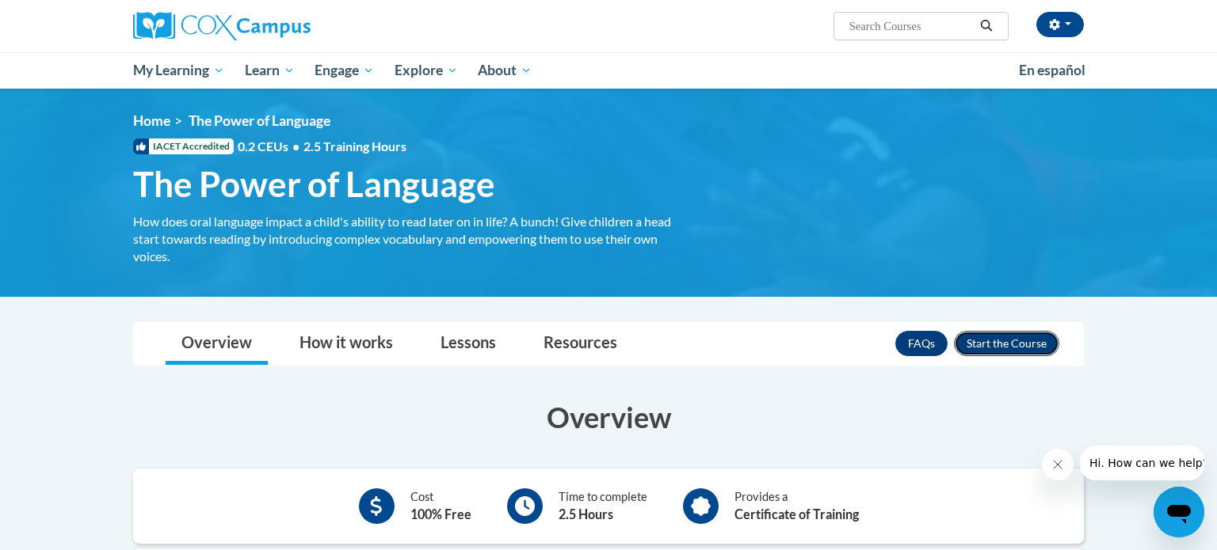
click at [1023, 348] on button "Enroll" at bounding box center [1006, 343] width 105 height 25
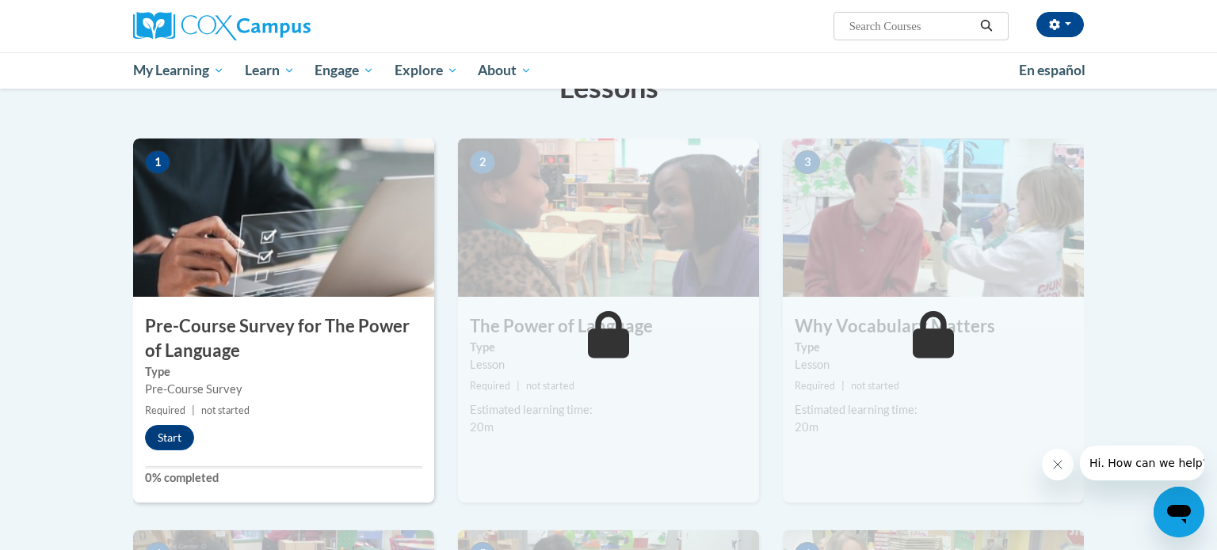
scroll to position [276, 0]
click at [166, 445] on button "Start" at bounding box center [169, 437] width 49 height 25
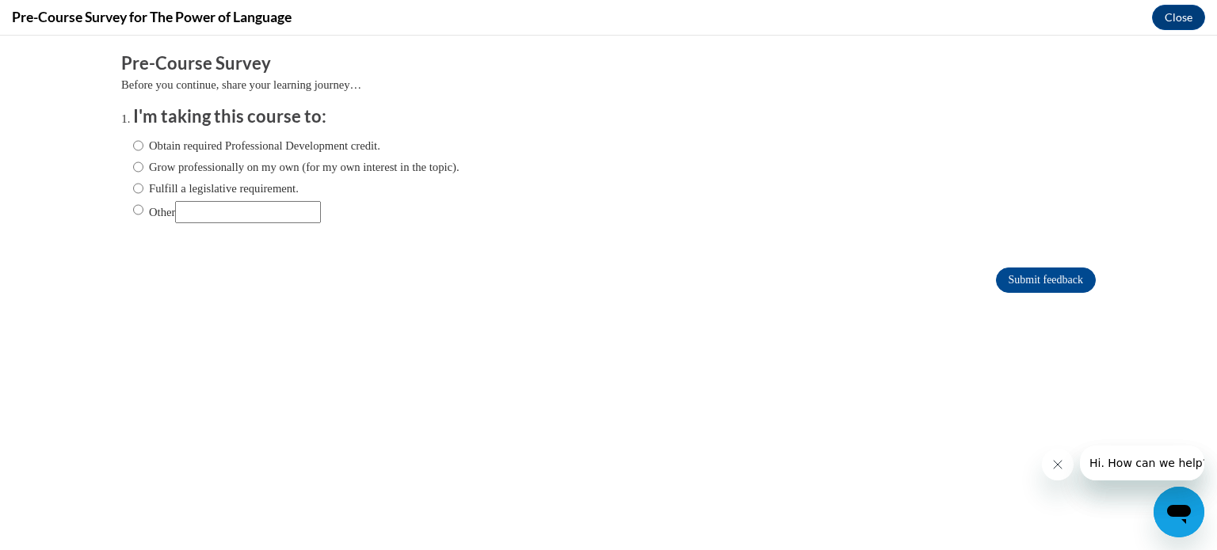
scroll to position [0, 0]
click at [139, 150] on input "Obtain required Professional Development credit." at bounding box center [138, 145] width 10 height 17
radio input "true"
click at [1054, 288] on input "Submit feedback" at bounding box center [1046, 280] width 100 height 25
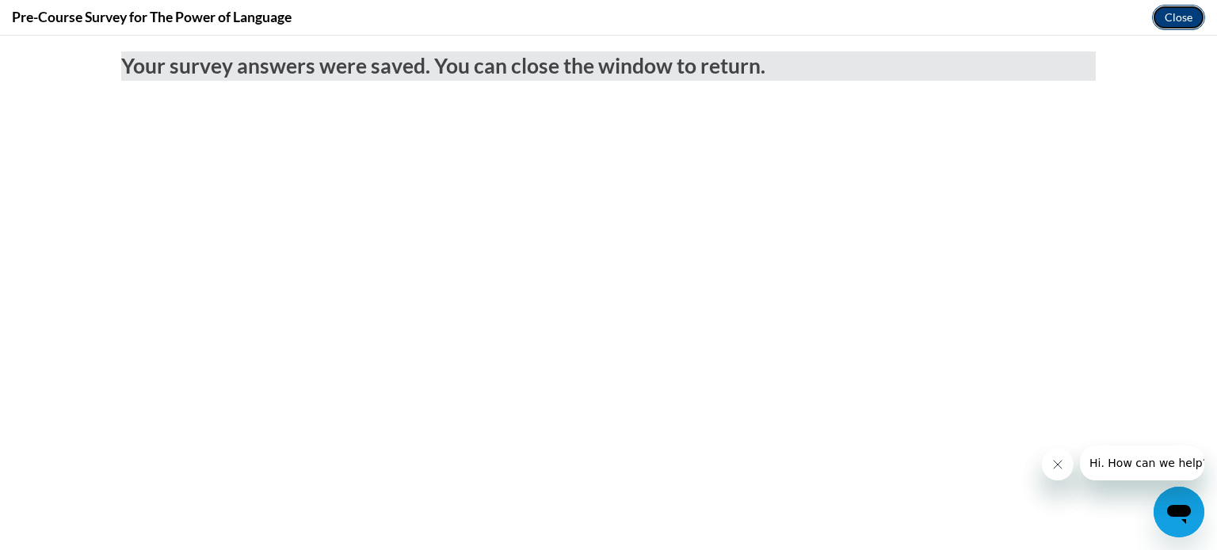
click at [1188, 24] on button "Close" at bounding box center [1178, 17] width 53 height 25
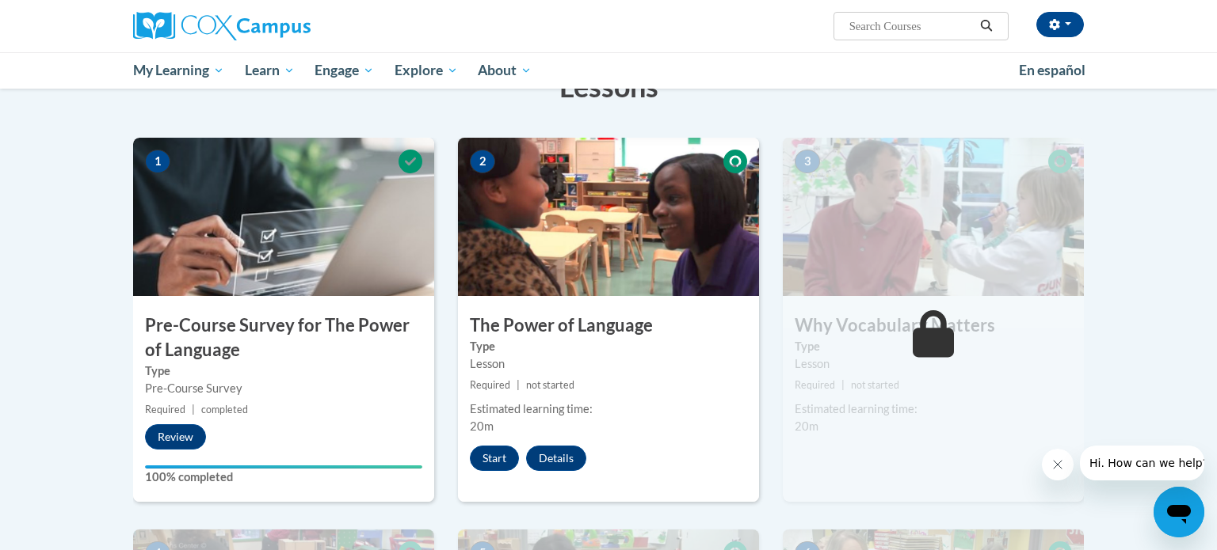
click at [253, 471] on label "100% completed" at bounding box center [283, 477] width 277 height 17
click at [184, 447] on button "Review" at bounding box center [175, 437] width 61 height 25
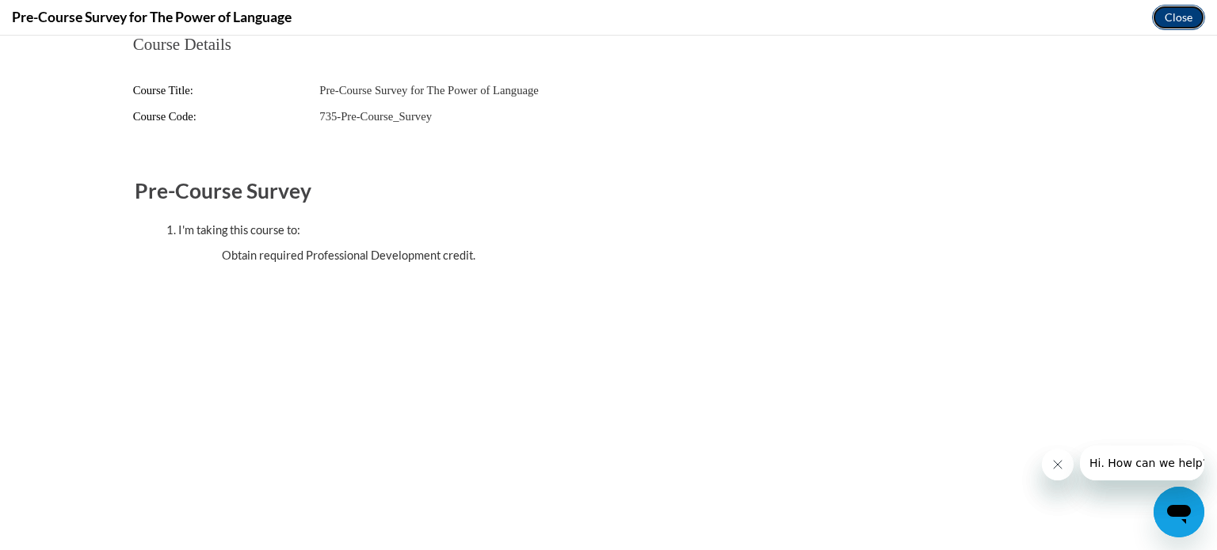
click at [1195, 16] on button "Close" at bounding box center [1178, 17] width 53 height 25
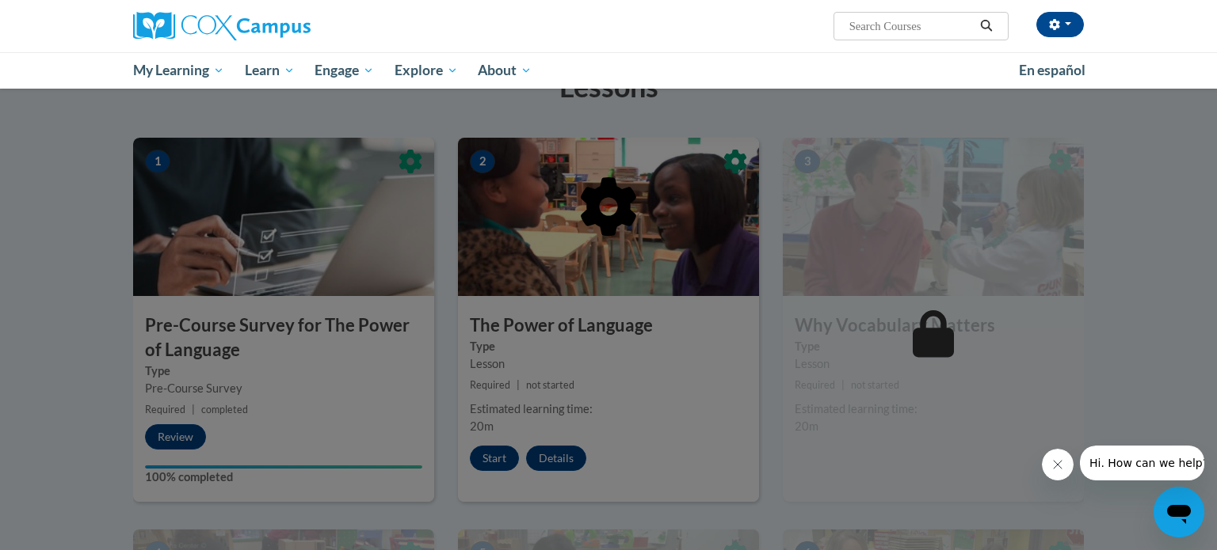
click at [323, 253] on div at bounding box center [608, 288] width 950 height 301
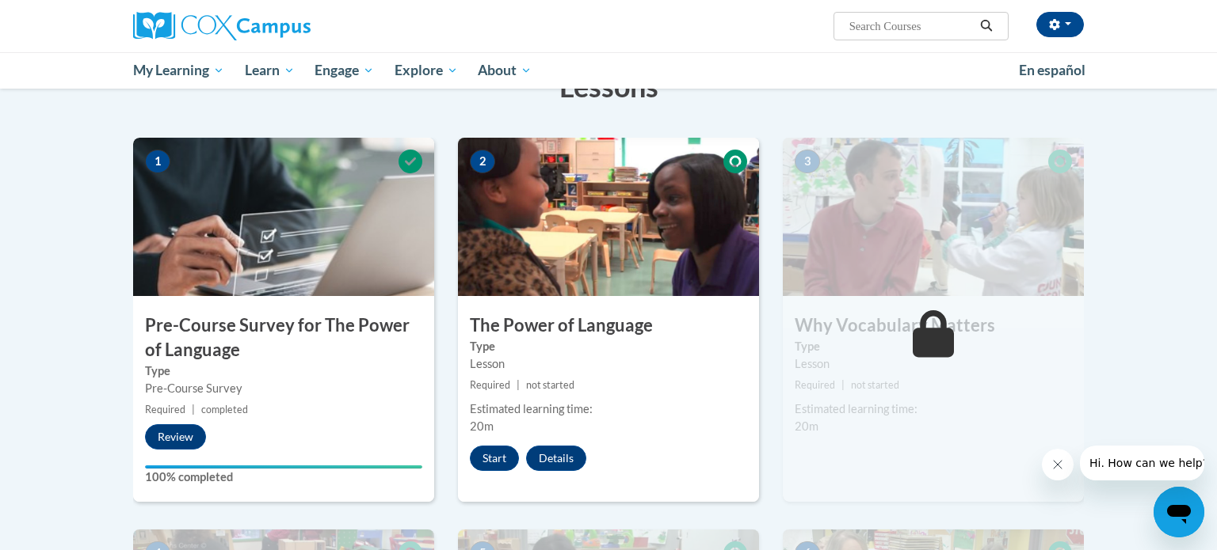
click at [285, 359] on h3 "Pre-Course Survey for The Power of Language" at bounding box center [283, 338] width 301 height 49
click at [343, 227] on img at bounding box center [283, 217] width 301 height 158
click at [309, 368] on label "Type" at bounding box center [283, 371] width 277 height 17
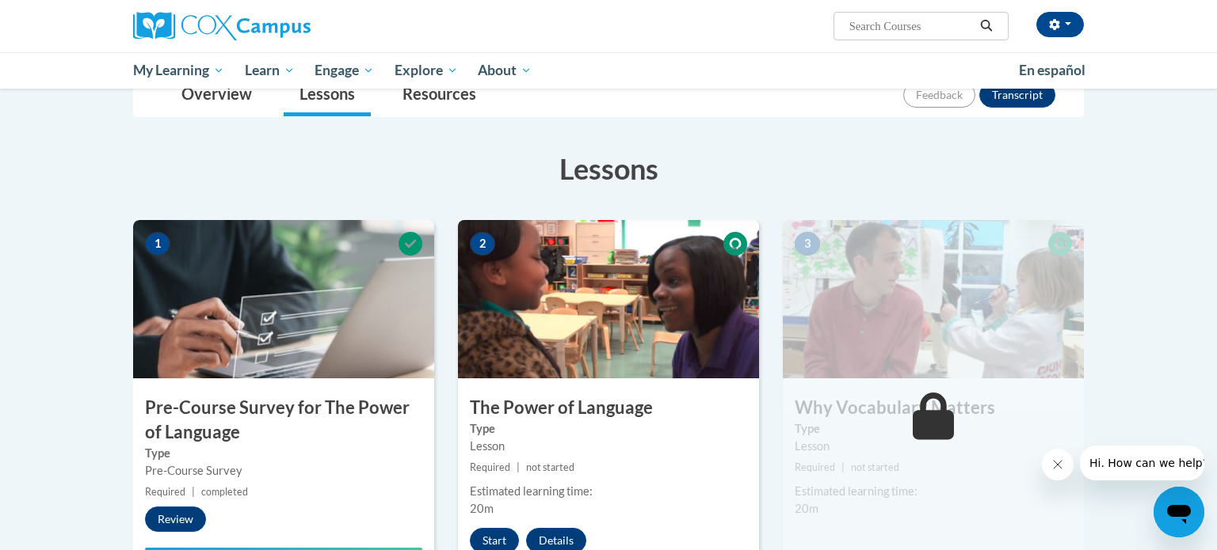
scroll to position [196, 0]
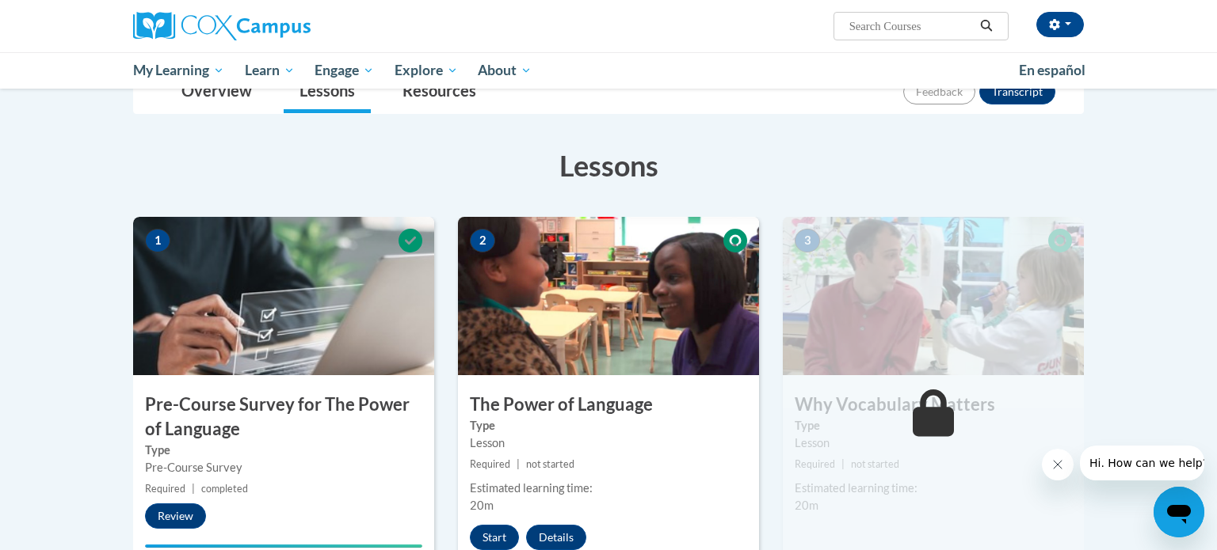
click at [918, 32] on input "Search..." at bounding box center [910, 26] width 127 height 19
type input "meaningful conversations"
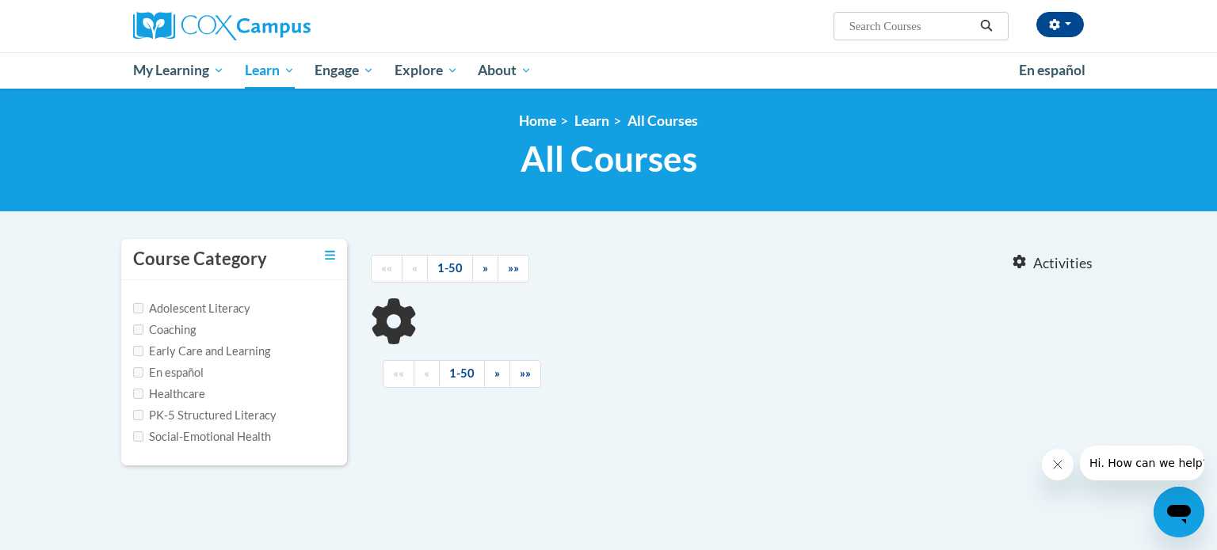
type input "meaningful conversations"
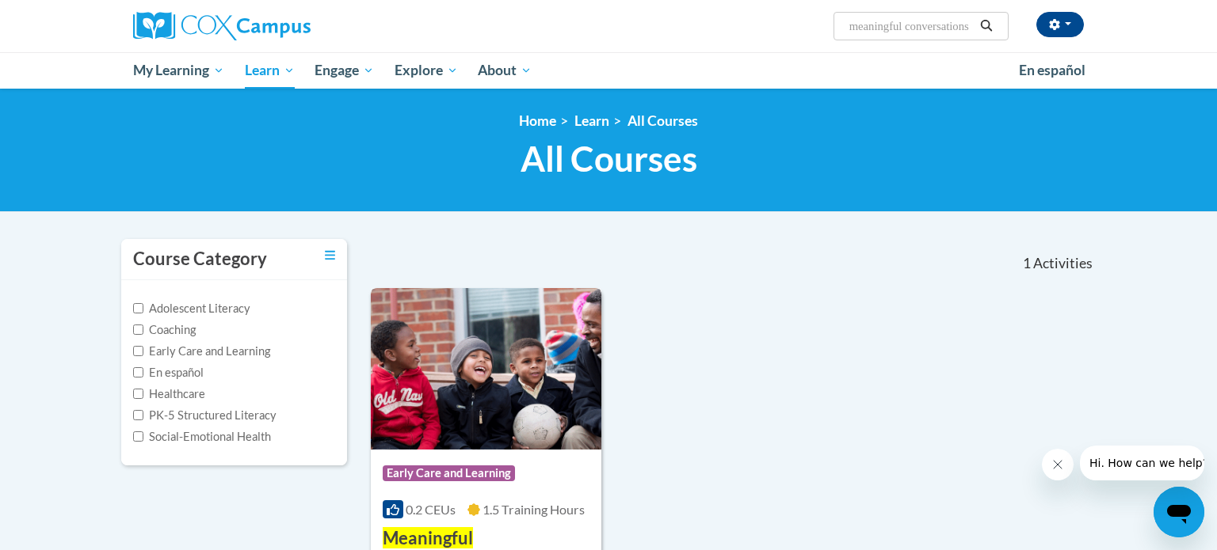
click at [551, 385] on img at bounding box center [486, 369] width 230 height 162
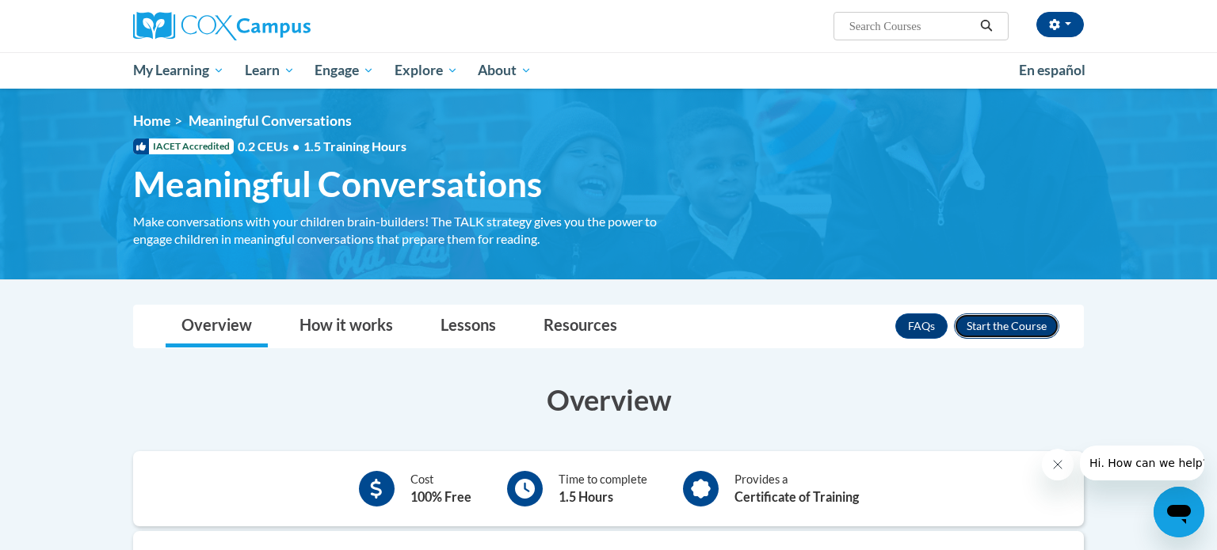
click at [1007, 318] on button "Enroll" at bounding box center [1006, 326] width 105 height 25
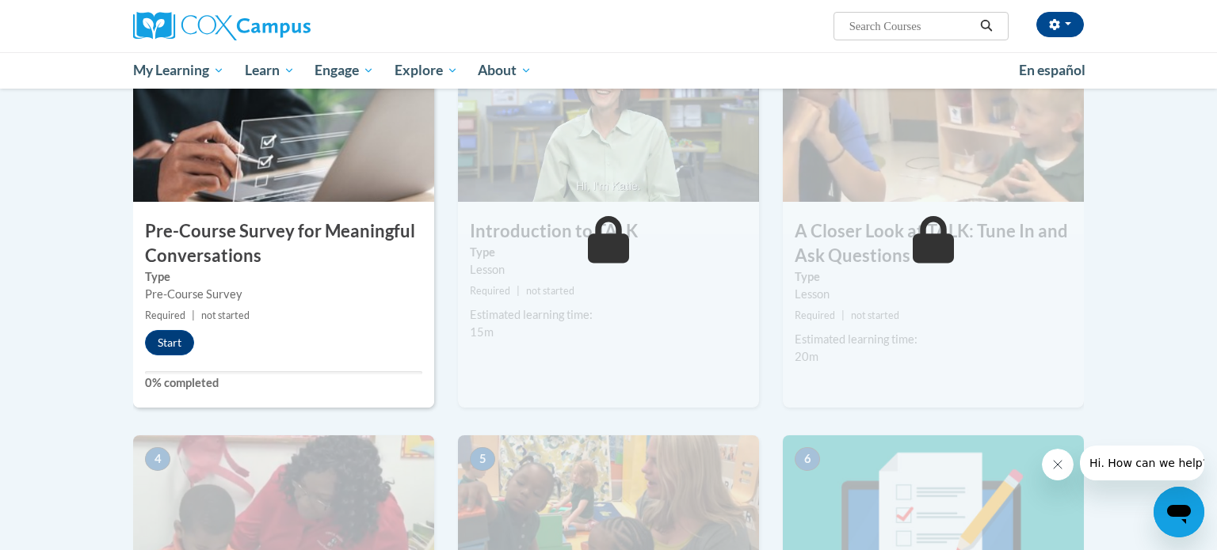
scroll to position [371, 0]
click at [161, 351] on button "Start" at bounding box center [169, 341] width 49 height 25
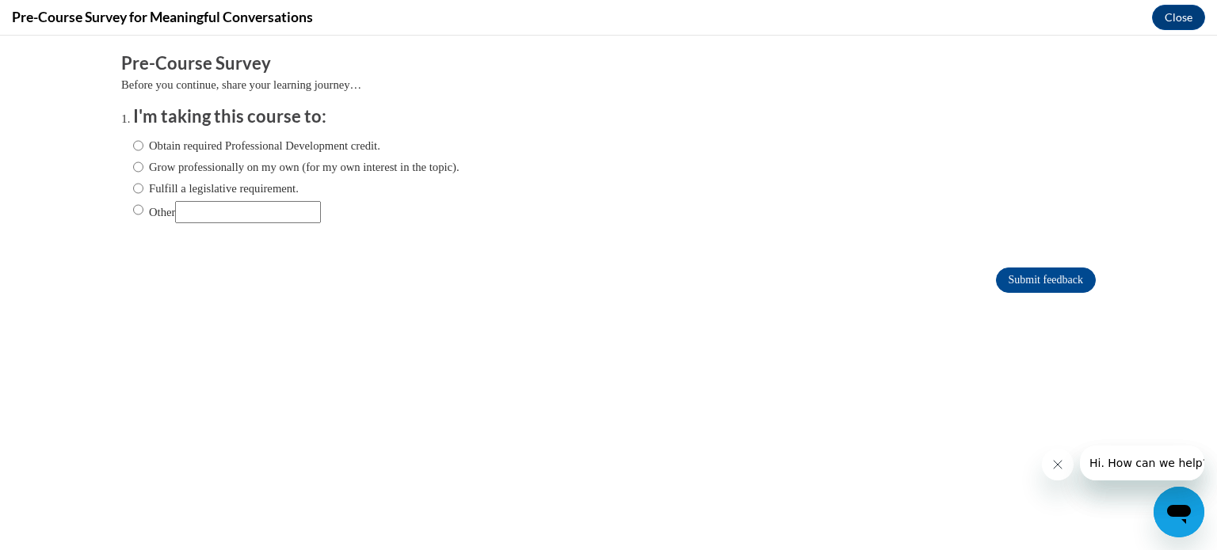
scroll to position [0, 0]
click at [148, 147] on label "Obtain required Professional Development credit." at bounding box center [256, 145] width 247 height 17
click at [143, 147] on input "Obtain required Professional Development credit." at bounding box center [138, 145] width 10 height 17
radio input "true"
click at [1079, 279] on input "Submit feedback" at bounding box center [1046, 280] width 100 height 25
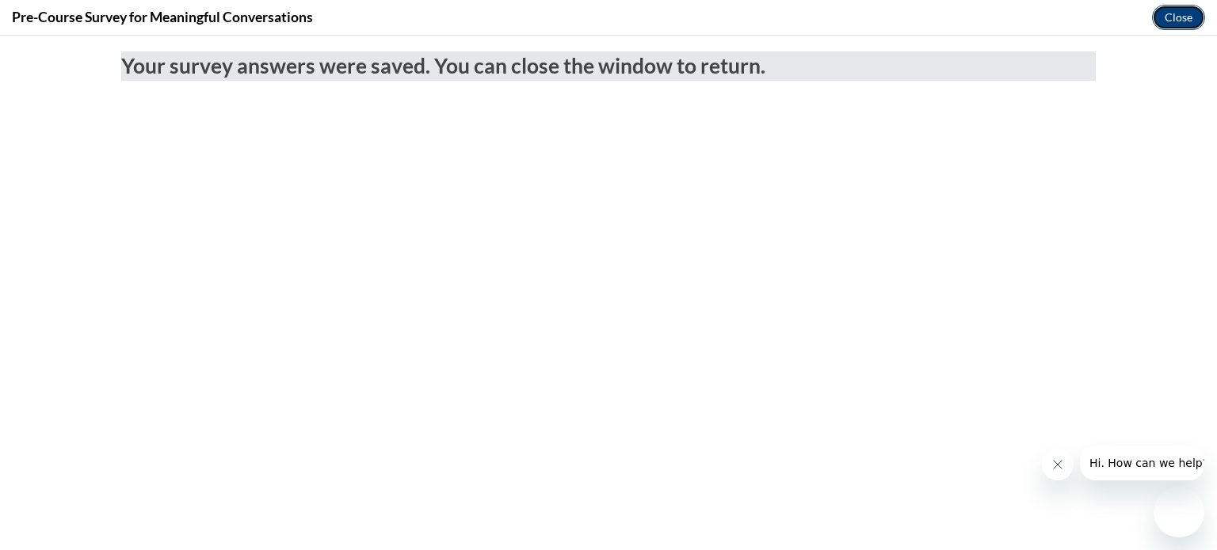
click at [1184, 12] on button "Close" at bounding box center [1178, 17] width 53 height 25
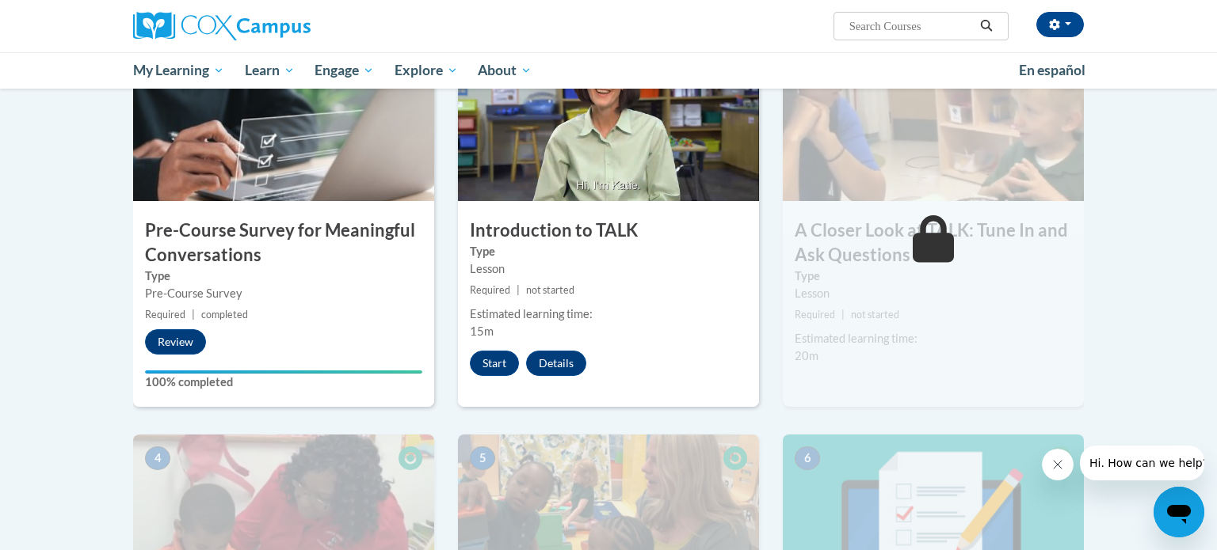
click at [925, 25] on input "Search..." at bounding box center [910, 26] width 127 height 19
type input "transforming story time"
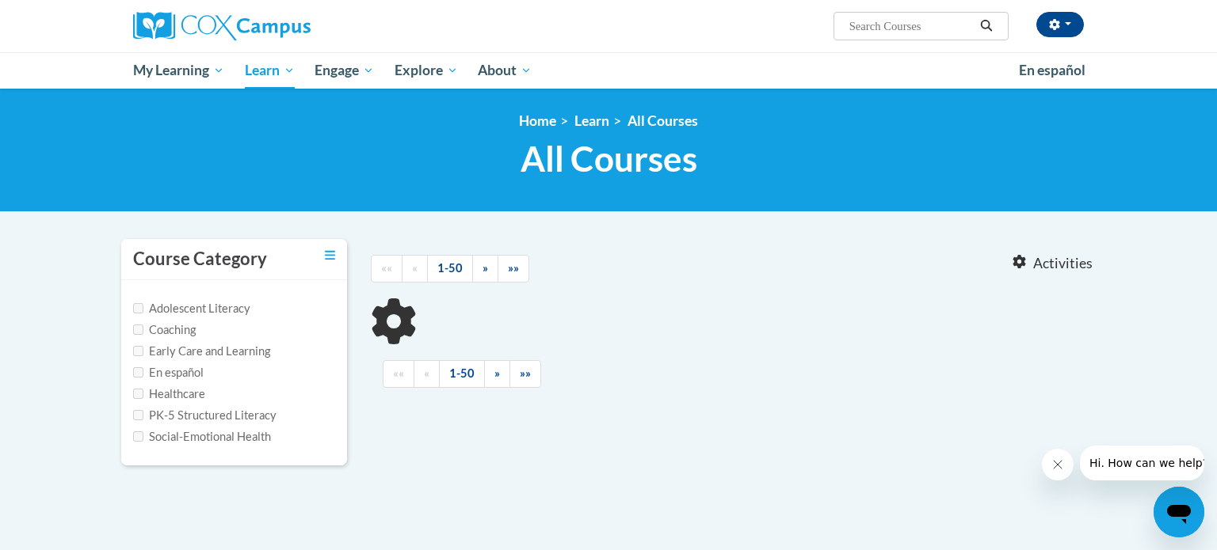
type input "transforming story time"
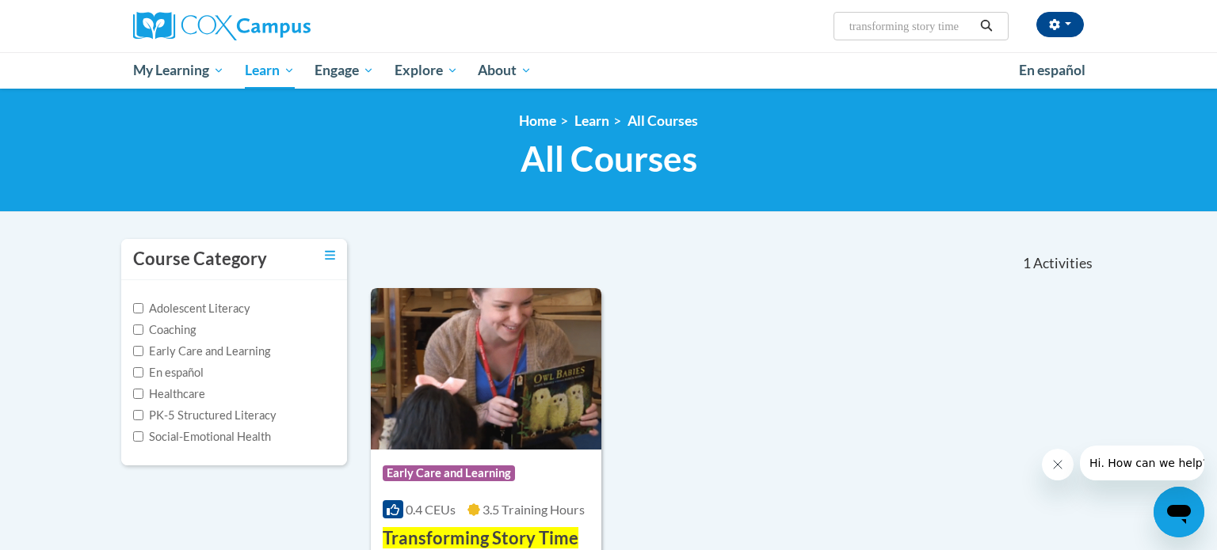
click at [536, 408] on img at bounding box center [486, 369] width 230 height 162
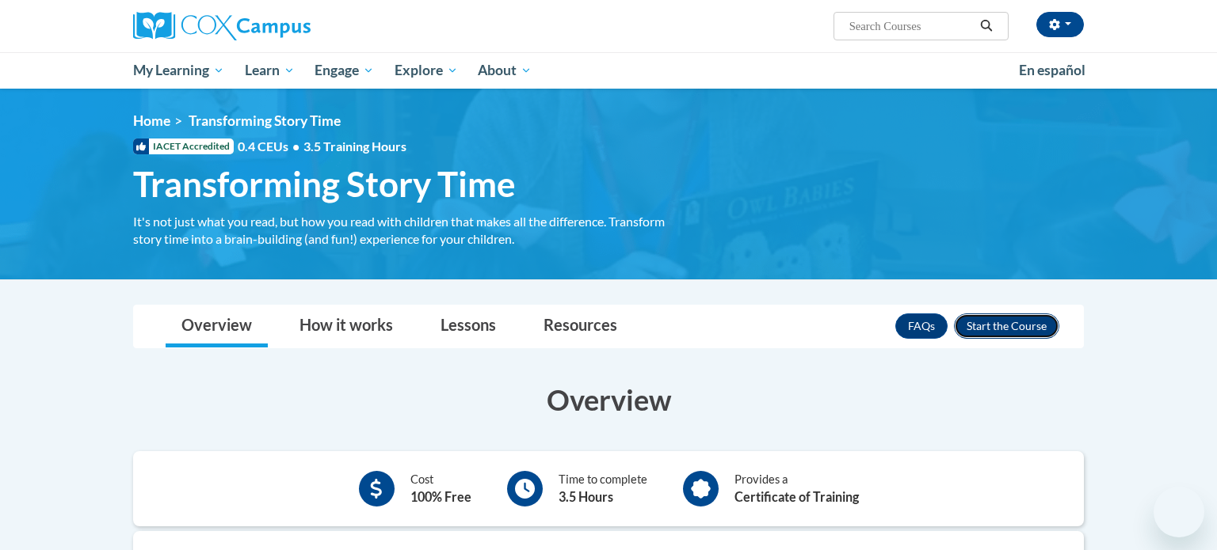
click at [1023, 329] on button "Enroll" at bounding box center [1006, 326] width 105 height 25
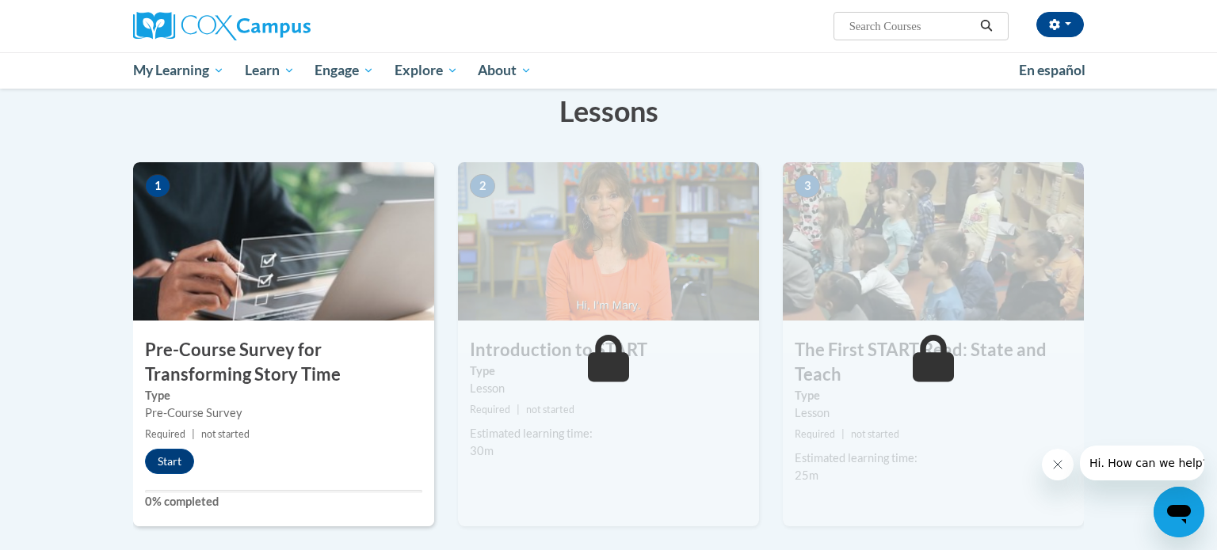
scroll to position [253, 0]
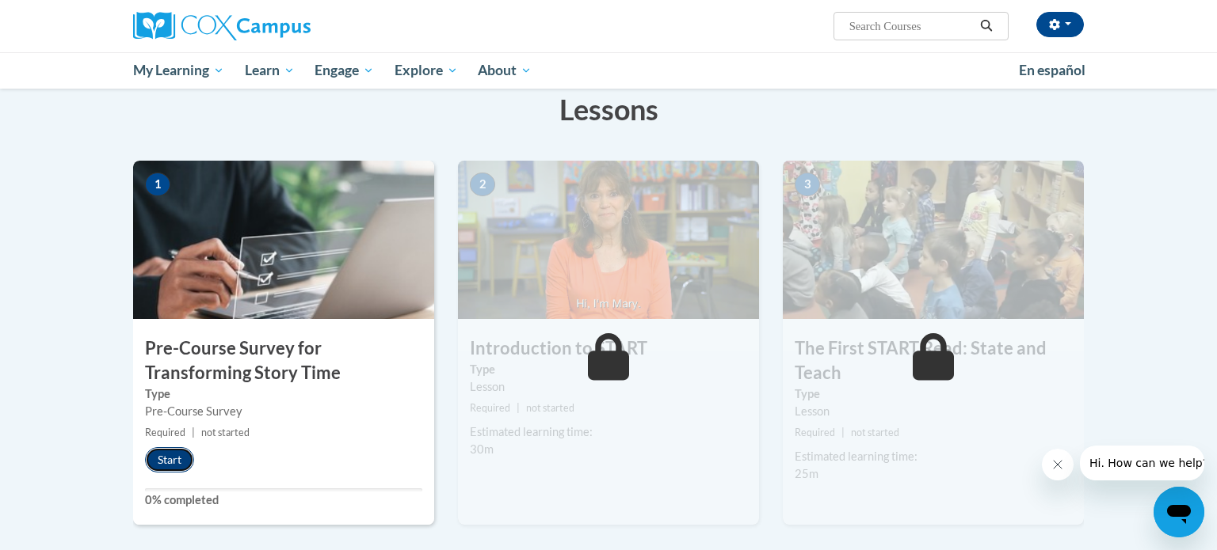
click at [160, 470] on button "Start" at bounding box center [169, 459] width 49 height 25
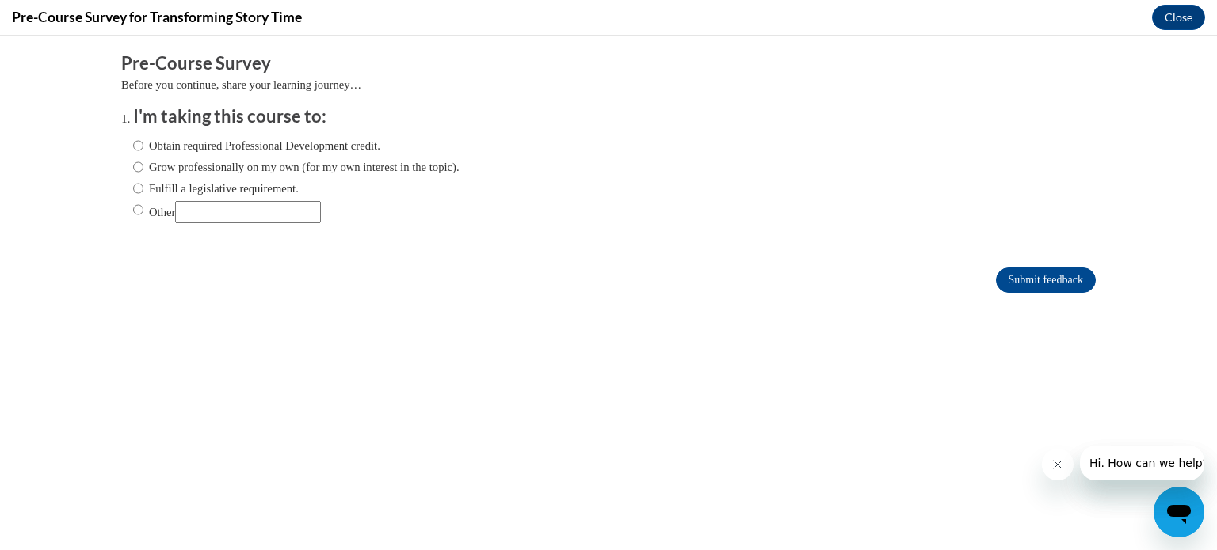
scroll to position [0, 0]
click at [136, 166] on input "Grow professionally on my own (for my own interest in the topic)." at bounding box center [138, 166] width 10 height 17
radio input "true"
click at [135, 167] on input "Grow professionally on my own (for my own interest in the topic)." at bounding box center [138, 166] width 10 height 17
click at [135, 165] on input "Grow professionally on my own (for my own interest in the topic)." at bounding box center [138, 166] width 10 height 17
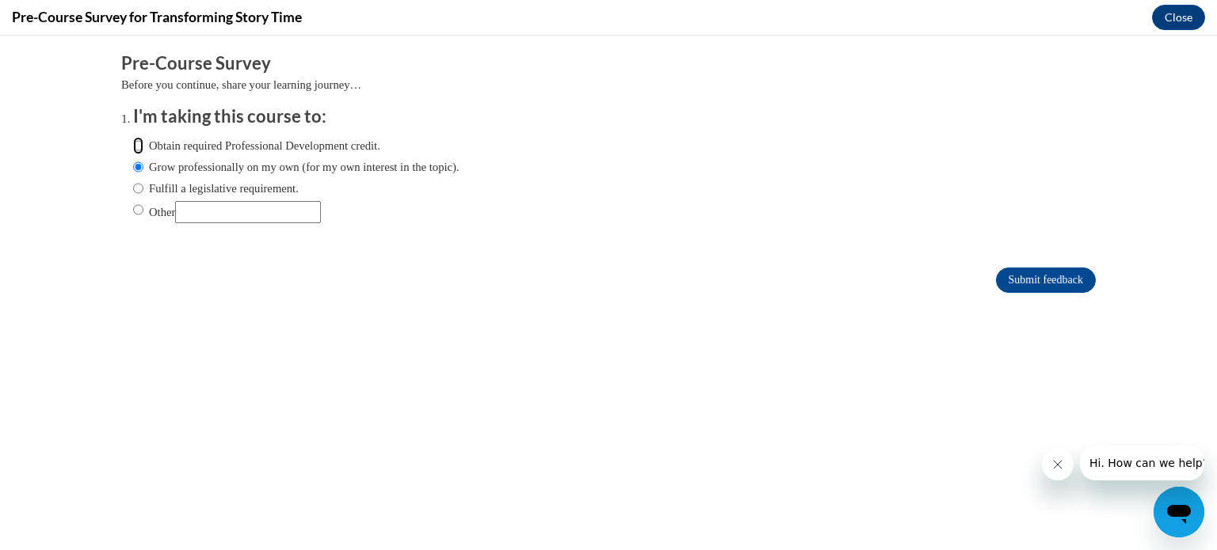
click at [133, 143] on input "Obtain required Professional Development credit." at bounding box center [138, 145] width 10 height 17
radio input "true"
click at [1061, 291] on input "Submit feedback" at bounding box center [1046, 280] width 100 height 25
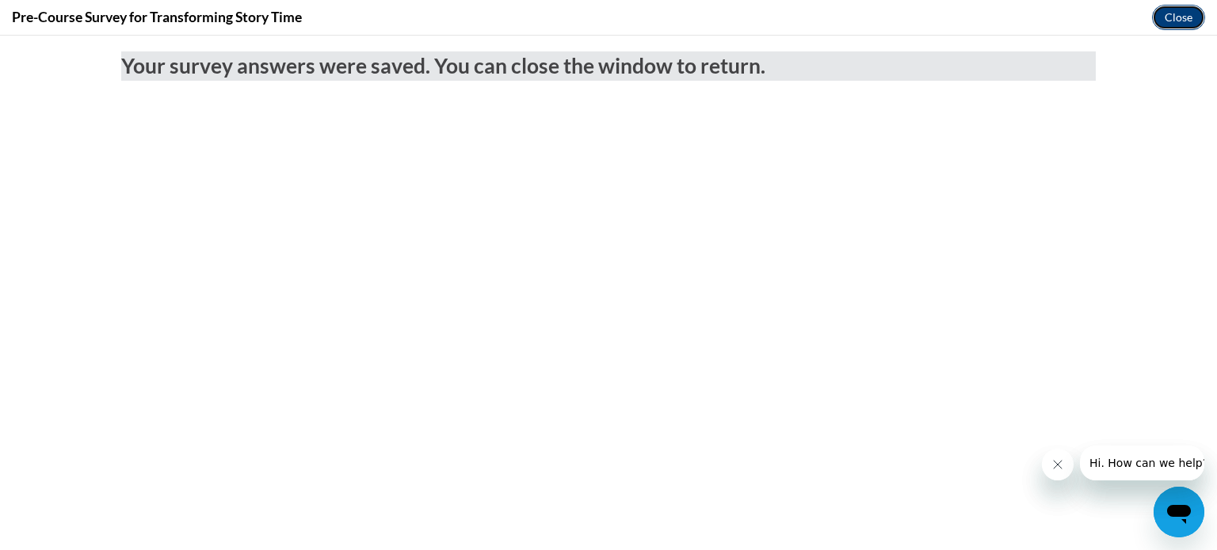
click at [1188, 16] on button "Close" at bounding box center [1178, 17] width 53 height 25
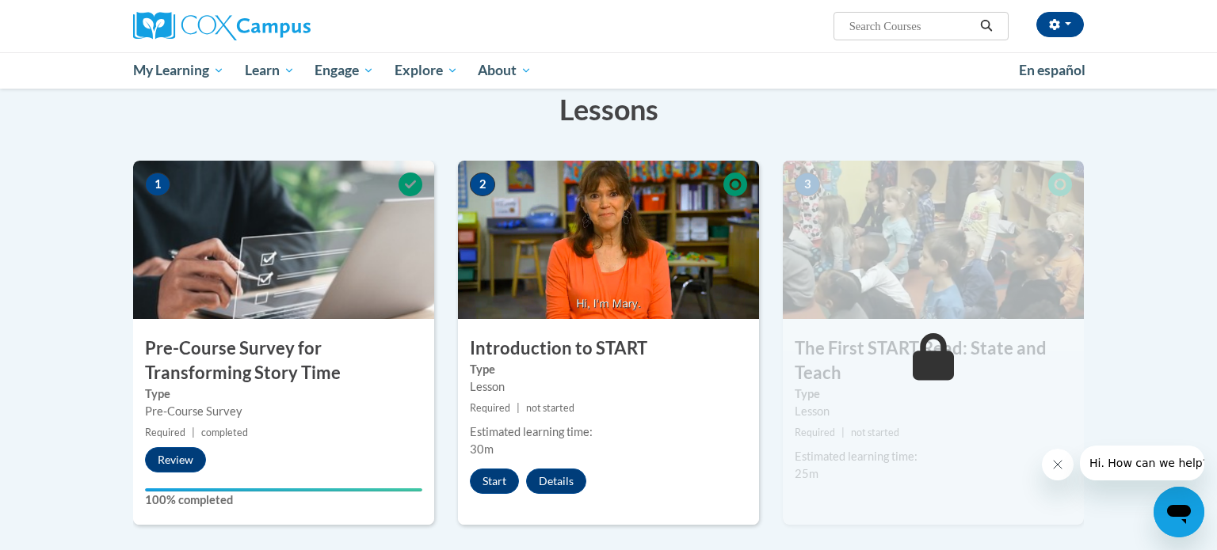
click at [946, 28] on input "Search..." at bounding box center [910, 26] width 127 height 19
type input "building world knowledge"
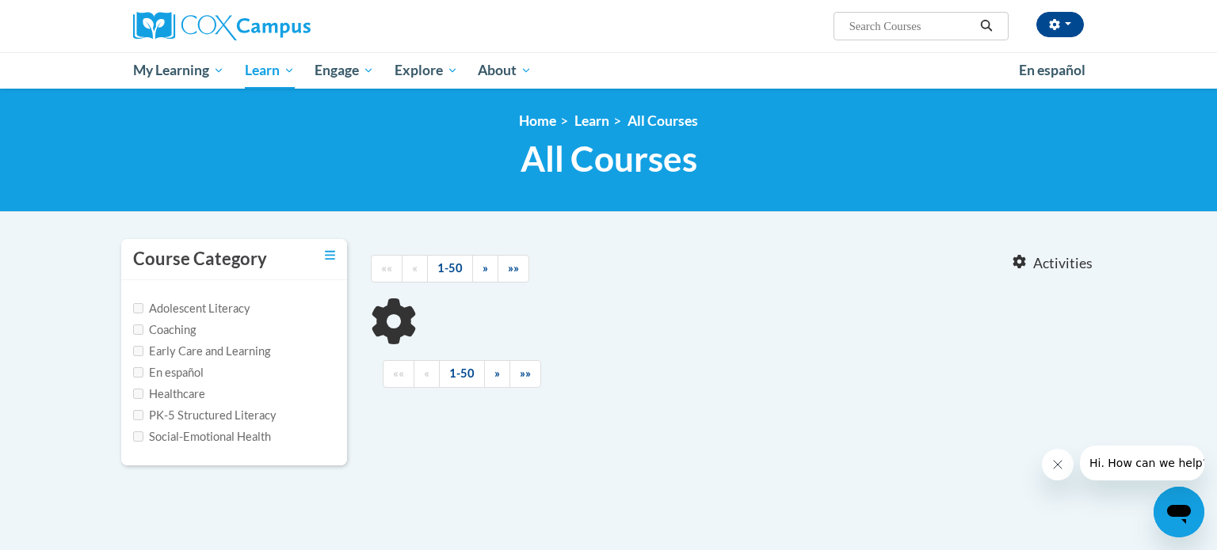
type input "building world knowledge"
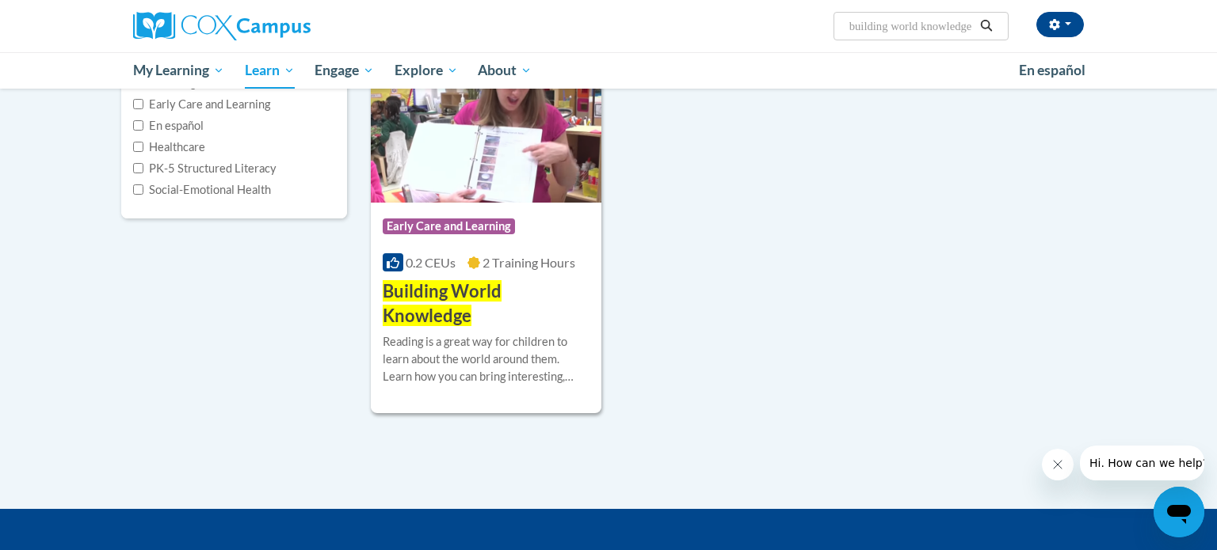
scroll to position [248, 0]
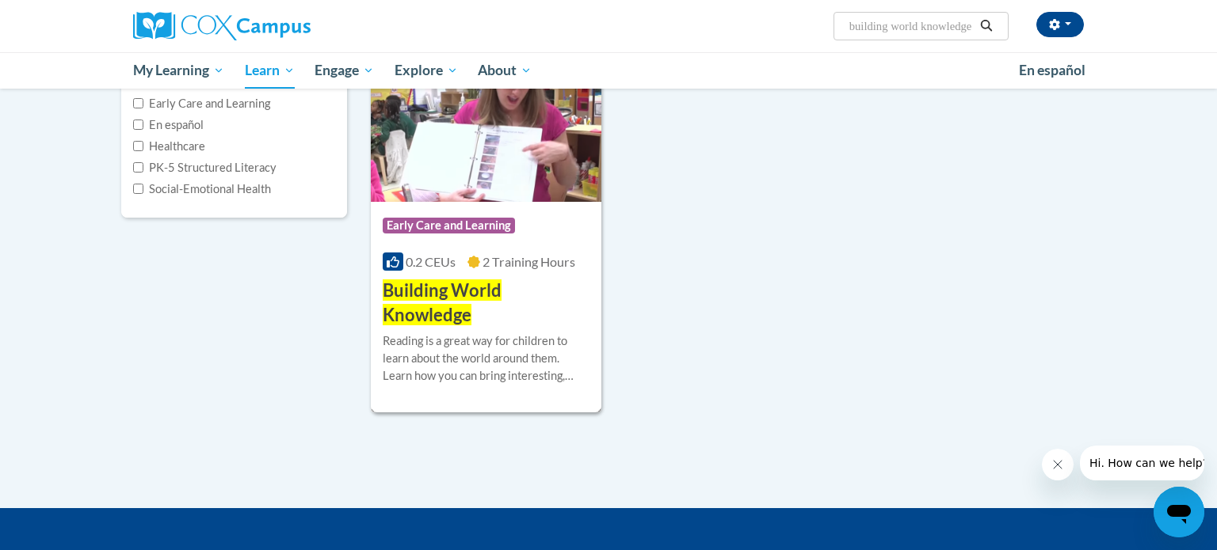
click at [551, 196] on img at bounding box center [486, 121] width 230 height 162
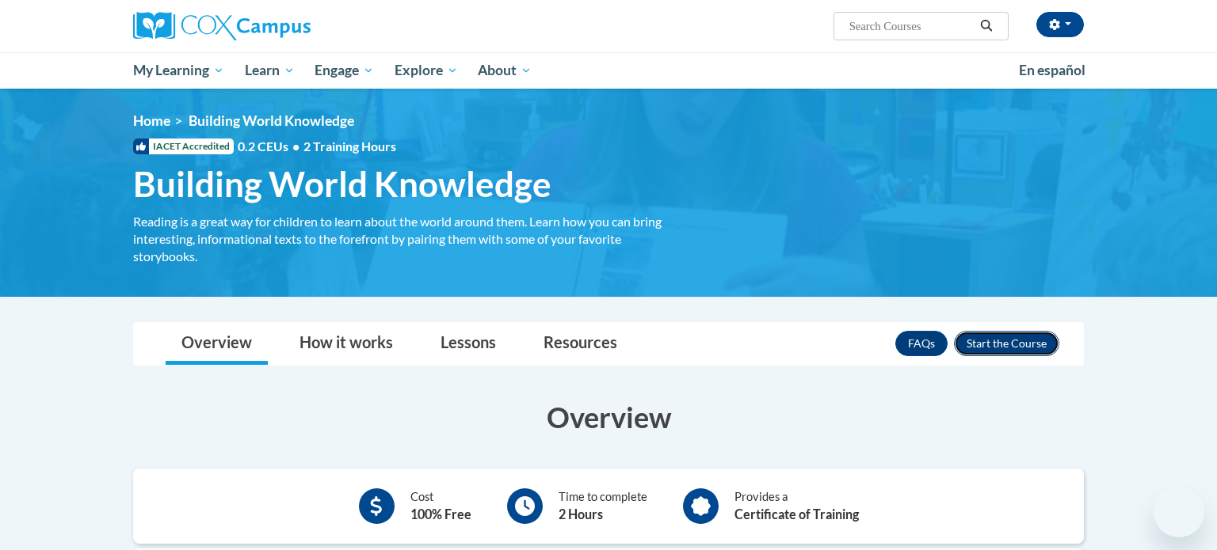
click at [1015, 343] on button "Enroll" at bounding box center [1006, 343] width 105 height 25
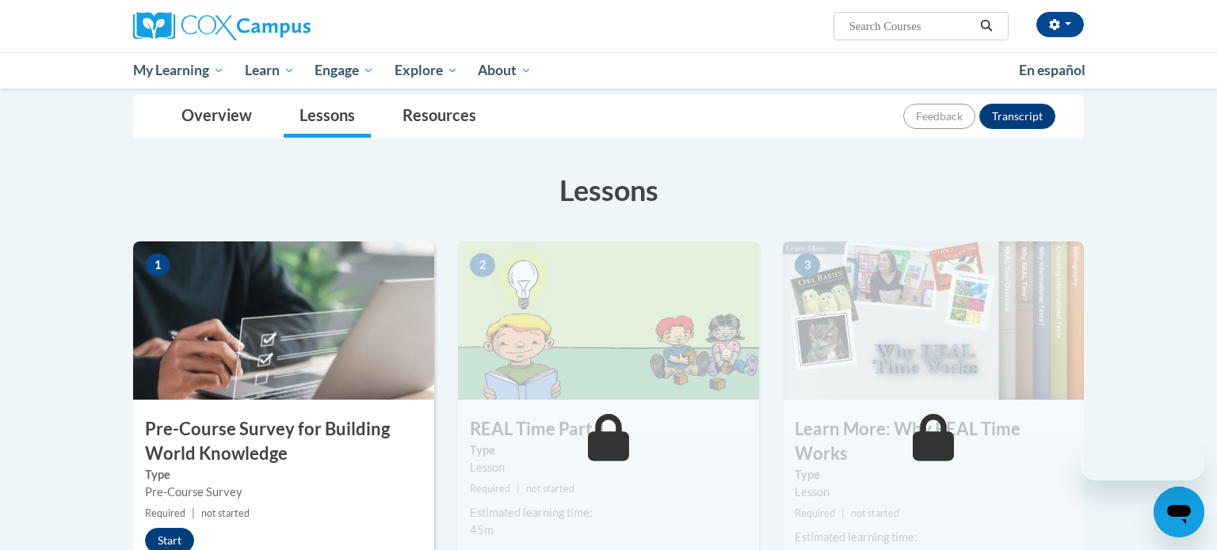
scroll to position [296, 0]
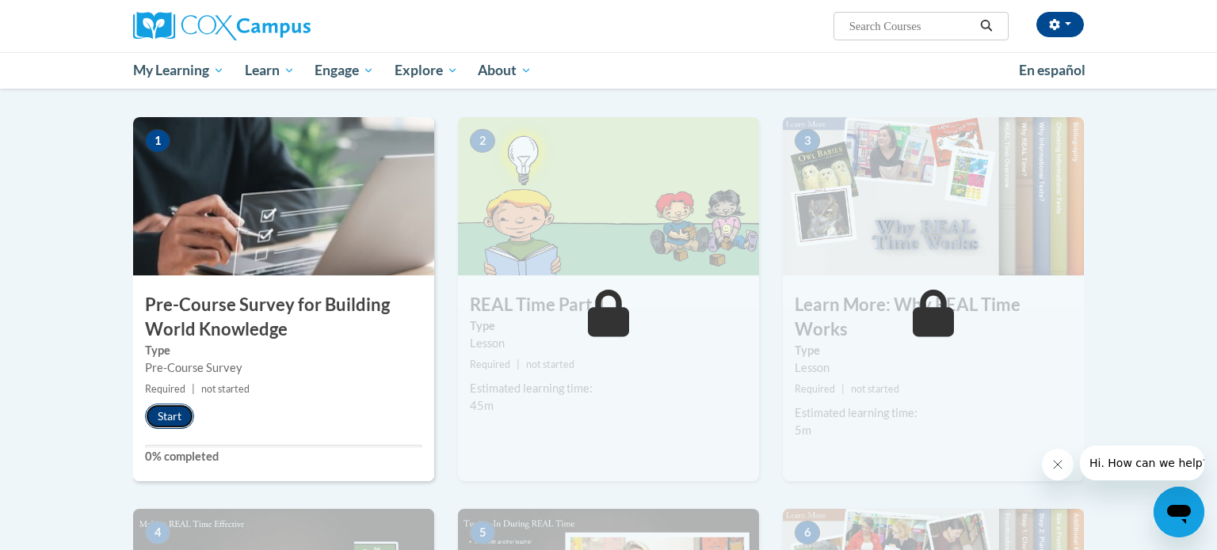
click at [176, 424] on button "Start" at bounding box center [169, 416] width 49 height 25
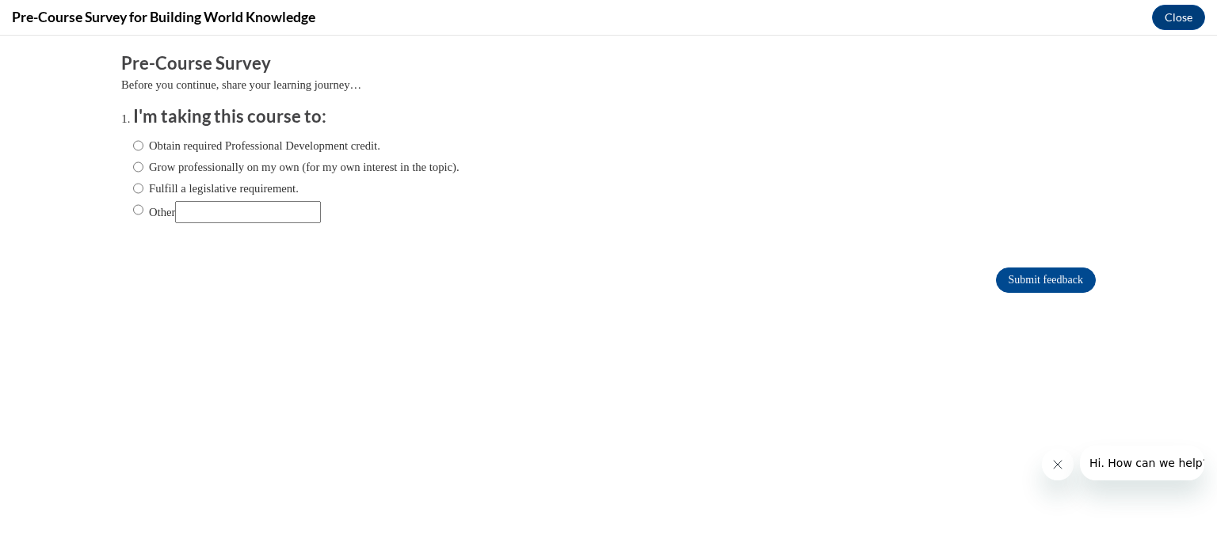
scroll to position [0, 0]
click at [139, 147] on input "Obtain required Professional Development credit." at bounding box center [138, 145] width 10 height 17
radio input "true"
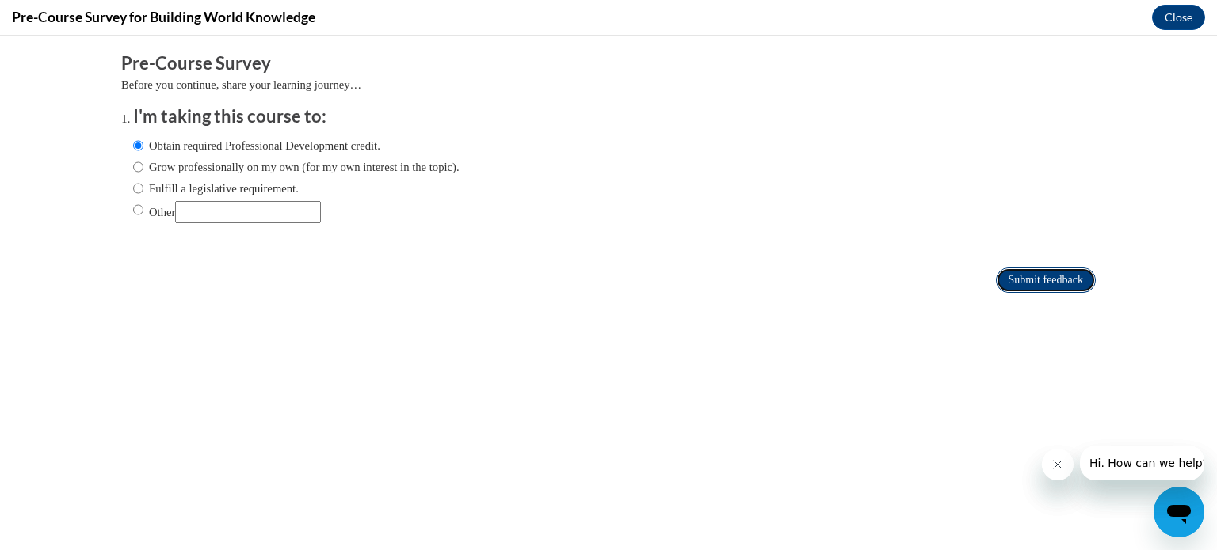
click at [1068, 280] on input "Submit feedback" at bounding box center [1046, 280] width 100 height 25
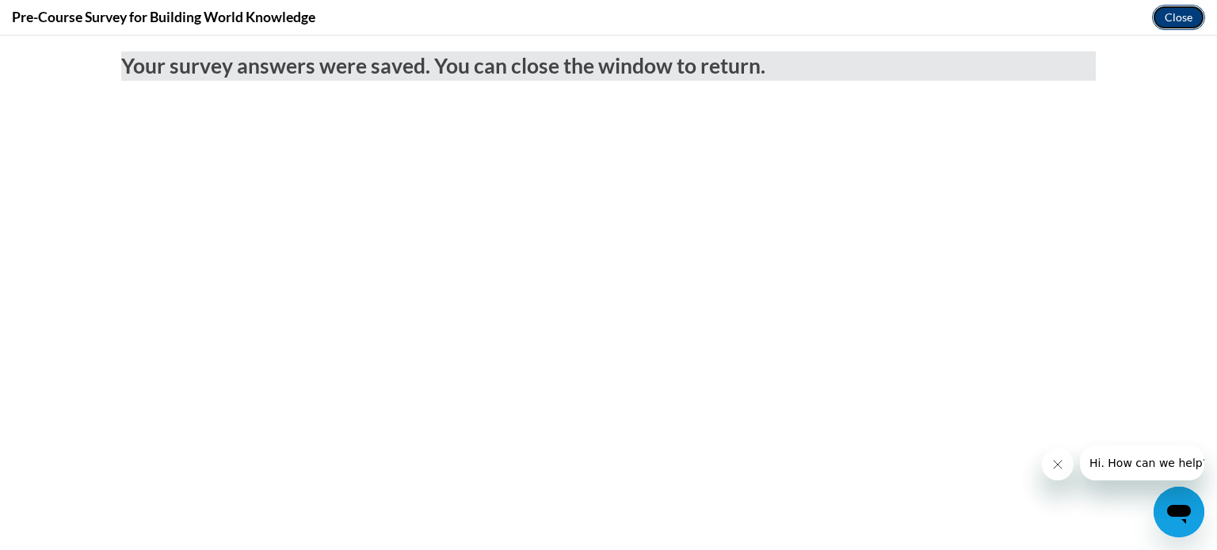
click at [1163, 17] on button "Close" at bounding box center [1178, 17] width 53 height 25
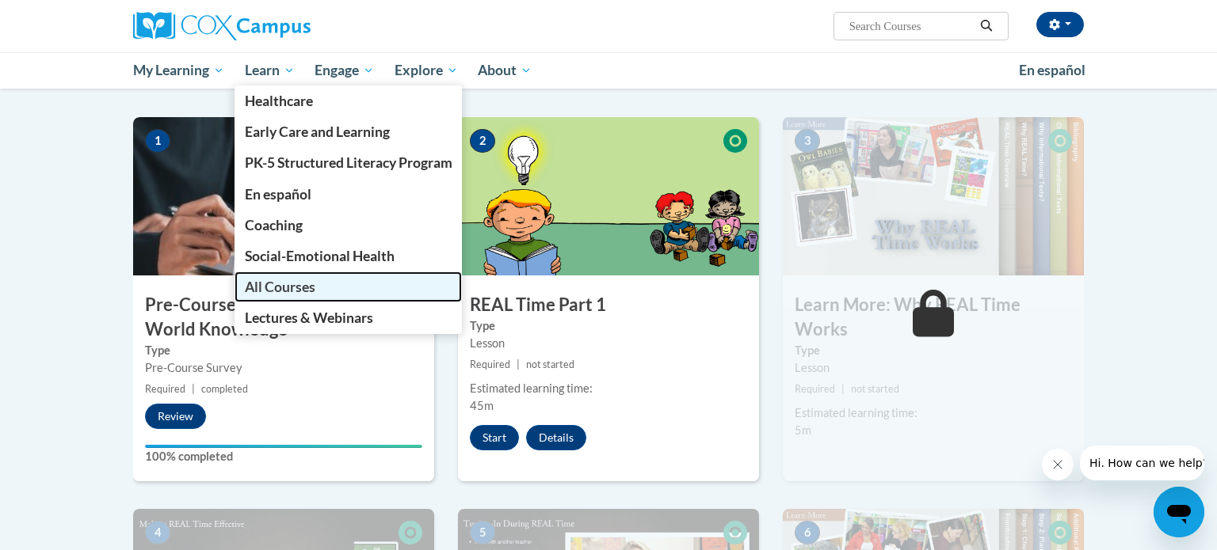
click at [284, 284] on span "All Courses" at bounding box center [280, 287] width 70 height 17
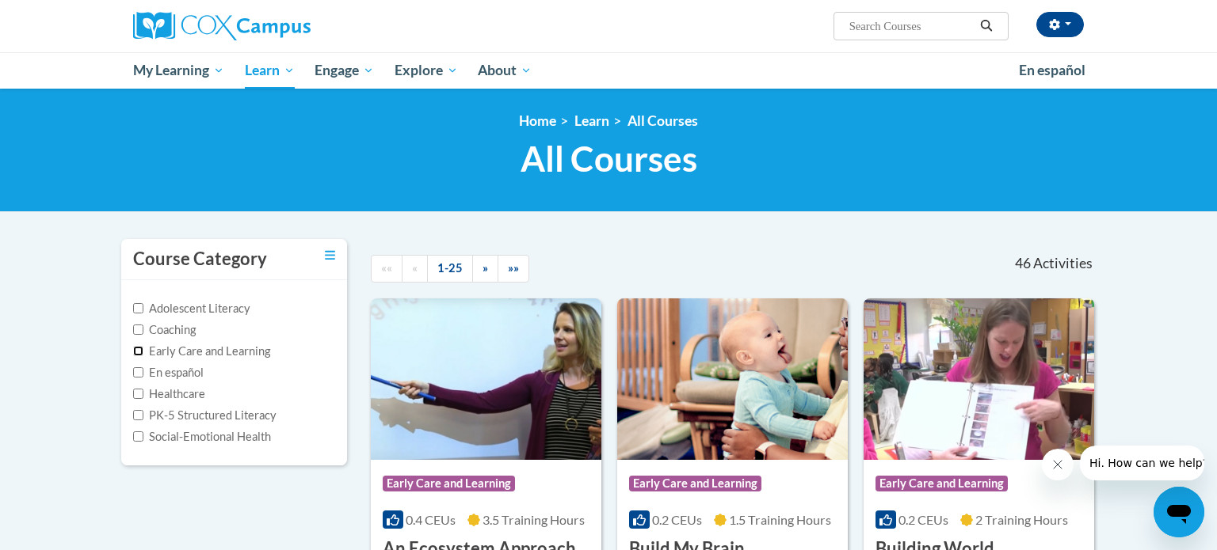
click at [135, 346] on input "Early Care and Learning" at bounding box center [138, 351] width 10 height 10
checkbox input "true"
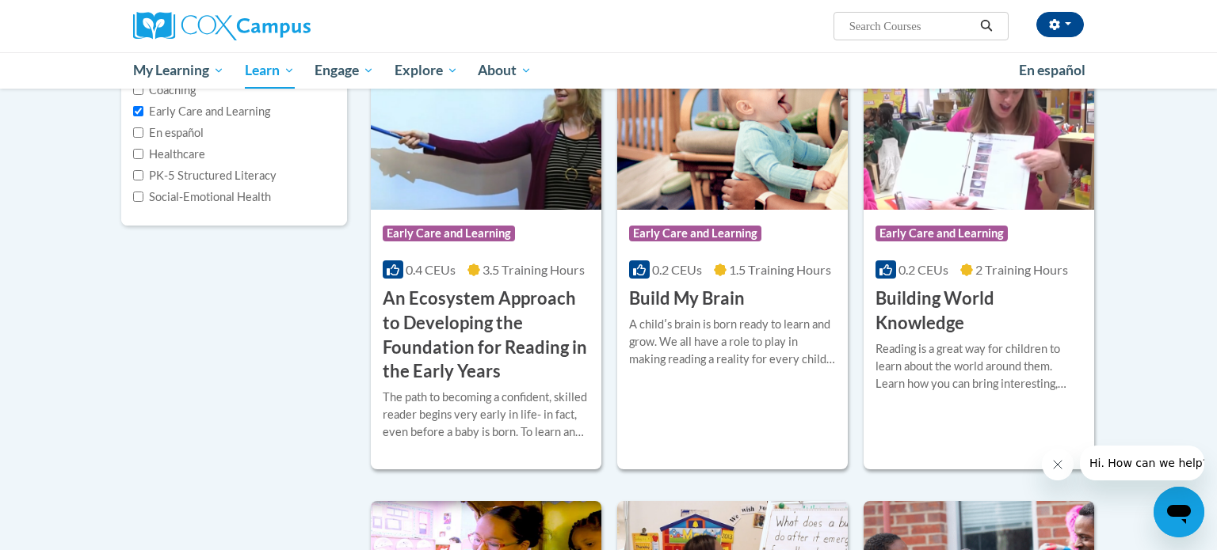
scroll to position [249, 0]
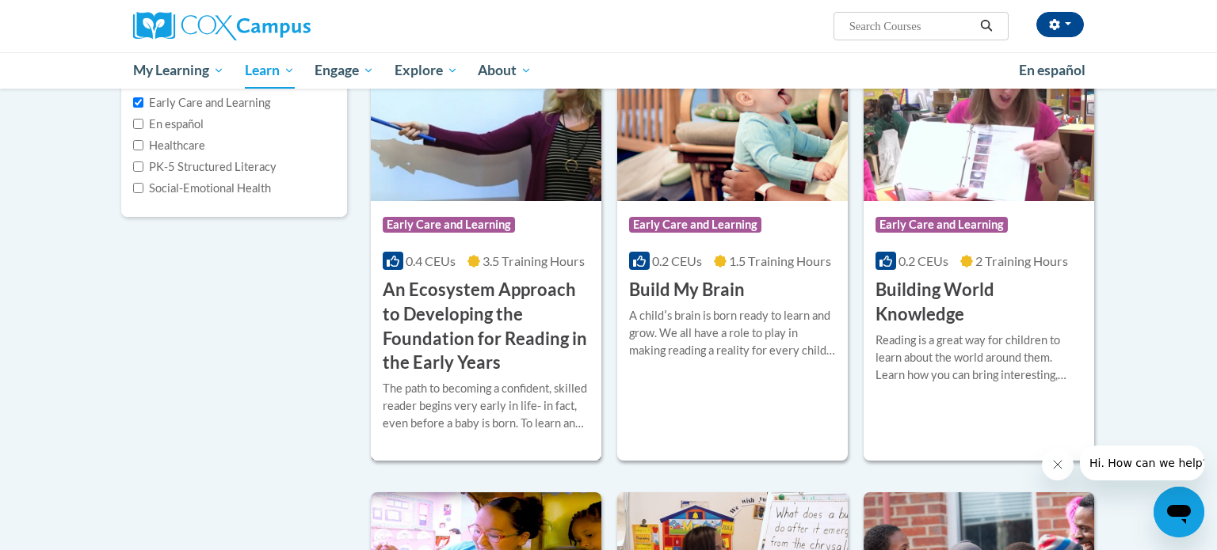
click at [477, 310] on h3 "An Ecosystem Approach to Developing the Foundation for Reading in the Early Yea…" at bounding box center [486, 326] width 207 height 97
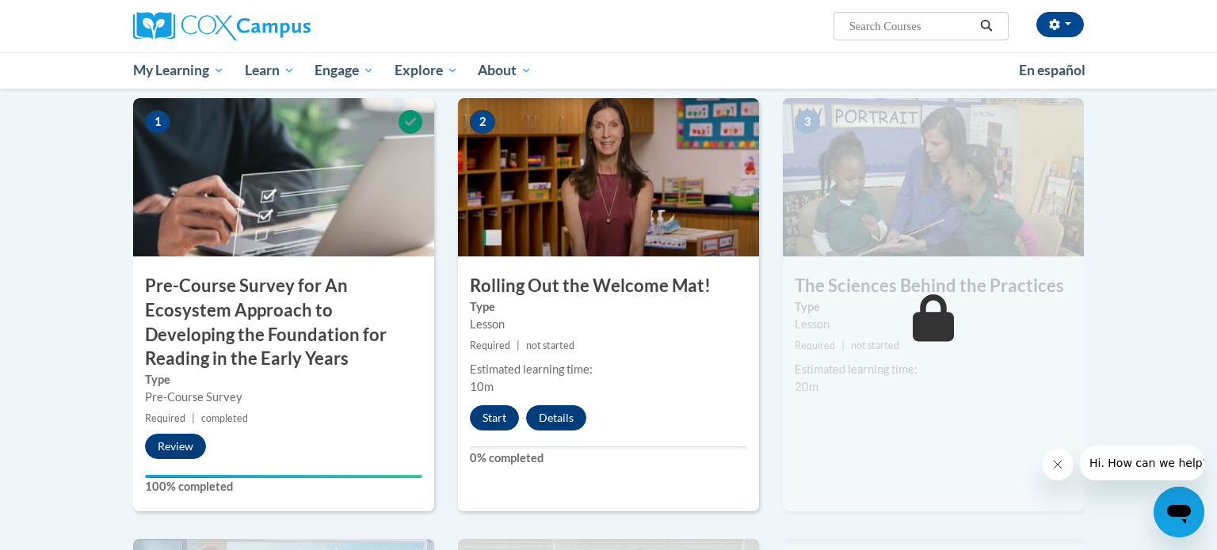
scroll to position [355, 0]
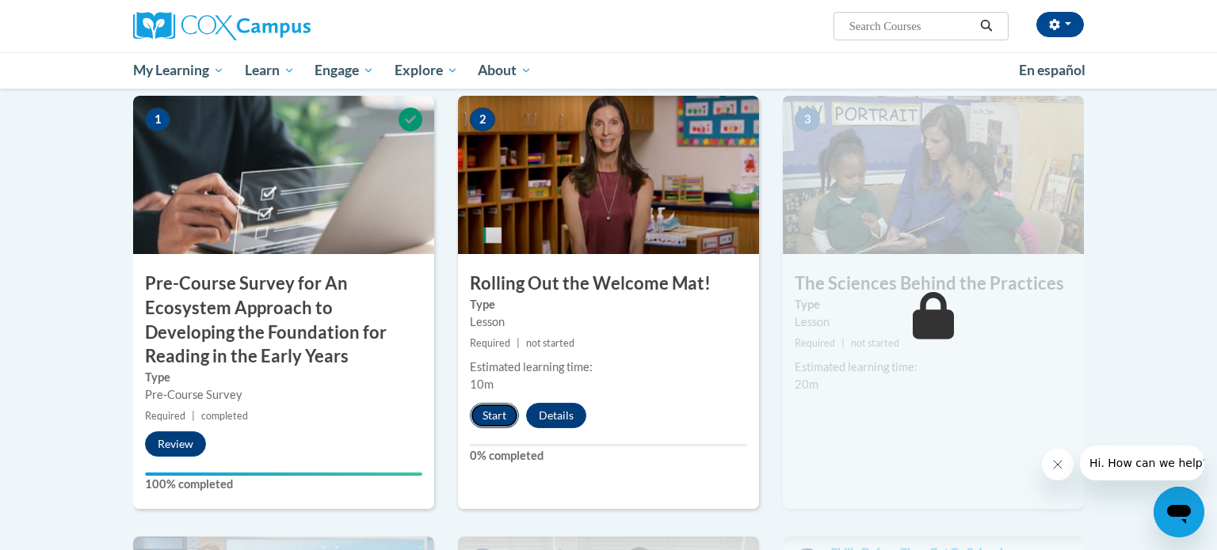
click at [497, 413] on button "Start" at bounding box center [494, 415] width 49 height 25
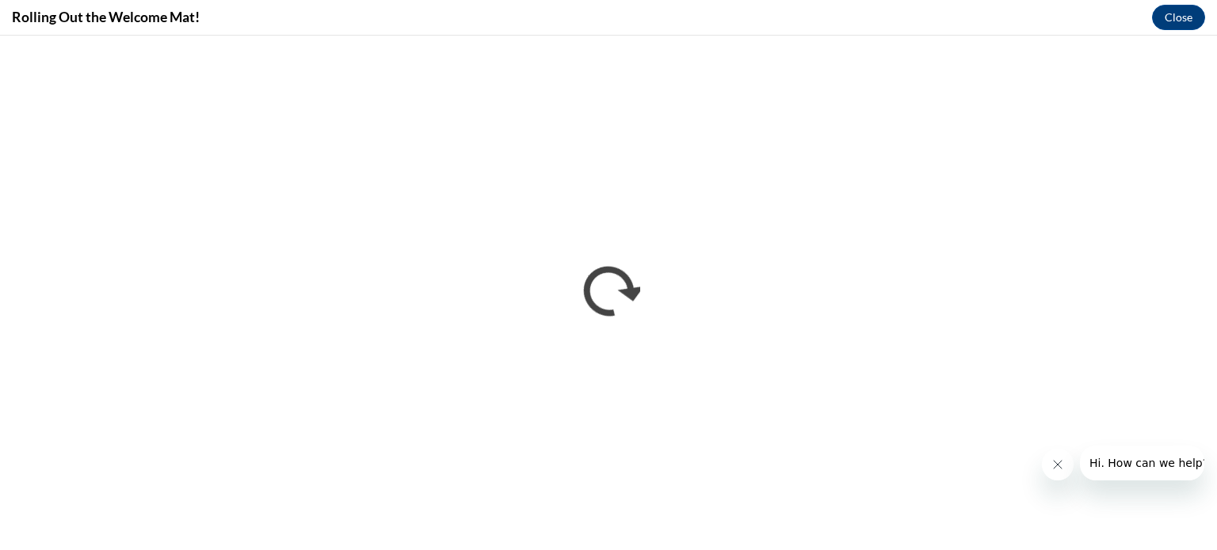
scroll to position [0, 0]
click at [1166, 21] on button "Close" at bounding box center [1178, 17] width 53 height 25
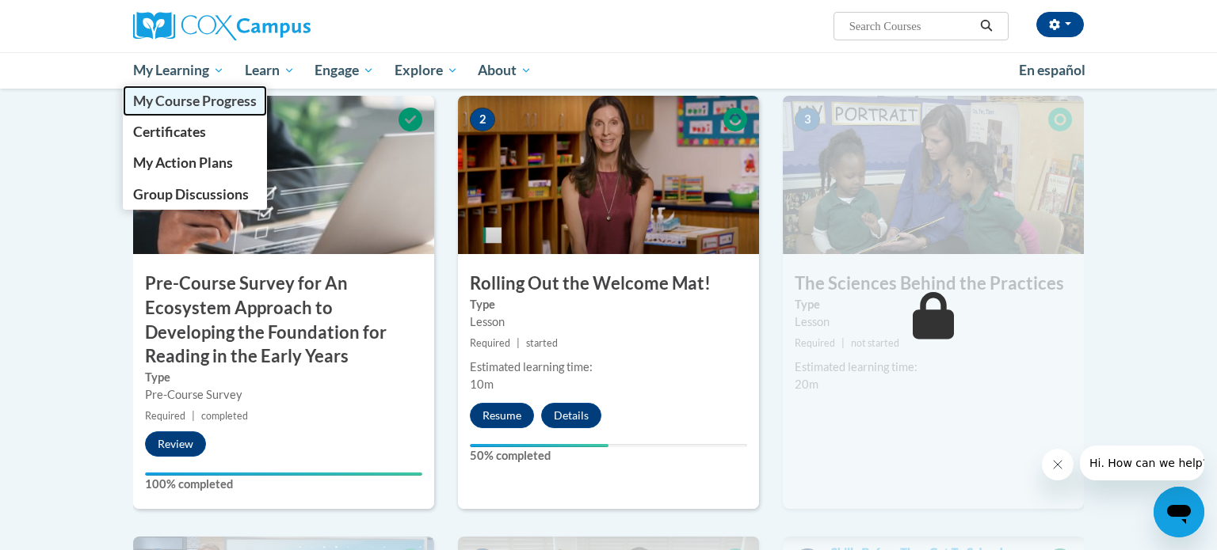
click at [176, 109] on span "My Course Progress" at bounding box center [195, 101] width 124 height 17
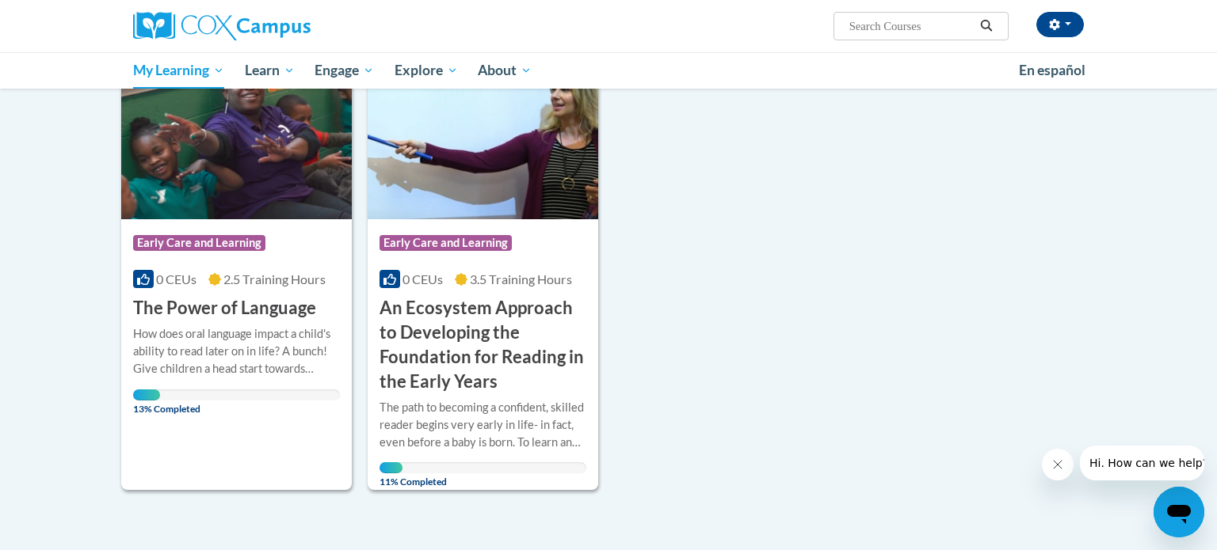
scroll to position [646, 0]
click at [428, 394] on div "More Info Open The path to becoming a confident, skilled reader begins very ear…" at bounding box center [482, 440] width 230 height 92
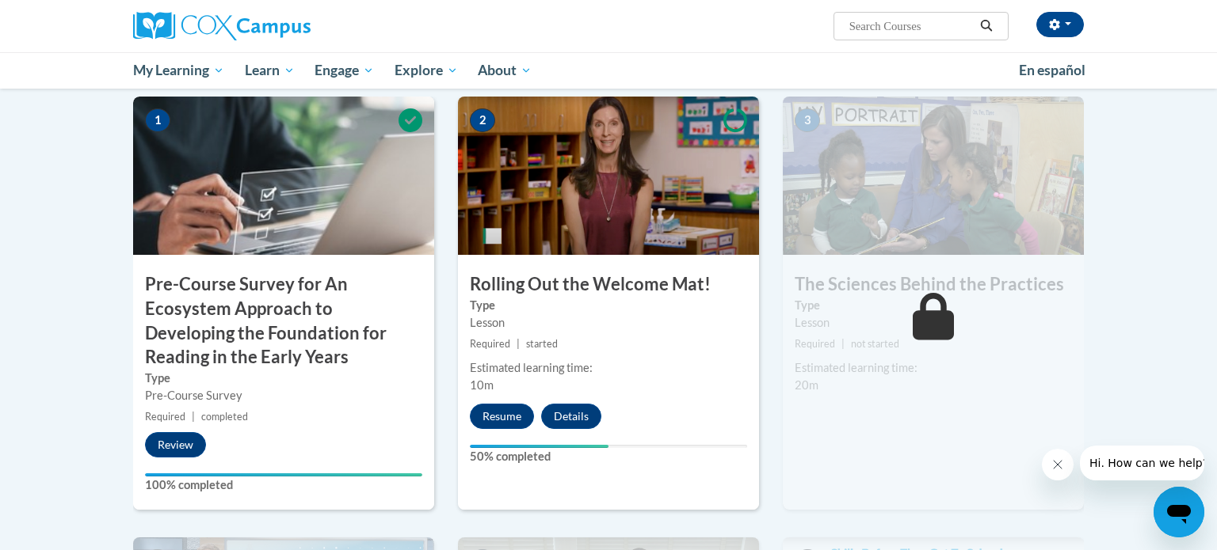
scroll to position [403, 0]
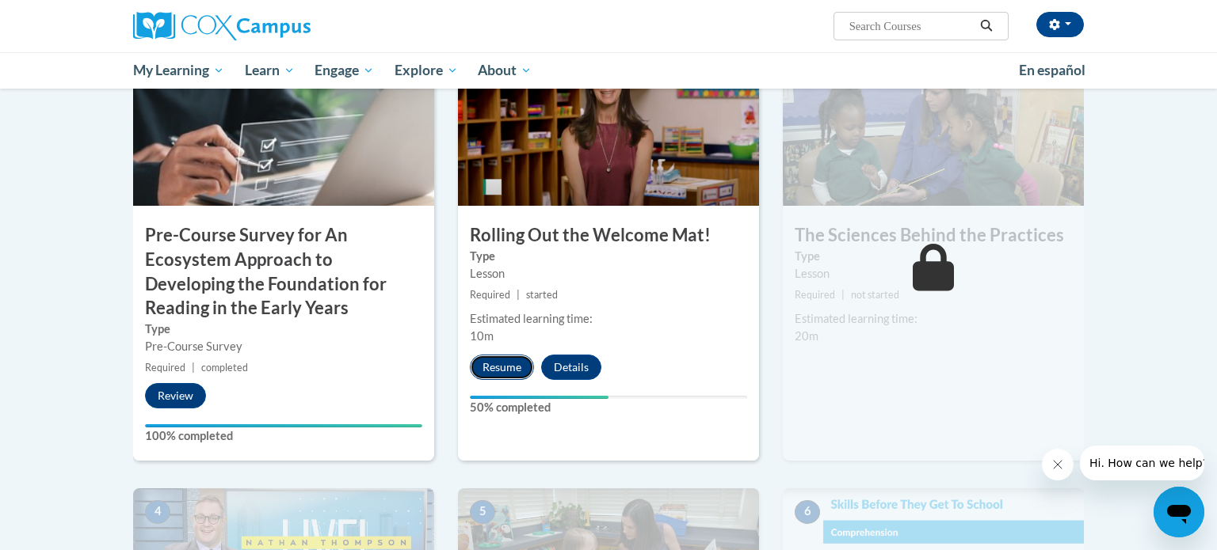
click at [514, 367] on button "Resume" at bounding box center [502, 367] width 64 height 25
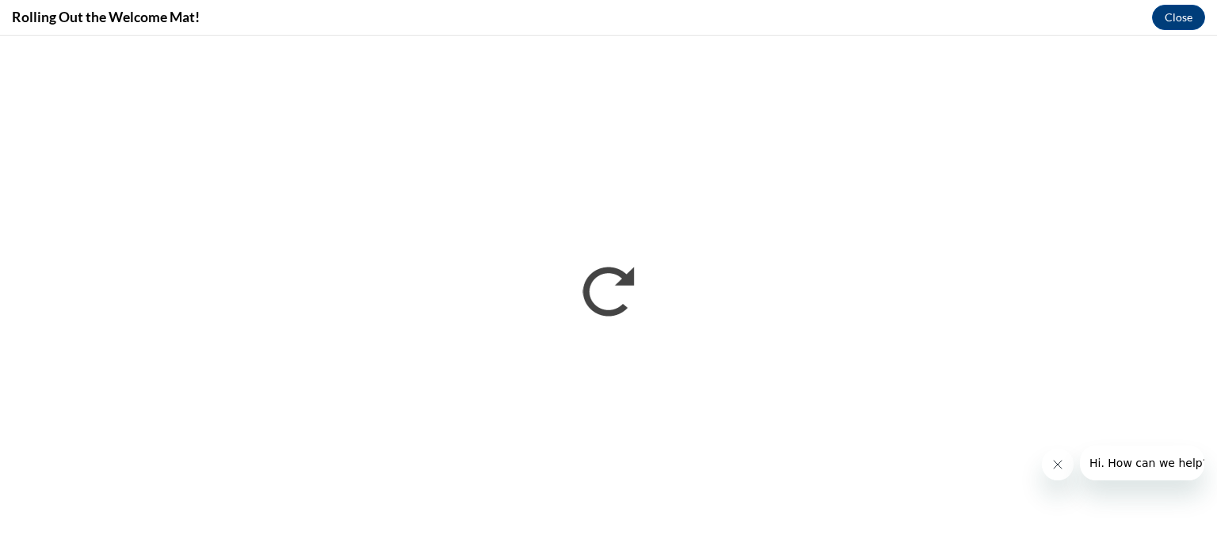
scroll to position [0, 0]
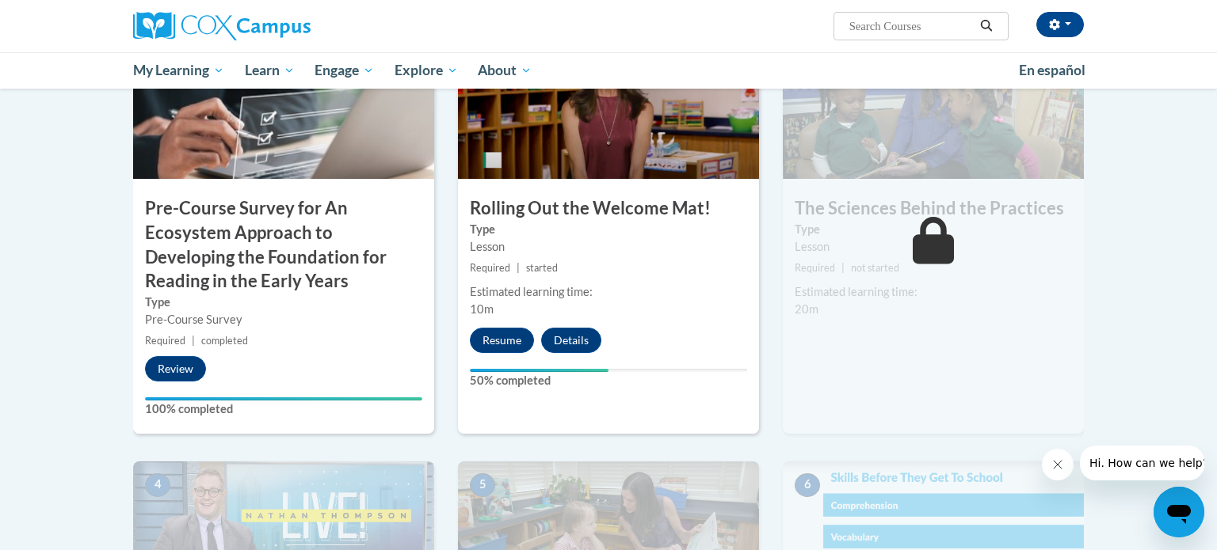
scroll to position [437, 0]
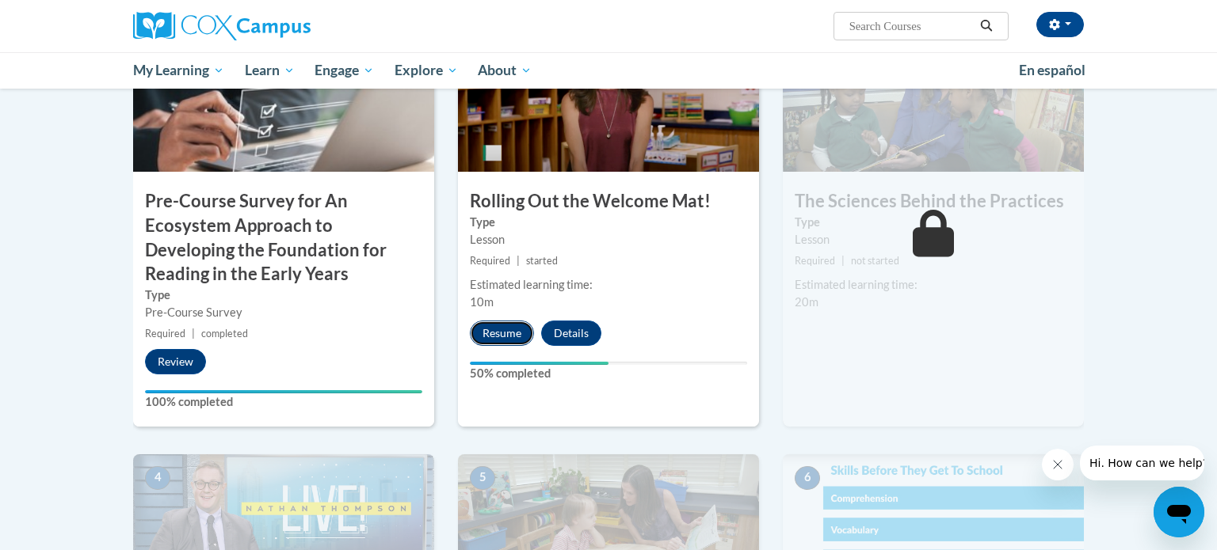
click at [510, 333] on button "Resume" at bounding box center [502, 333] width 64 height 25
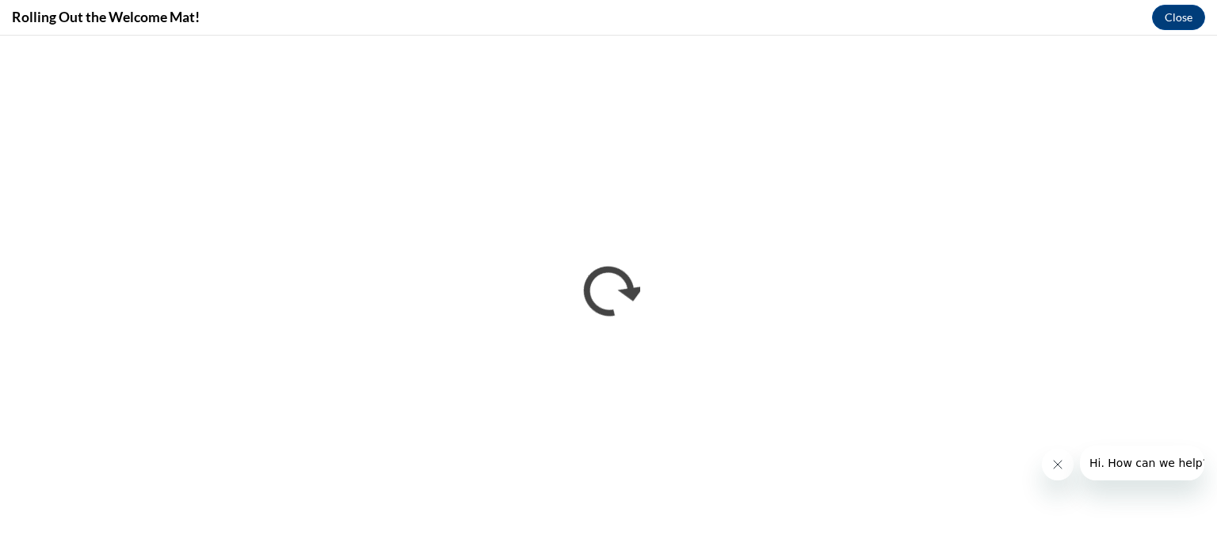
scroll to position [0, 0]
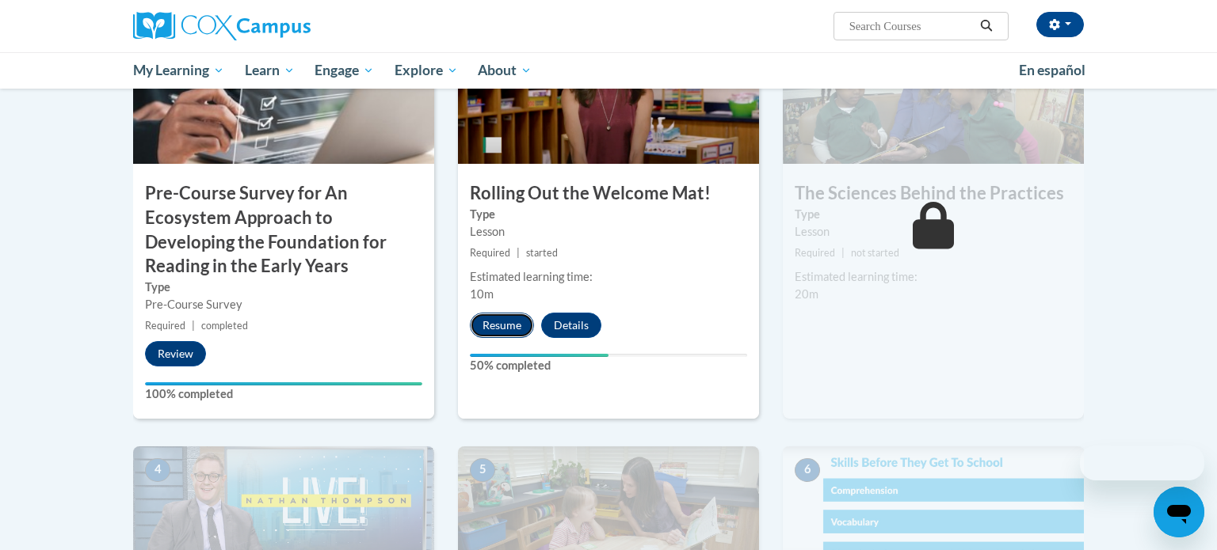
click at [504, 325] on button "Resume" at bounding box center [502, 325] width 64 height 25
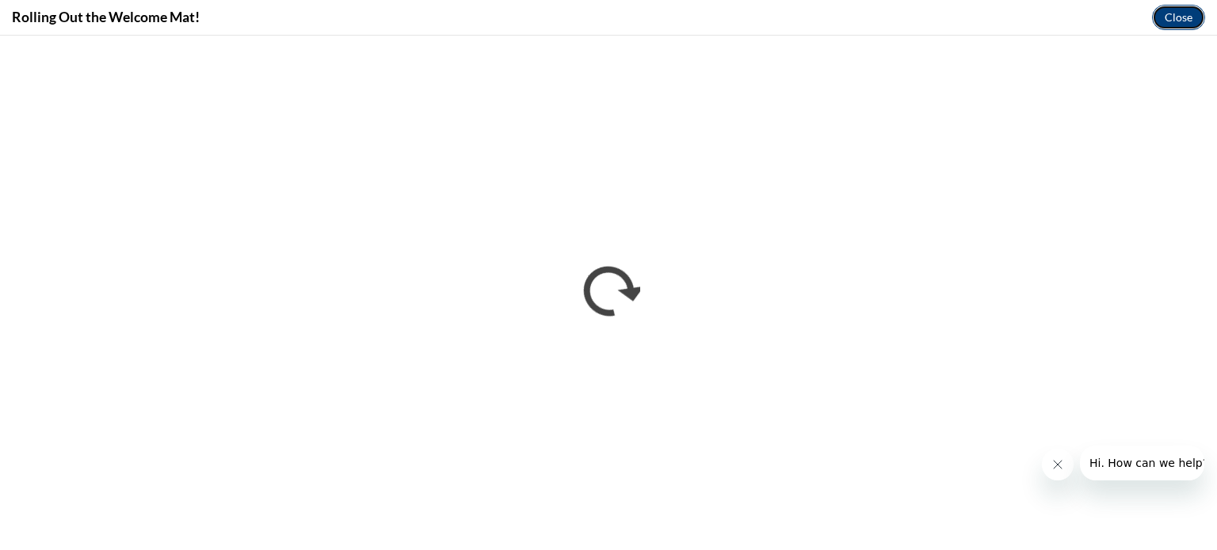
click at [1189, 29] on button "Close" at bounding box center [1178, 17] width 53 height 25
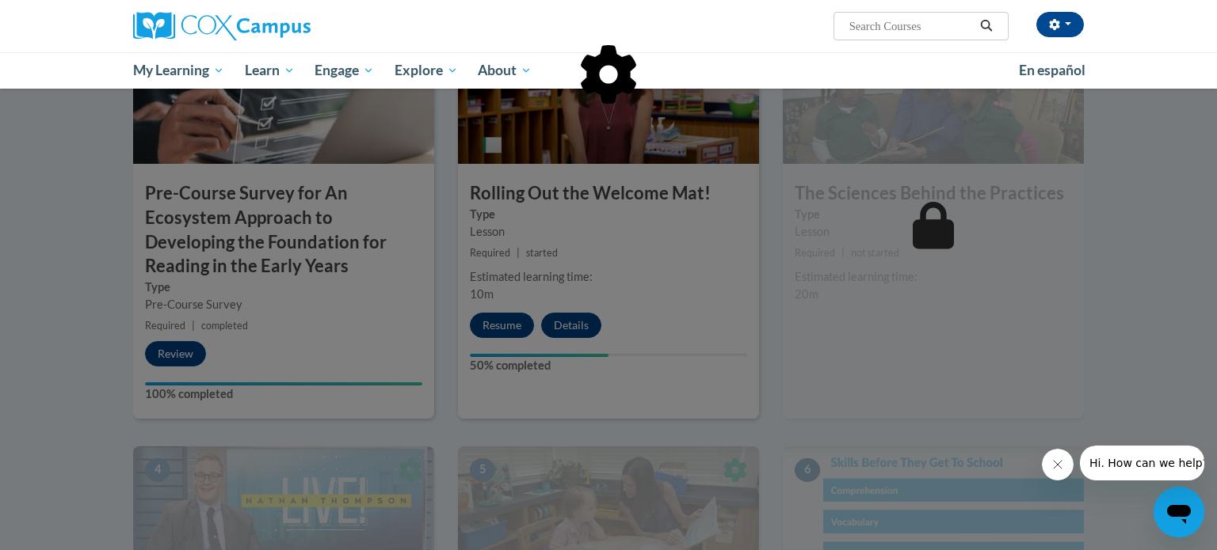
click at [508, 324] on div at bounding box center [608, 275] width 1217 height 550
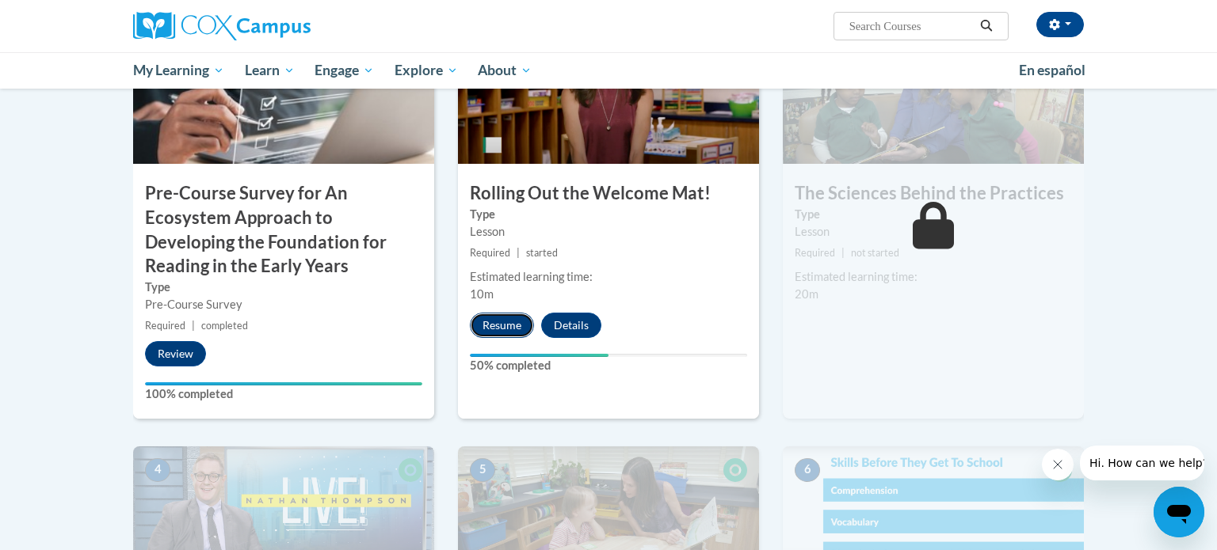
click at [507, 329] on button "Resume" at bounding box center [502, 325] width 64 height 25
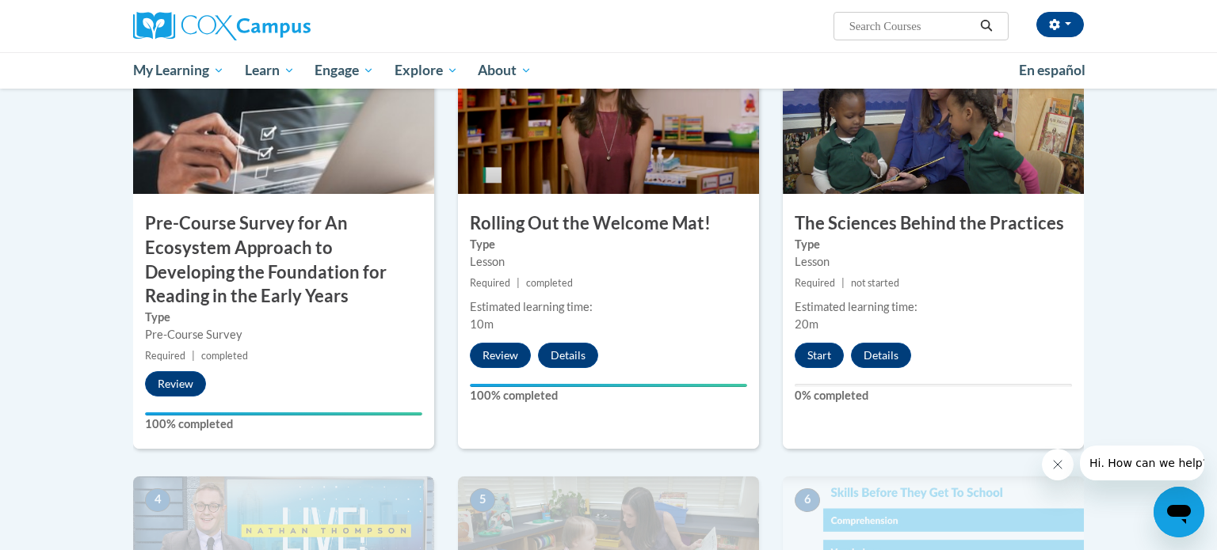
scroll to position [418, 0]
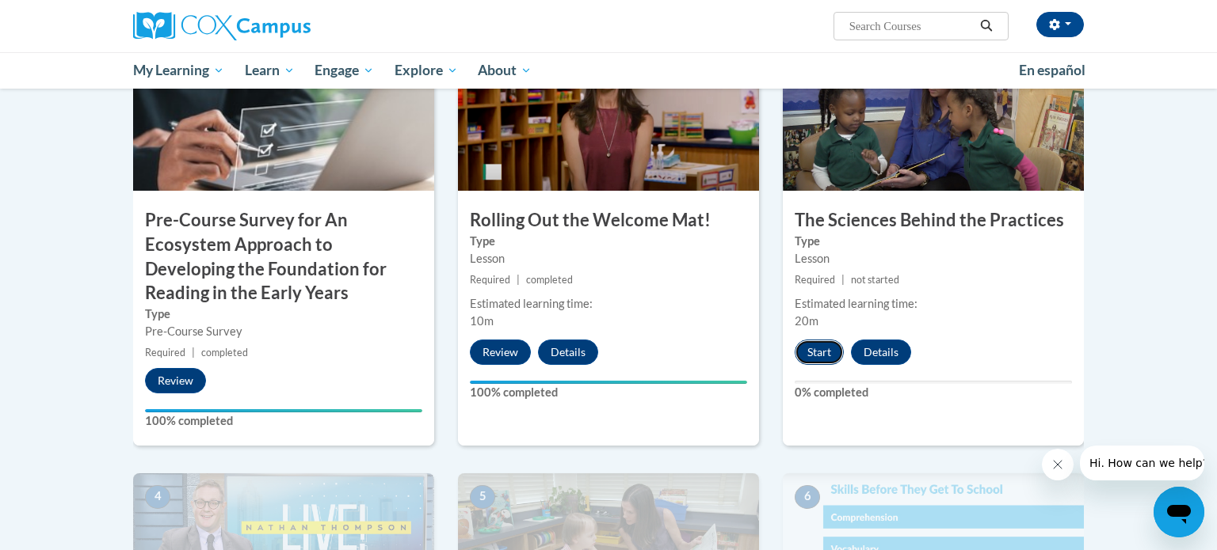
click at [813, 364] on button "Start" at bounding box center [818, 352] width 49 height 25
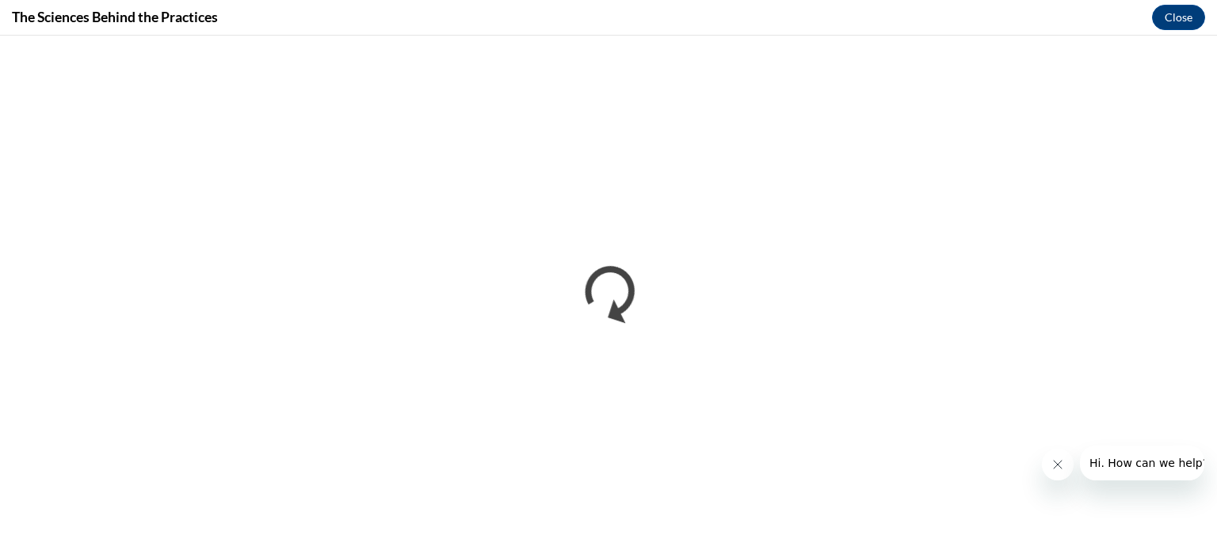
scroll to position [0, 0]
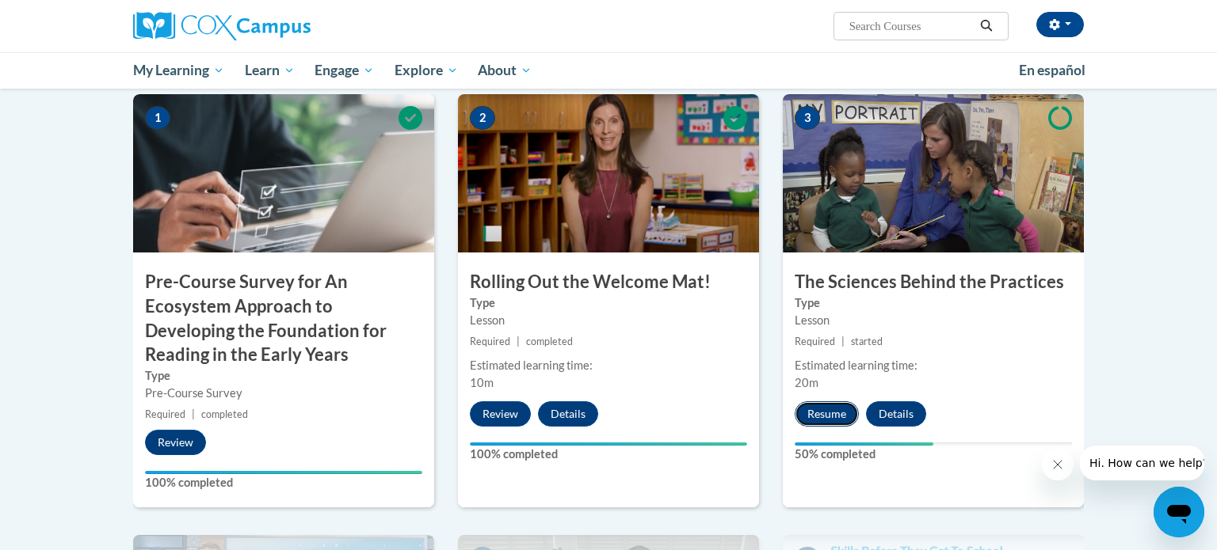
click at [835, 415] on button "Resume" at bounding box center [826, 414] width 64 height 25
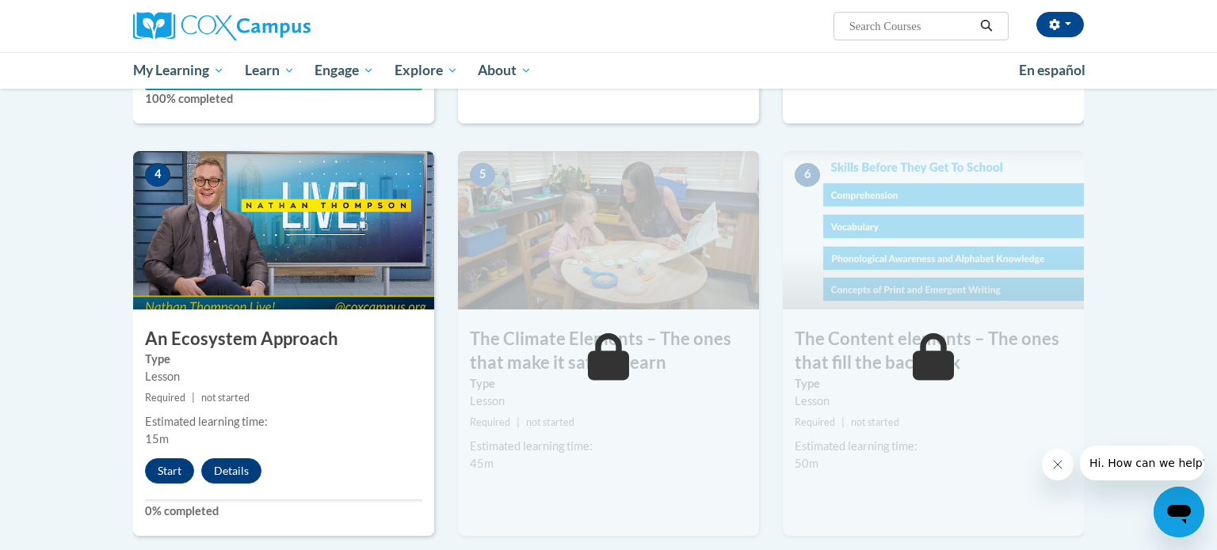
scroll to position [745, 0]
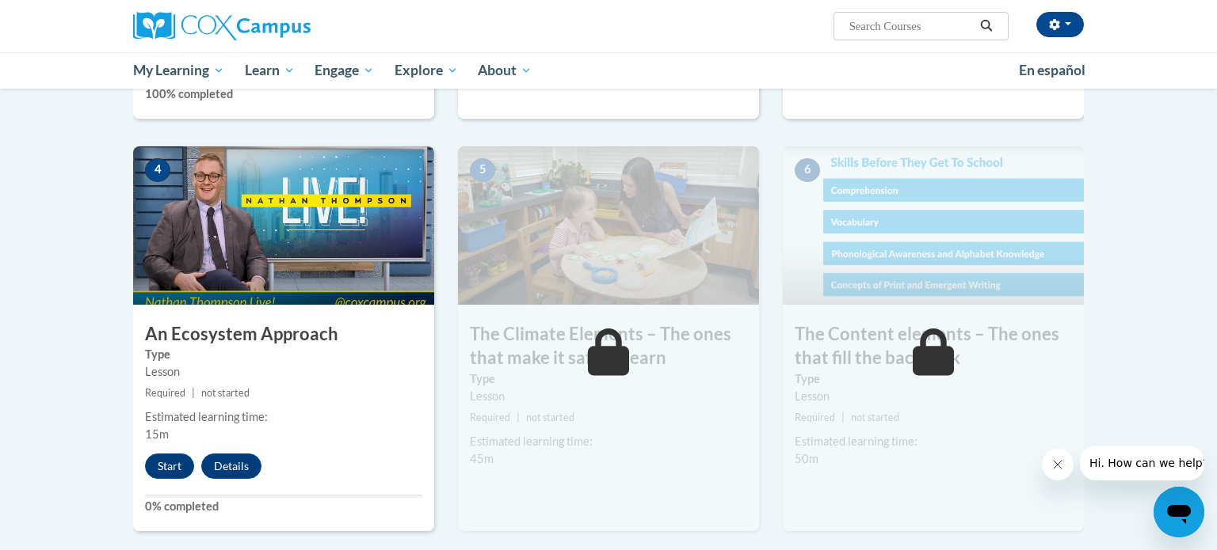
click at [323, 284] on img at bounding box center [283, 226] width 301 height 158
click at [162, 475] on button "Start" at bounding box center [169, 466] width 49 height 25
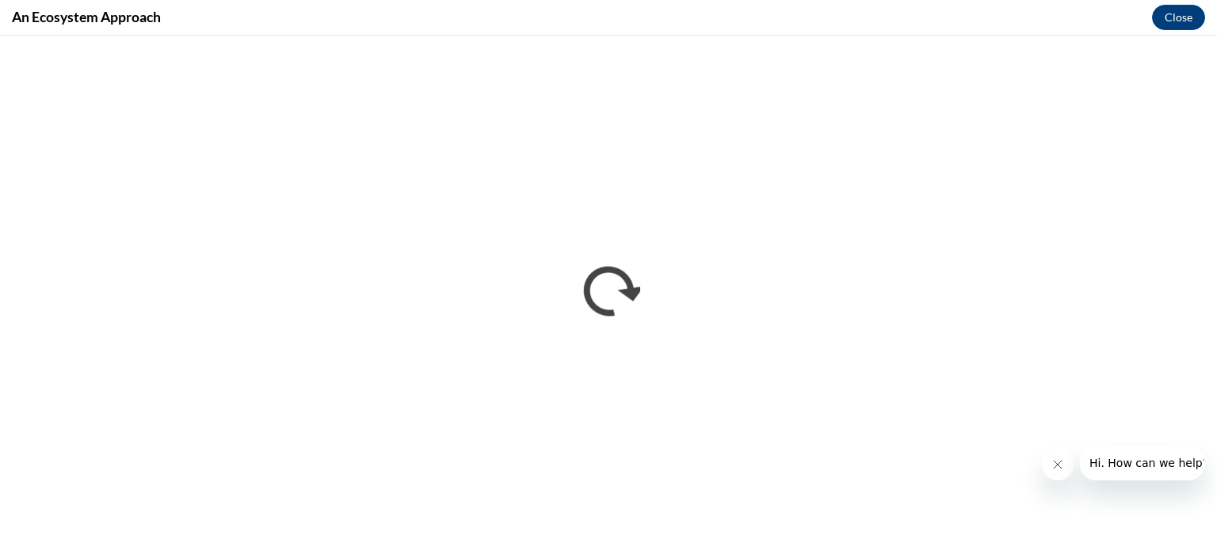
scroll to position [0, 0]
